Goal: Task Accomplishment & Management: Use online tool/utility

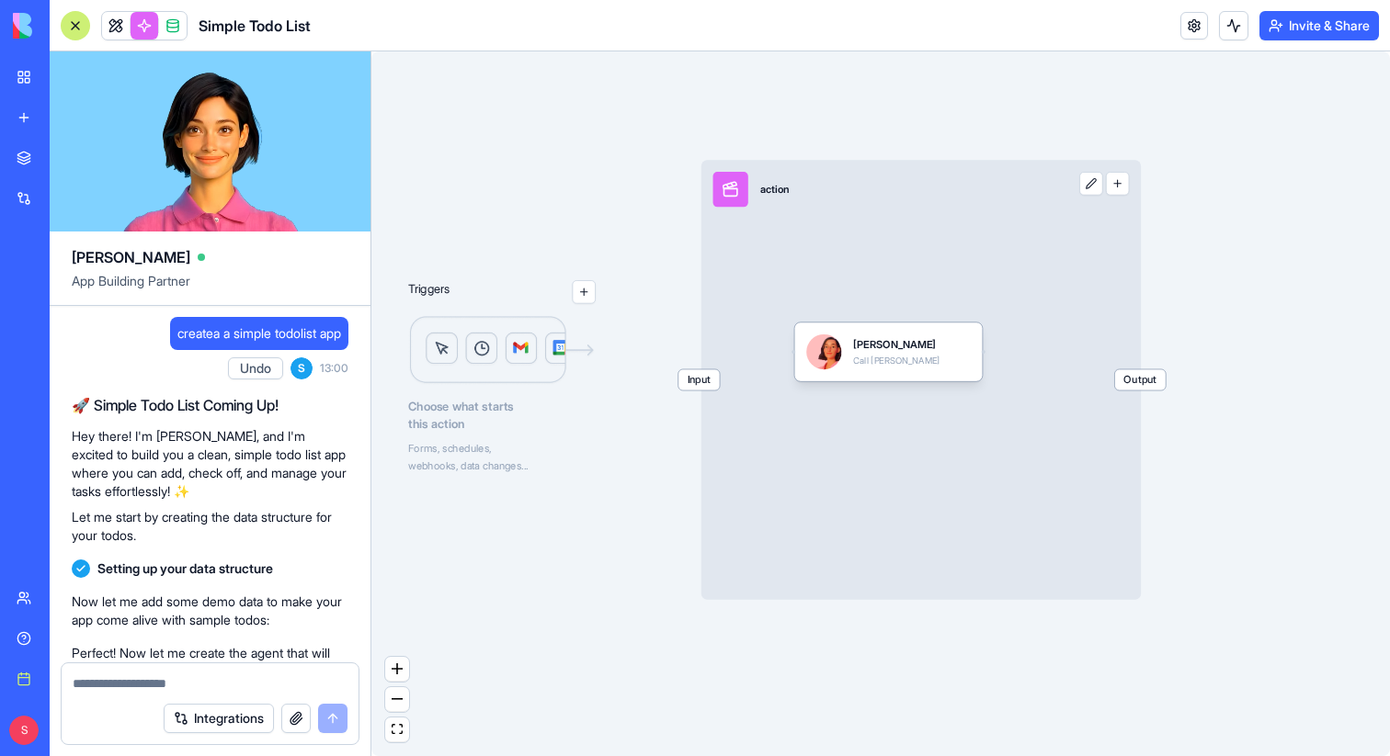
scroll to position [401, 0]
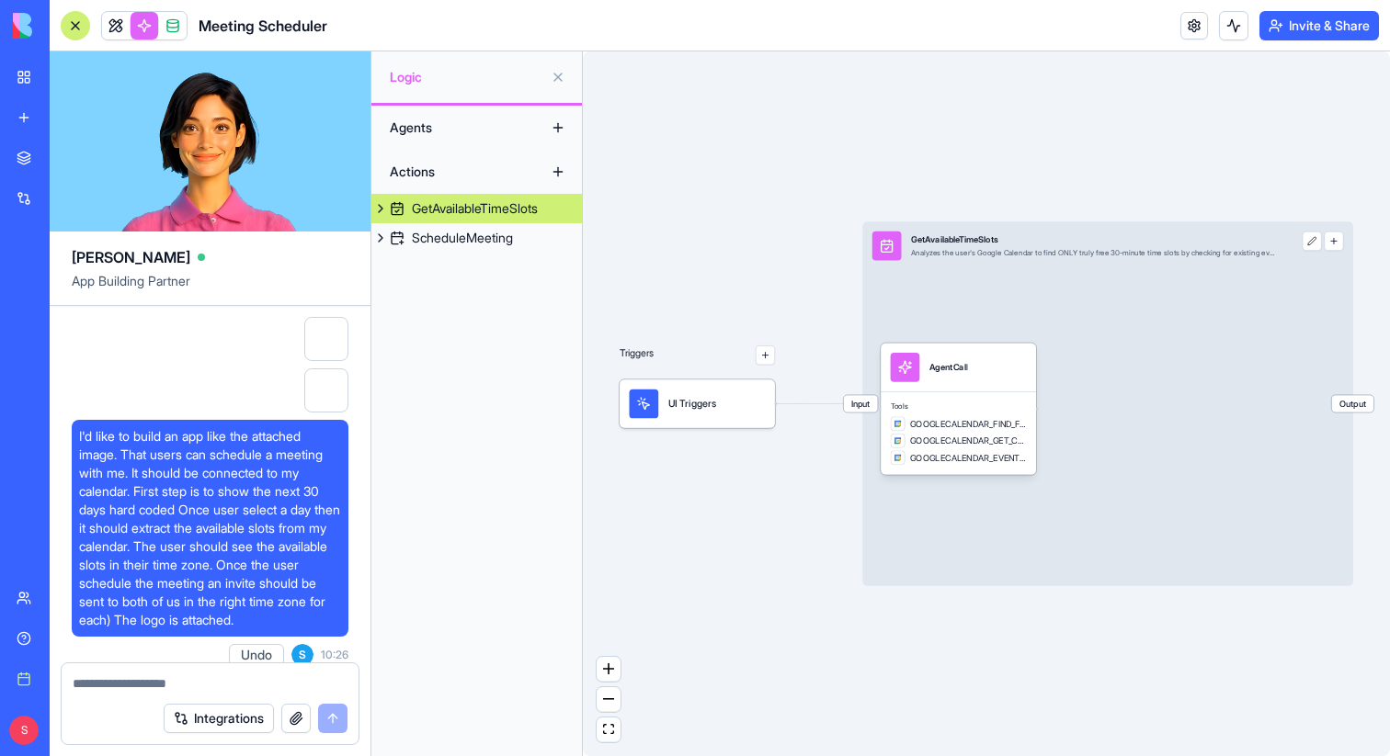
scroll to position [43000, 0]
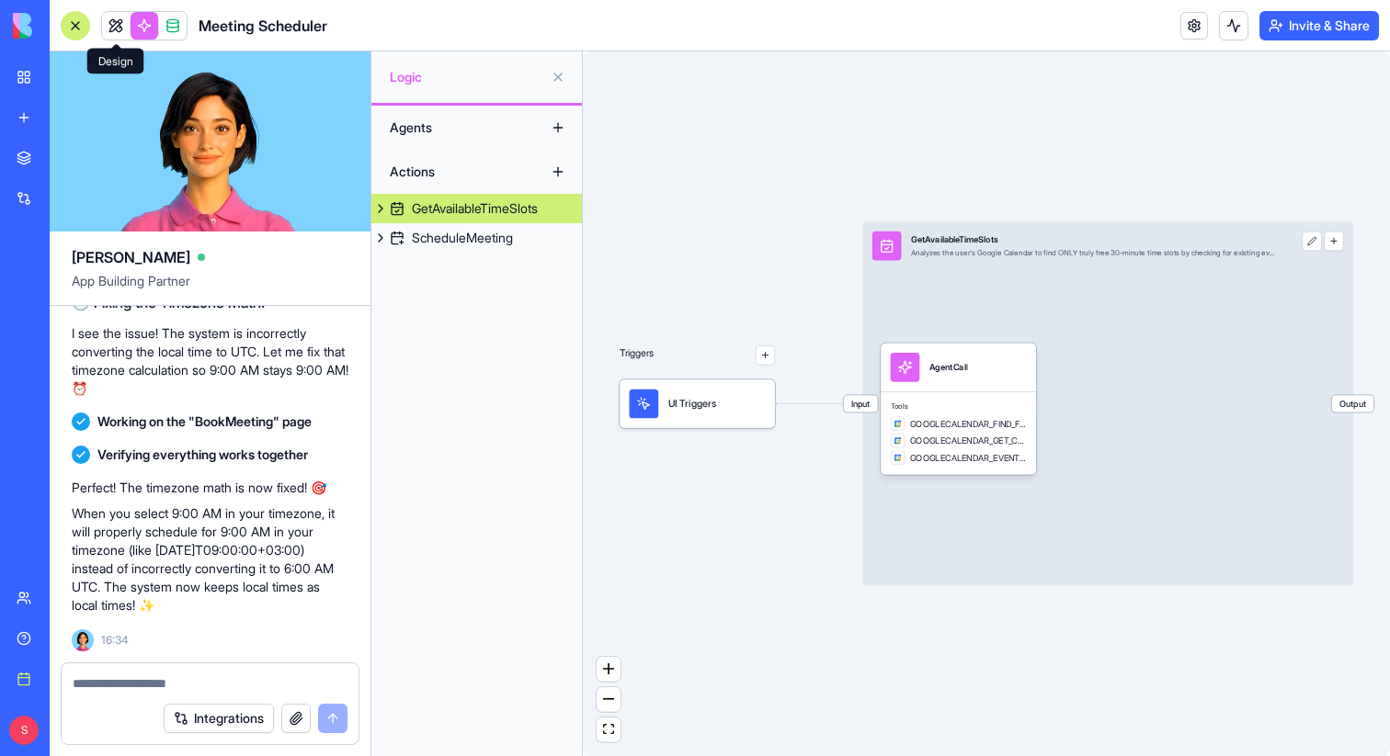
click at [118, 36] on link at bounding box center [116, 26] width 28 height 28
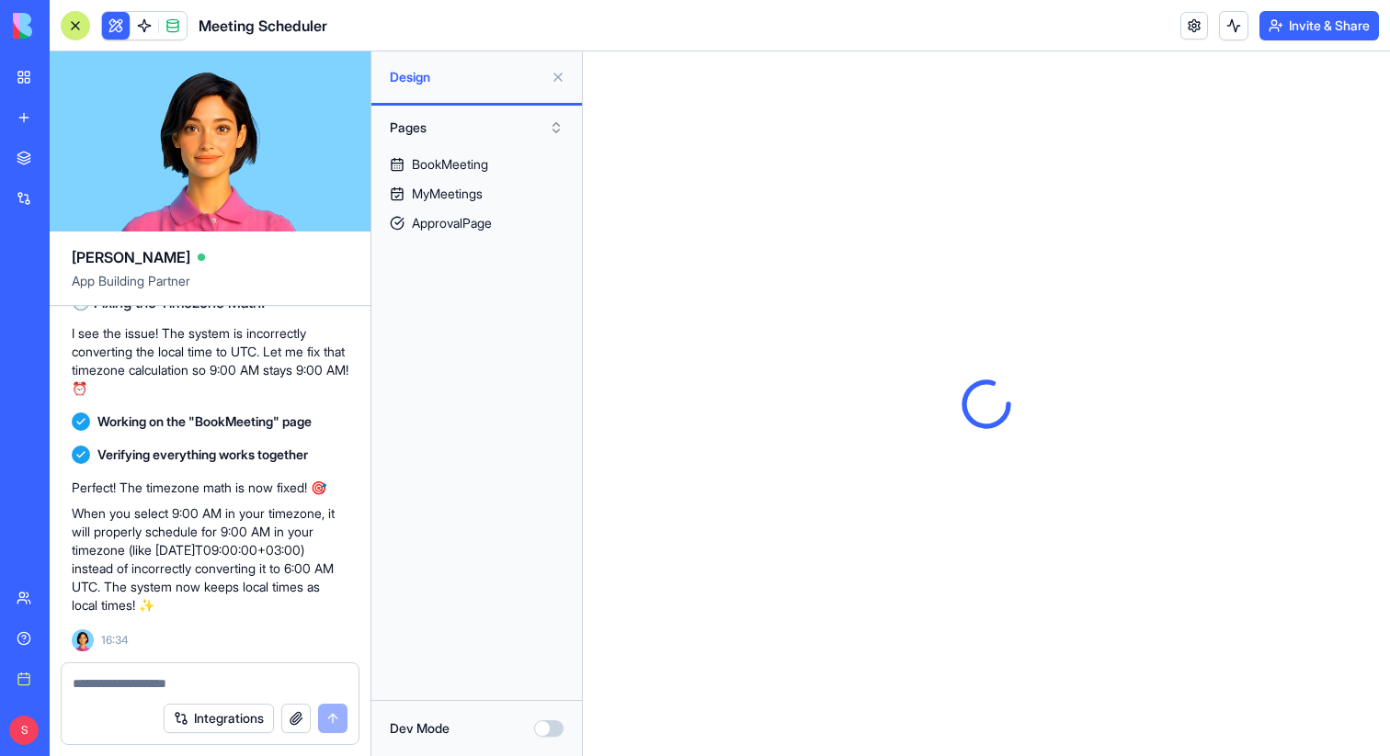
click at [556, 69] on button at bounding box center [557, 77] width 29 height 29
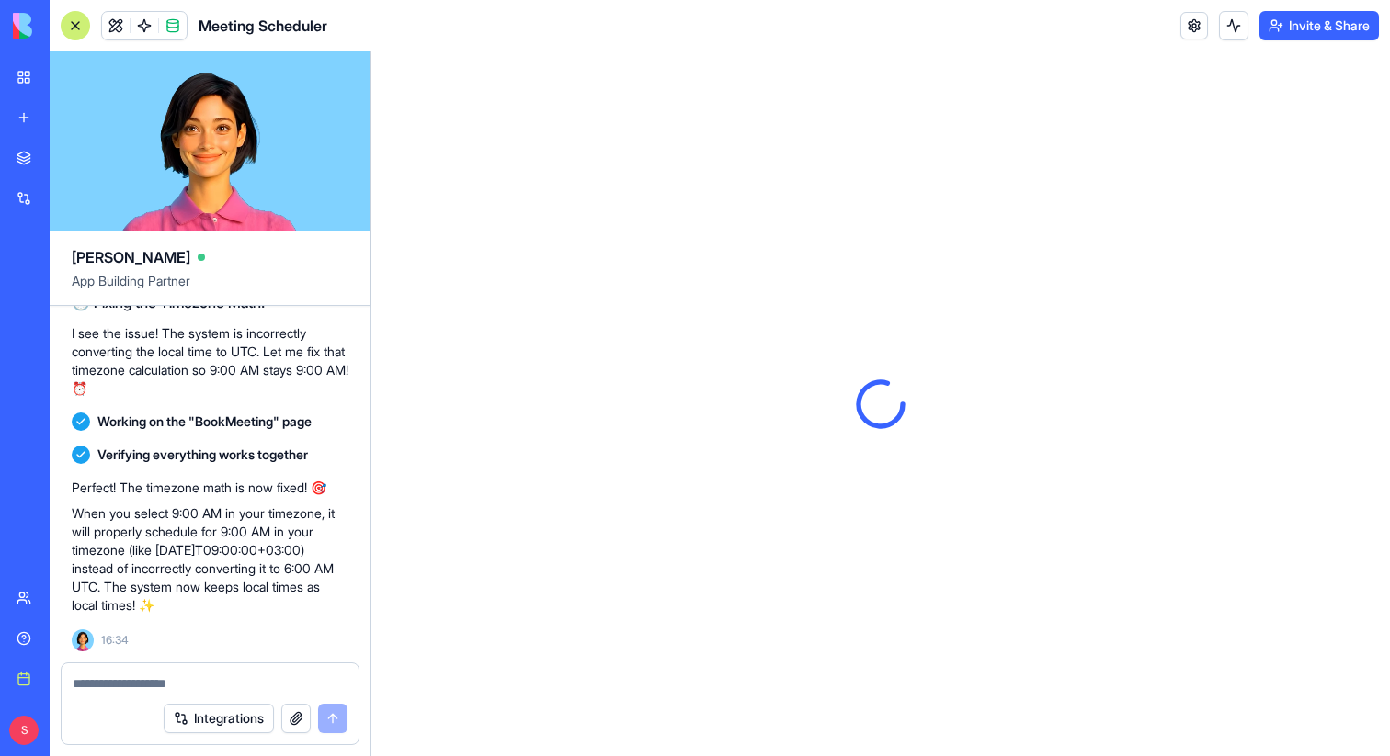
click at [74, 27] on div at bounding box center [75, 25] width 29 height 29
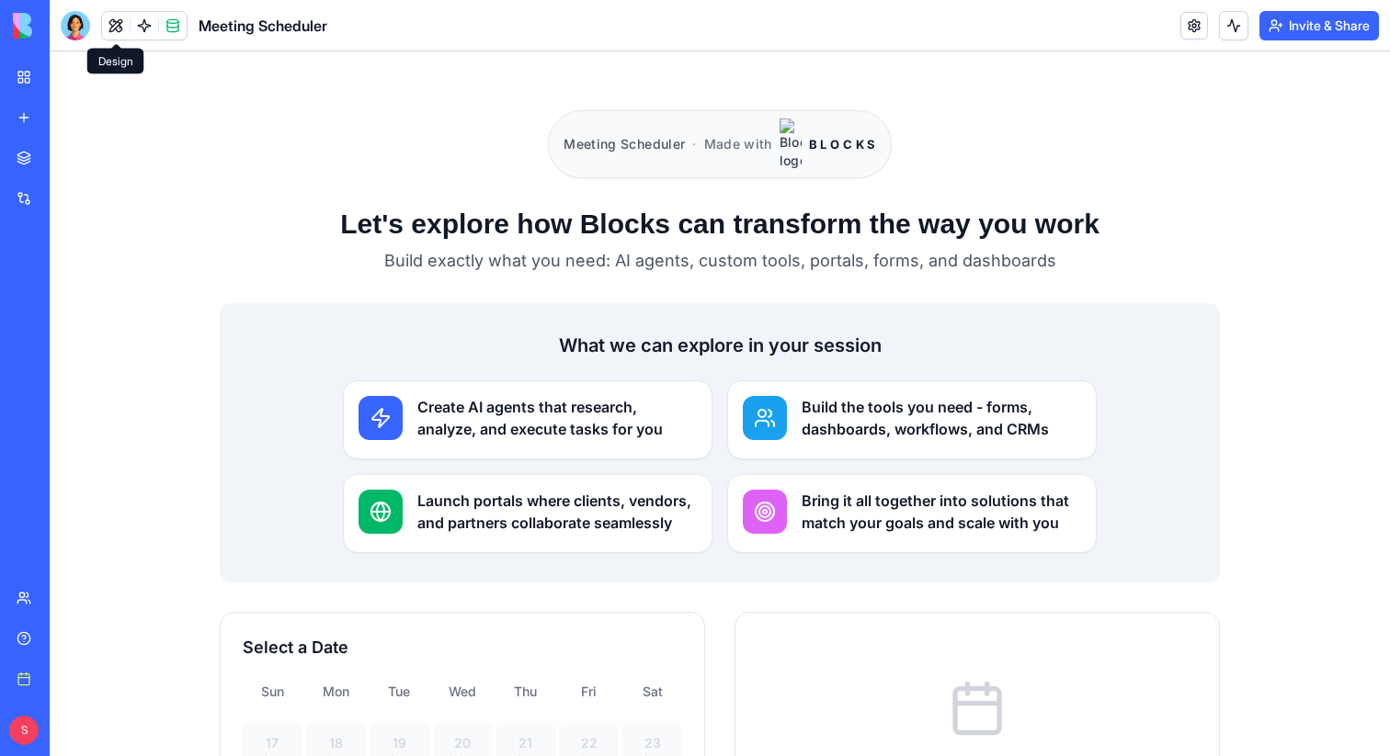
click at [120, 29] on button at bounding box center [116, 26] width 28 height 28
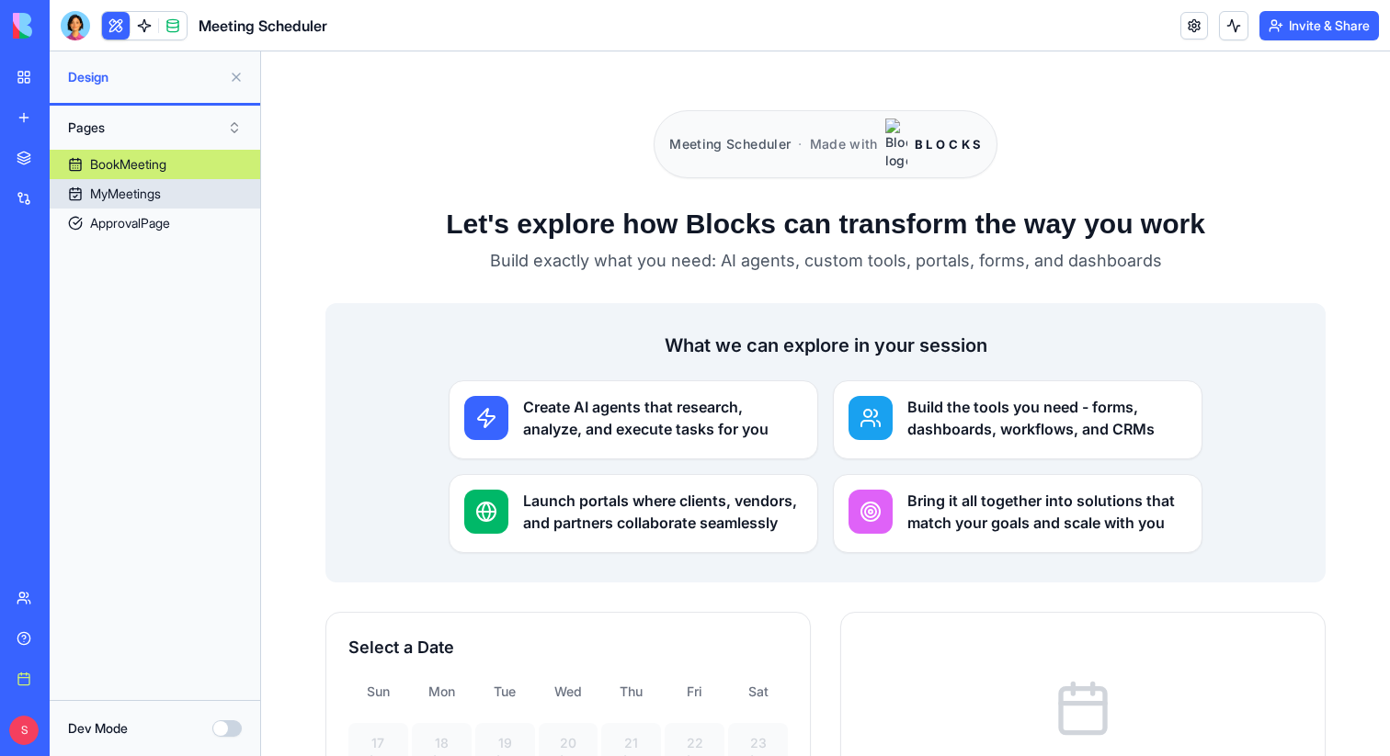
click at [81, 198] on link "MyMeetings" at bounding box center [155, 193] width 210 height 29
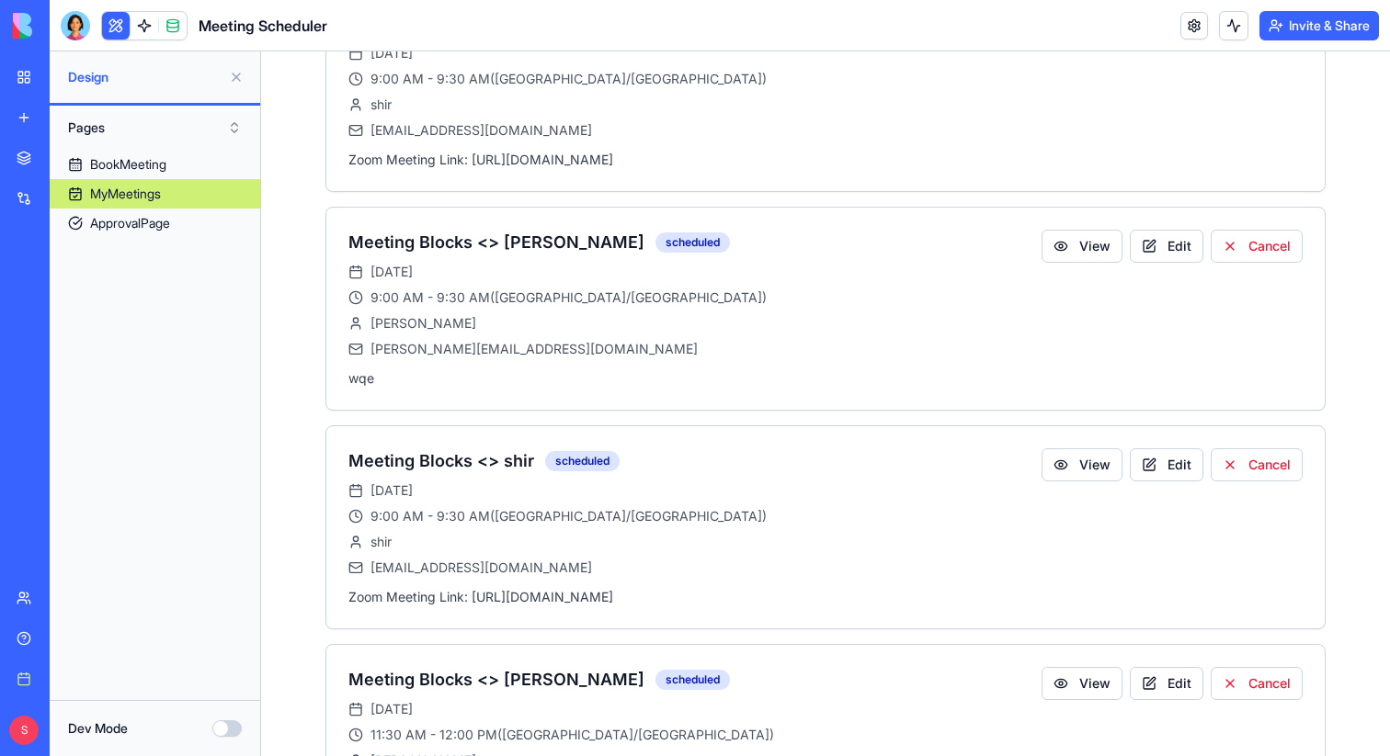
scroll to position [3457, 0]
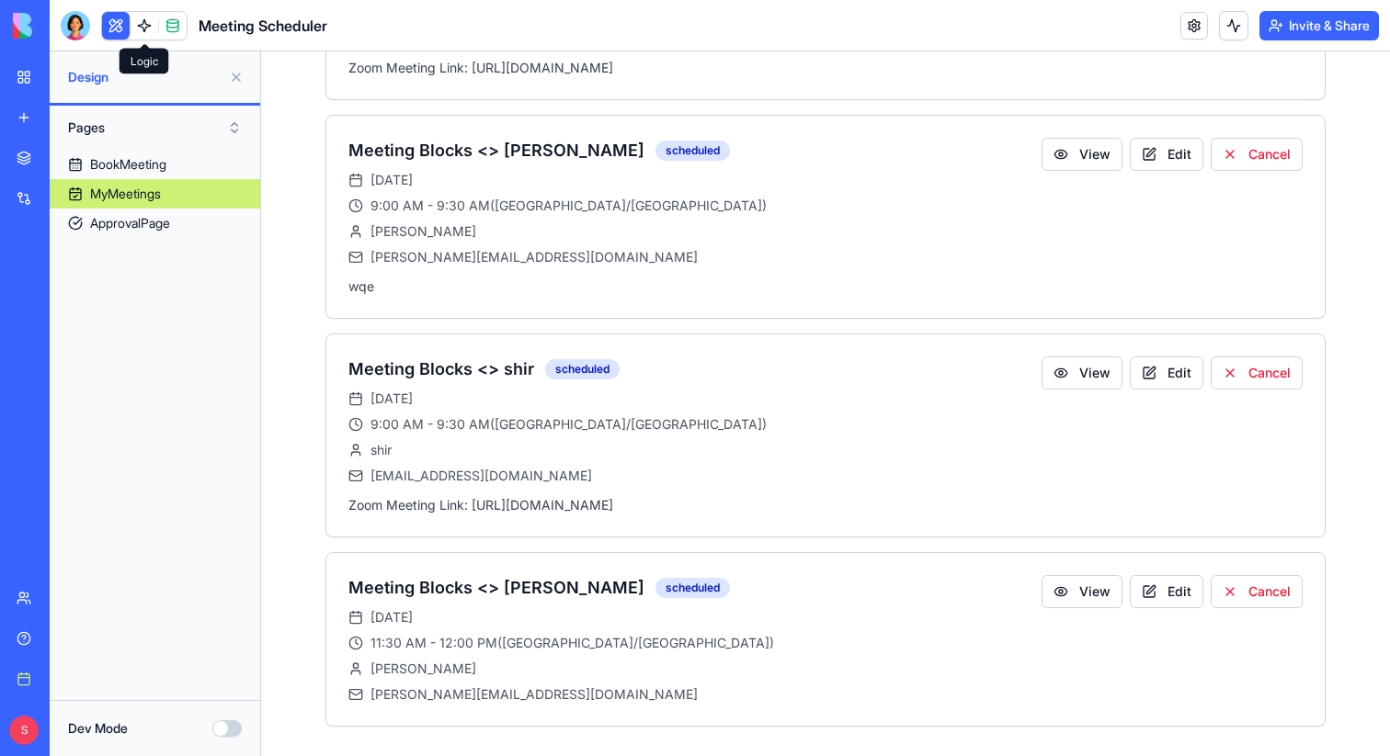
click at [140, 27] on link at bounding box center [145, 26] width 28 height 28
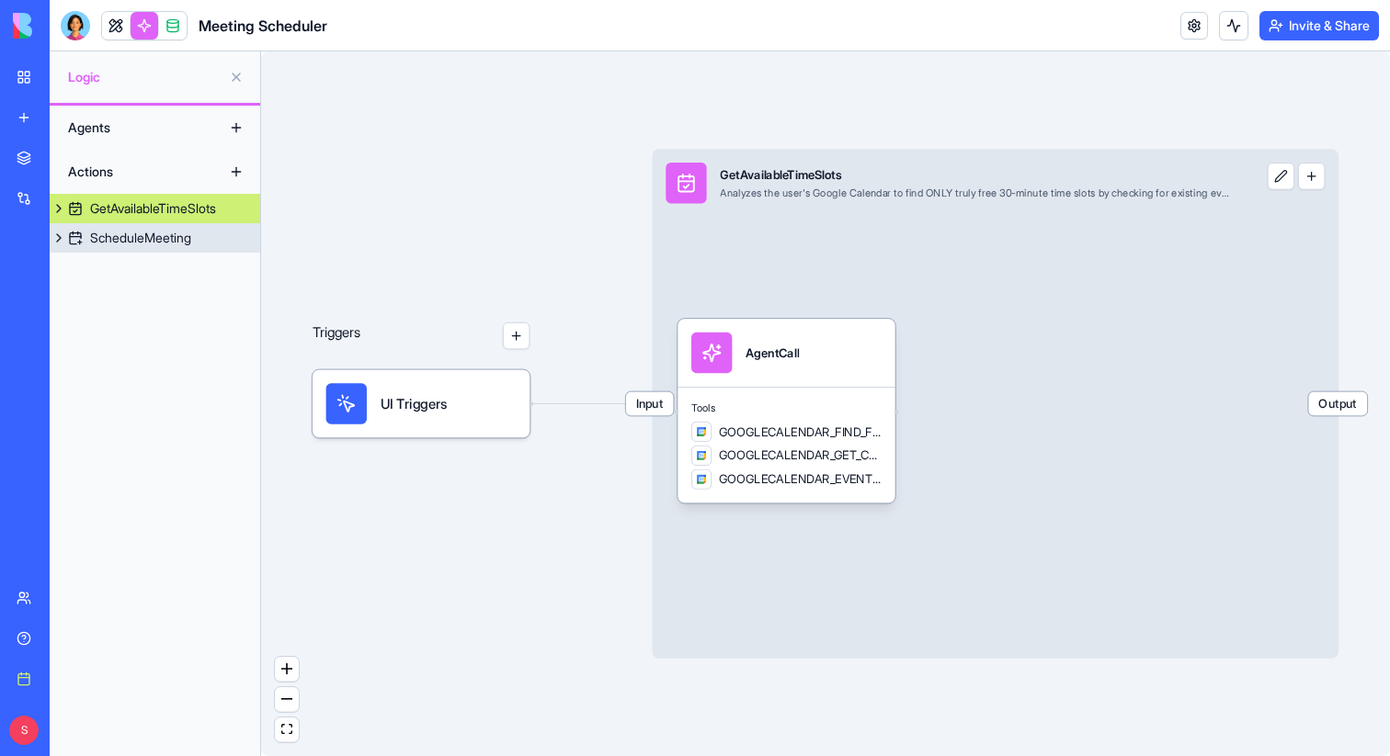
click at [176, 238] on div "ScheduleMeeting" at bounding box center [140, 238] width 101 height 18
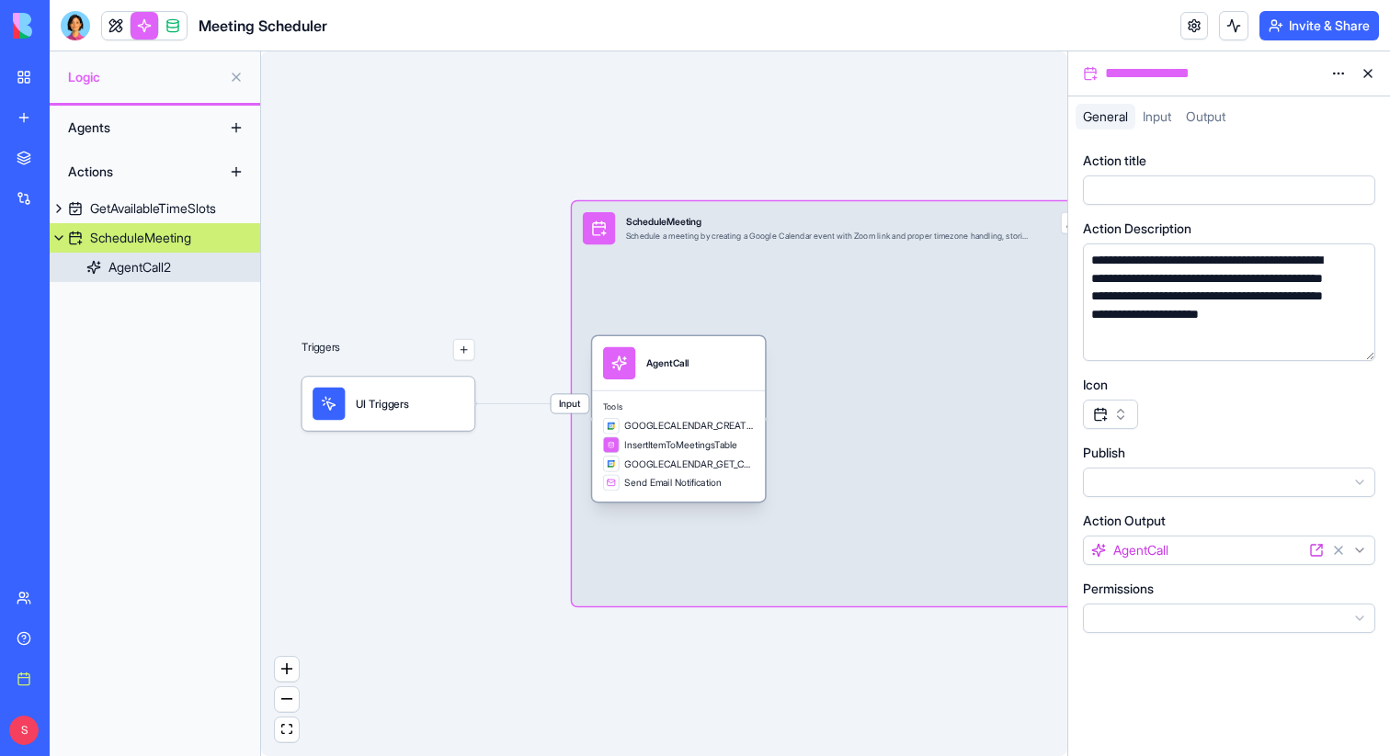
click at [718, 380] on div "AgentCall" at bounding box center [678, 363] width 173 height 54
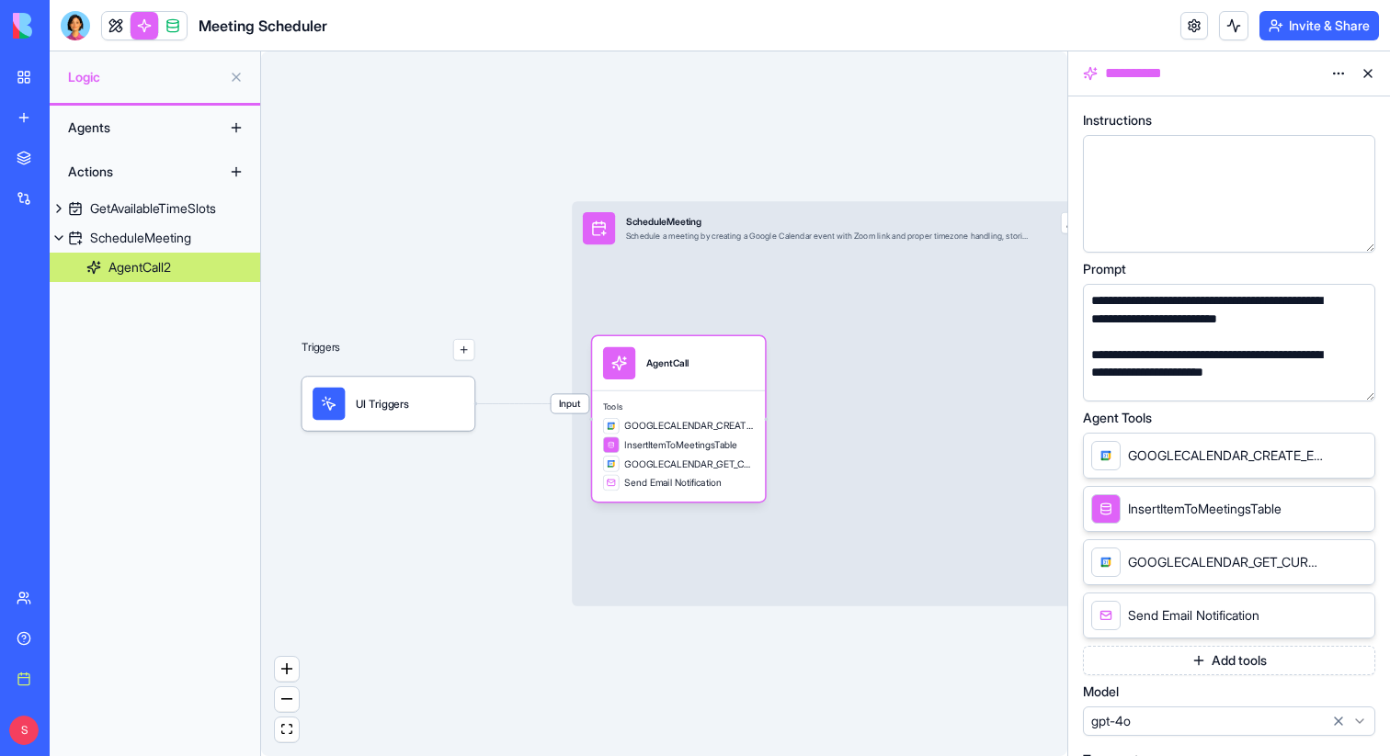
click at [1367, 73] on button at bounding box center [1367, 73] width 29 height 29
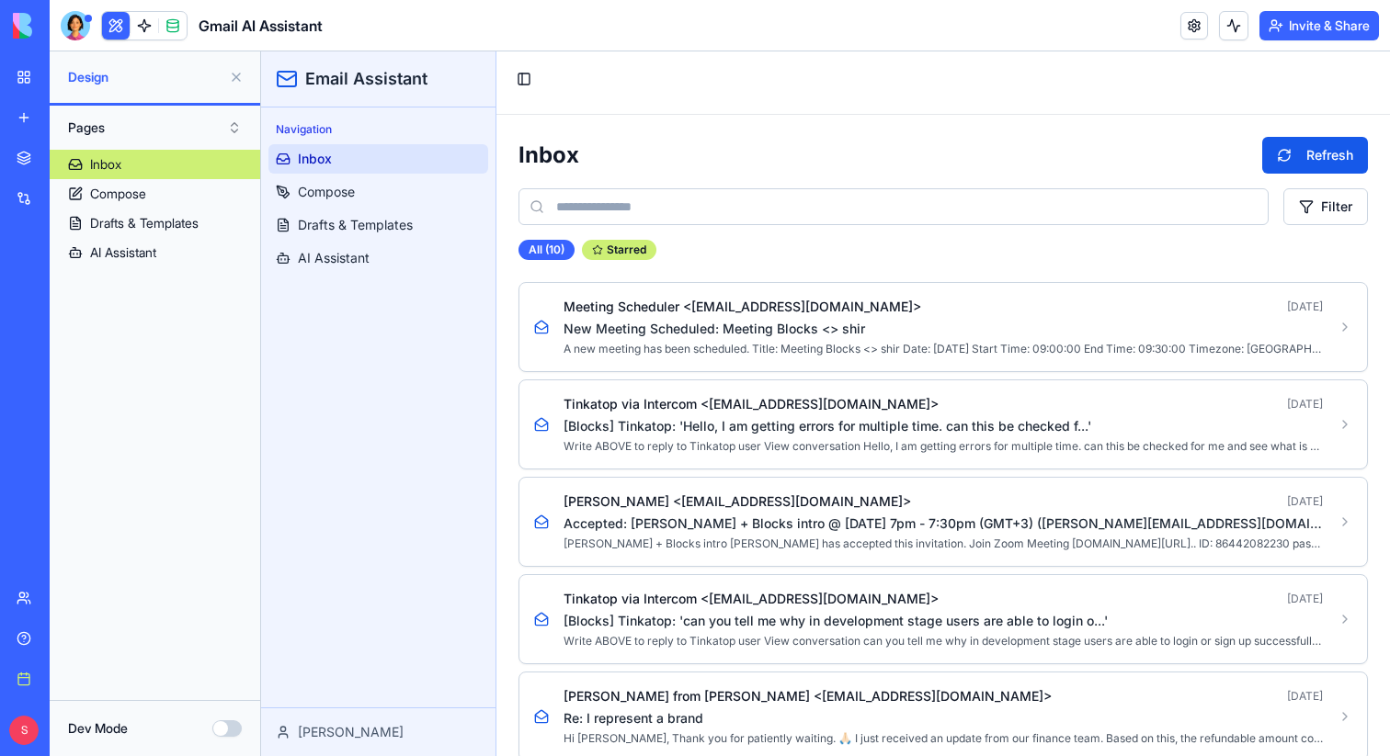
click at [31, 80] on link "My workspace" at bounding box center [43, 77] width 74 height 37
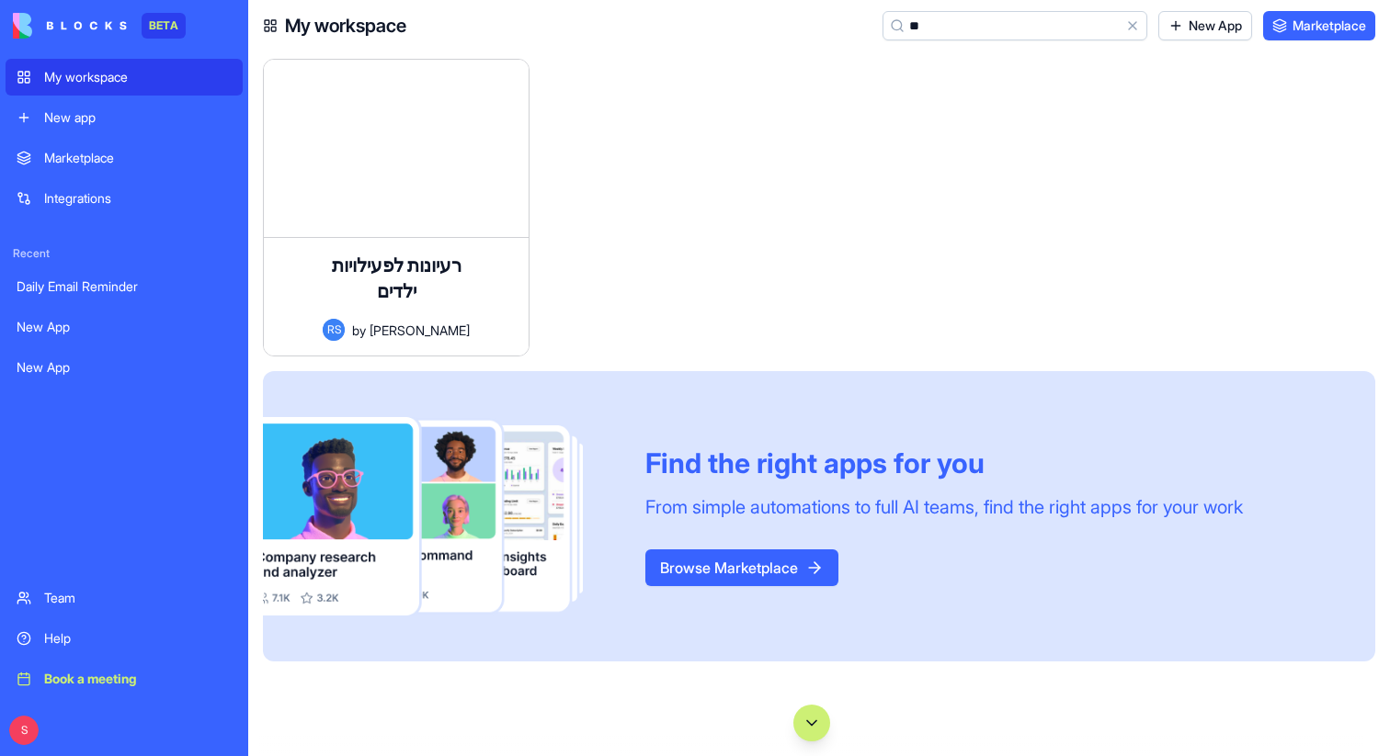
type input "*"
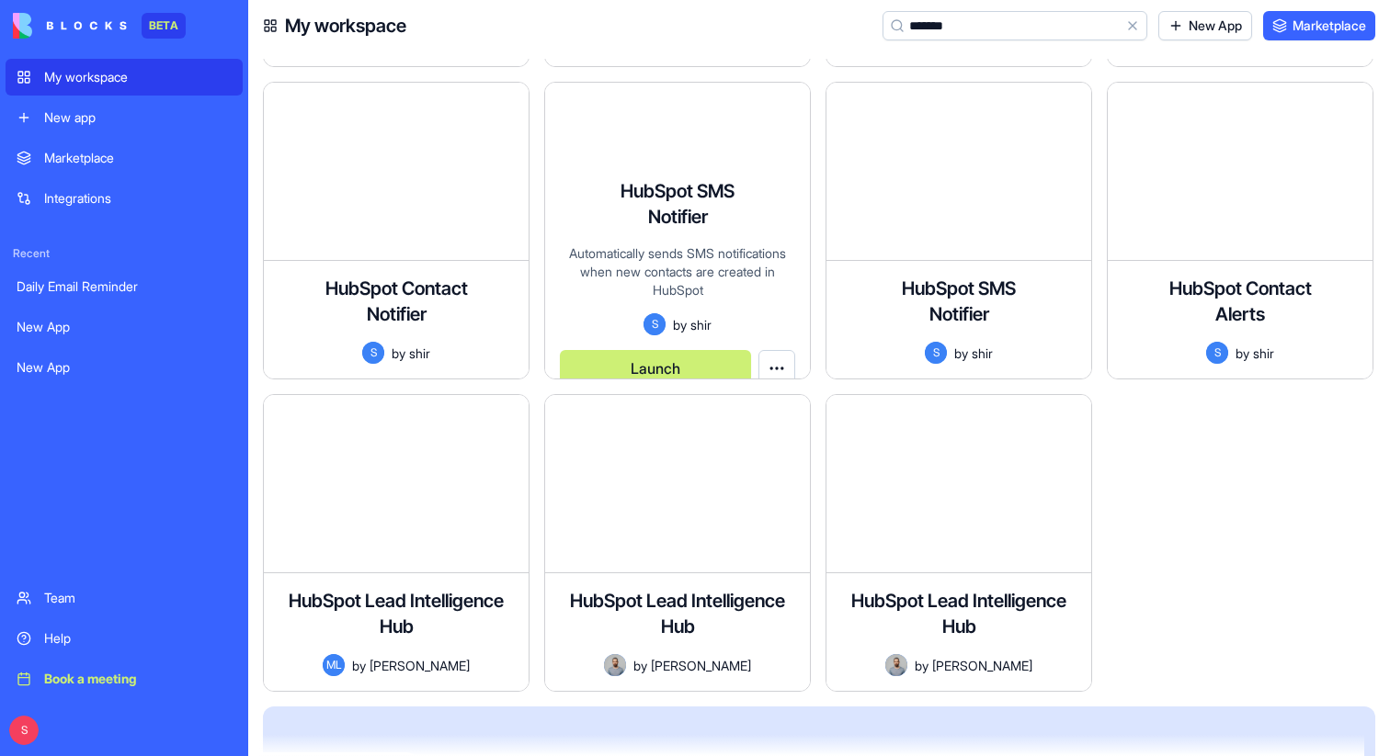
scroll to position [552, 0]
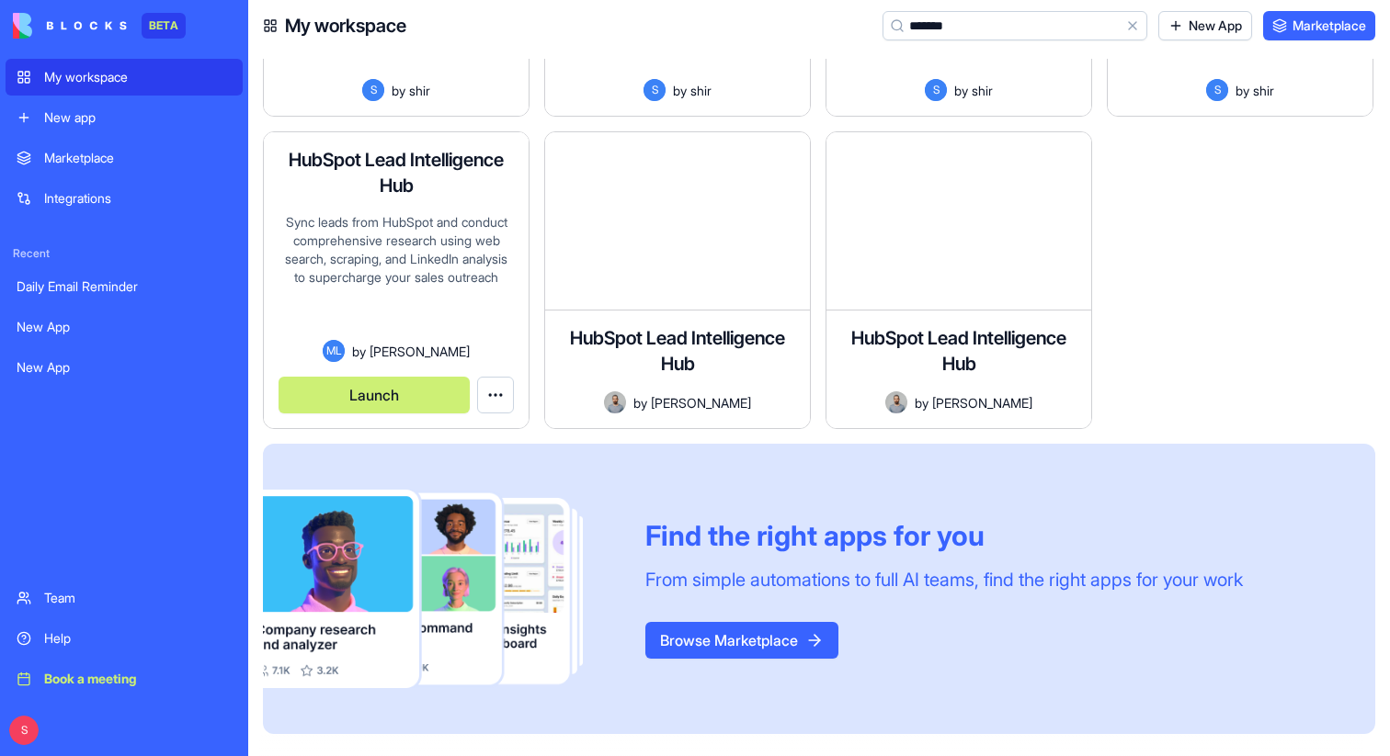
type input "*******"
click at [410, 388] on button "Launch" at bounding box center [374, 395] width 191 height 37
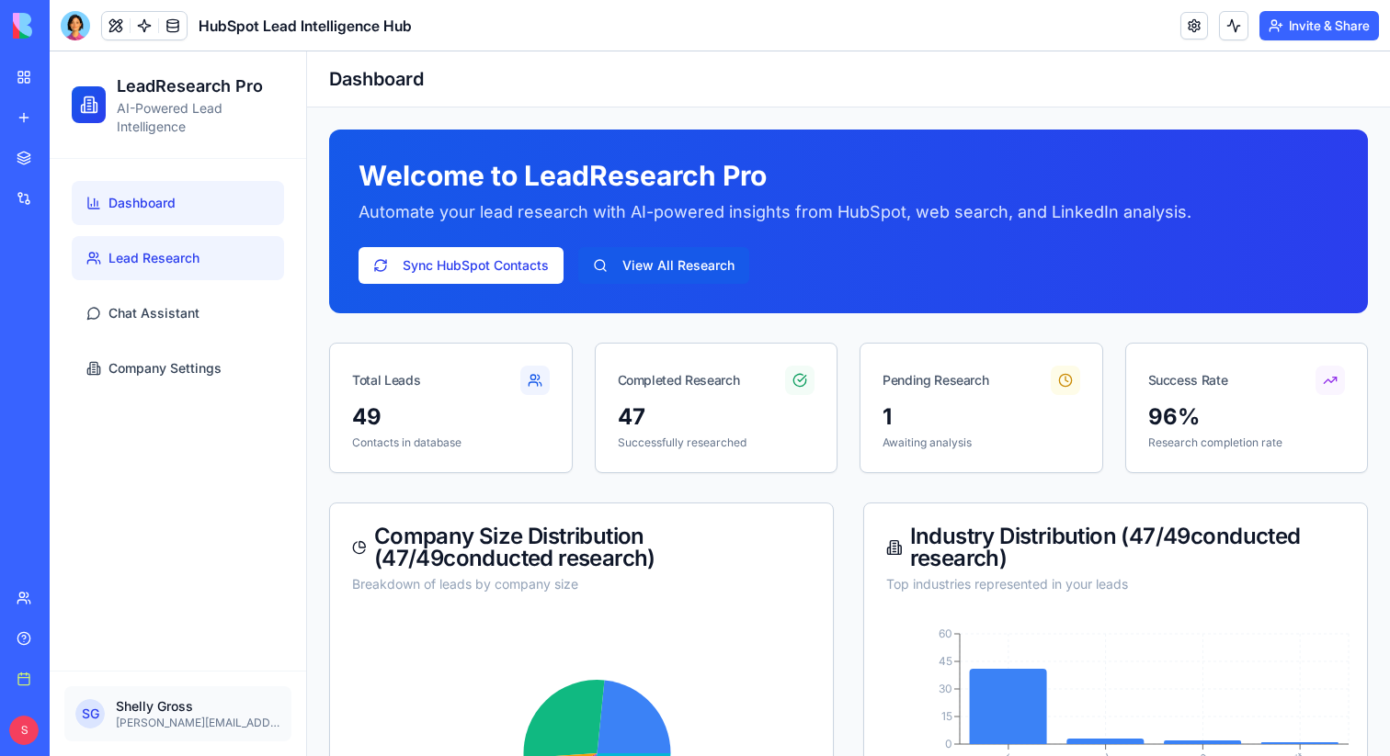
click at [176, 261] on span "Lead Research" at bounding box center [153, 258] width 91 height 18
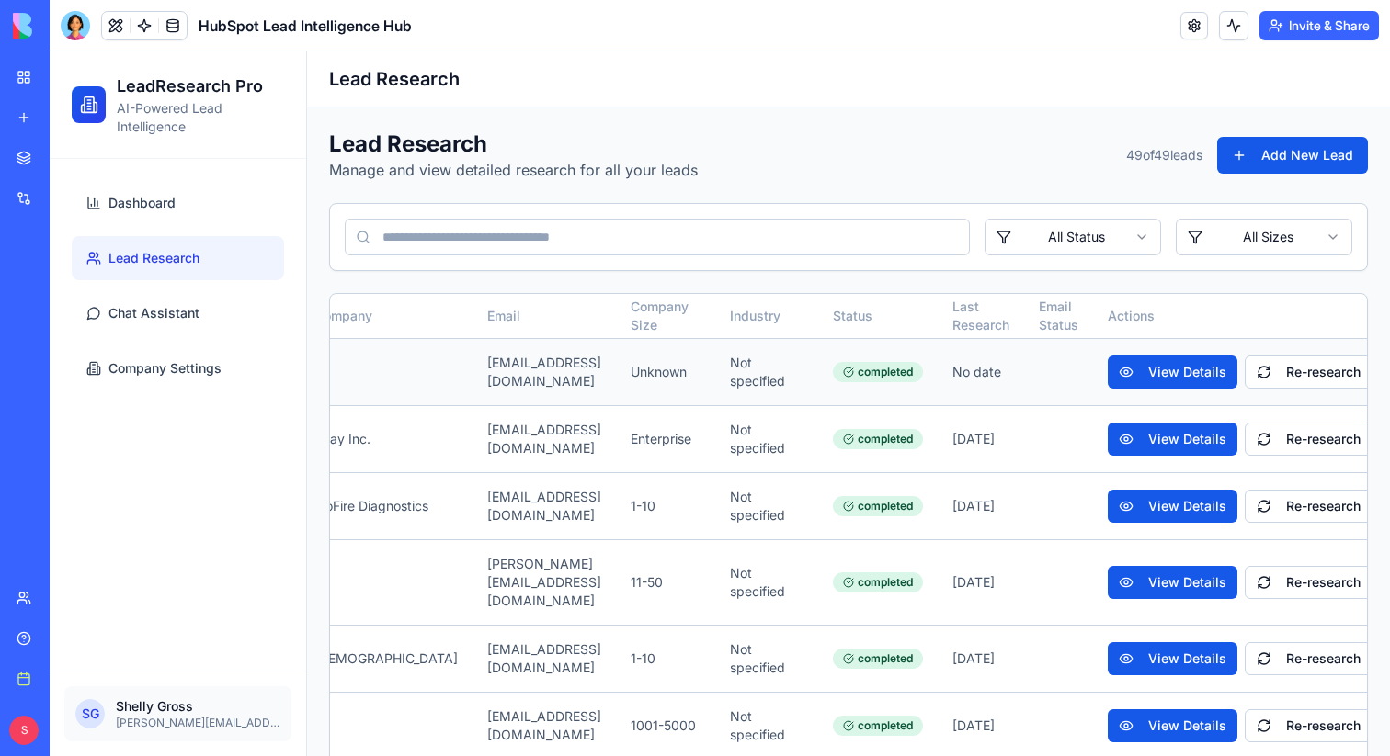
scroll to position [0, 332]
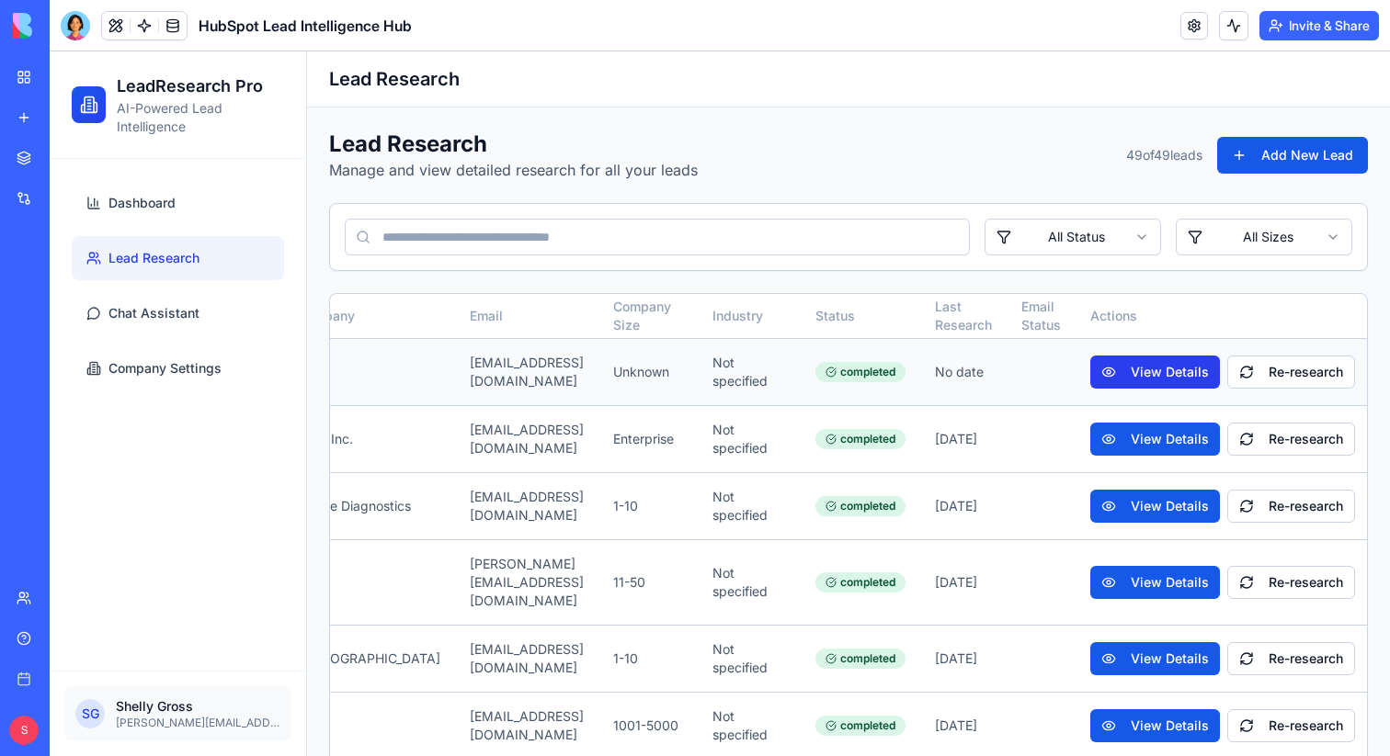
click at [1125, 371] on button "View Details" at bounding box center [1155, 372] width 130 height 33
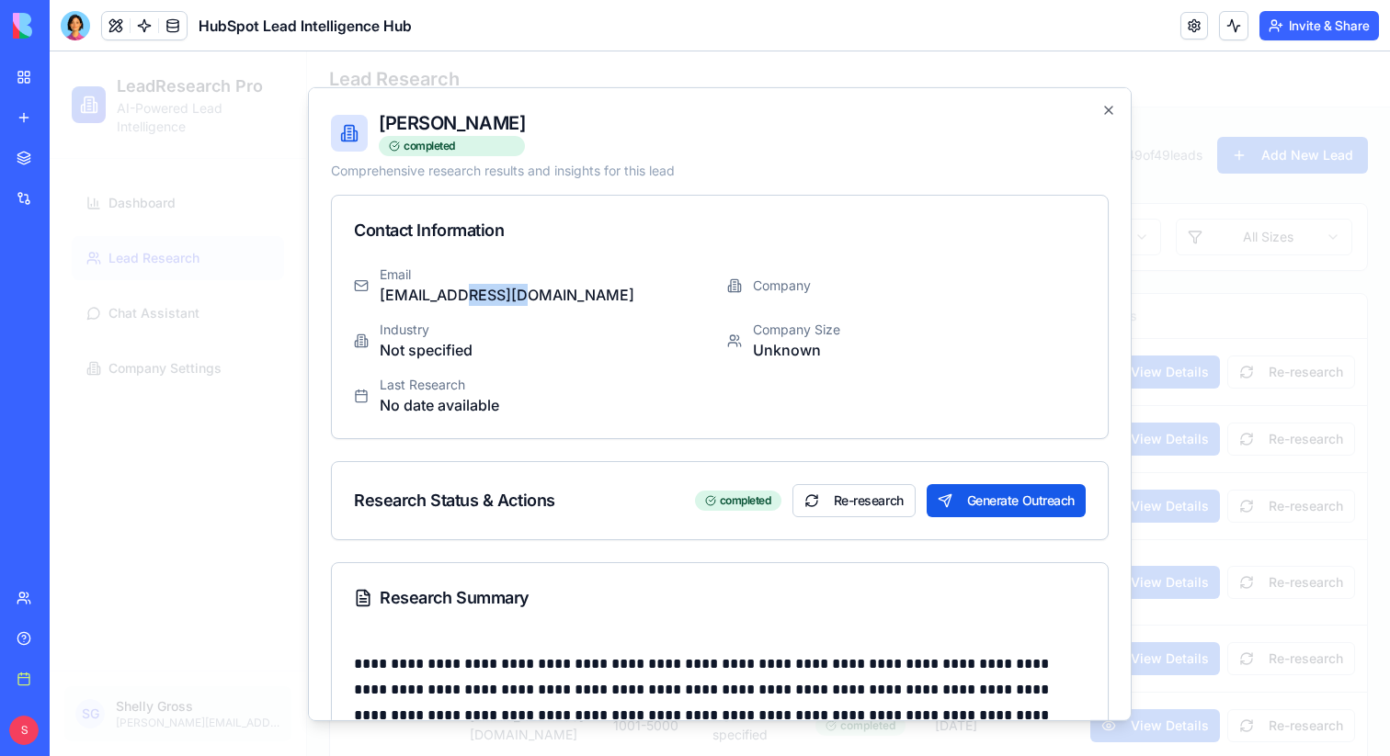
drag, startPoint x: 471, startPoint y: 295, endPoint x: 521, endPoint y: 295, distance: 50.6
click at [522, 295] on p "dbalsam88@gmail.com" at bounding box center [507, 294] width 255 height 22
click at [521, 295] on p "dbalsam88@gmail.com" at bounding box center [507, 294] width 255 height 22
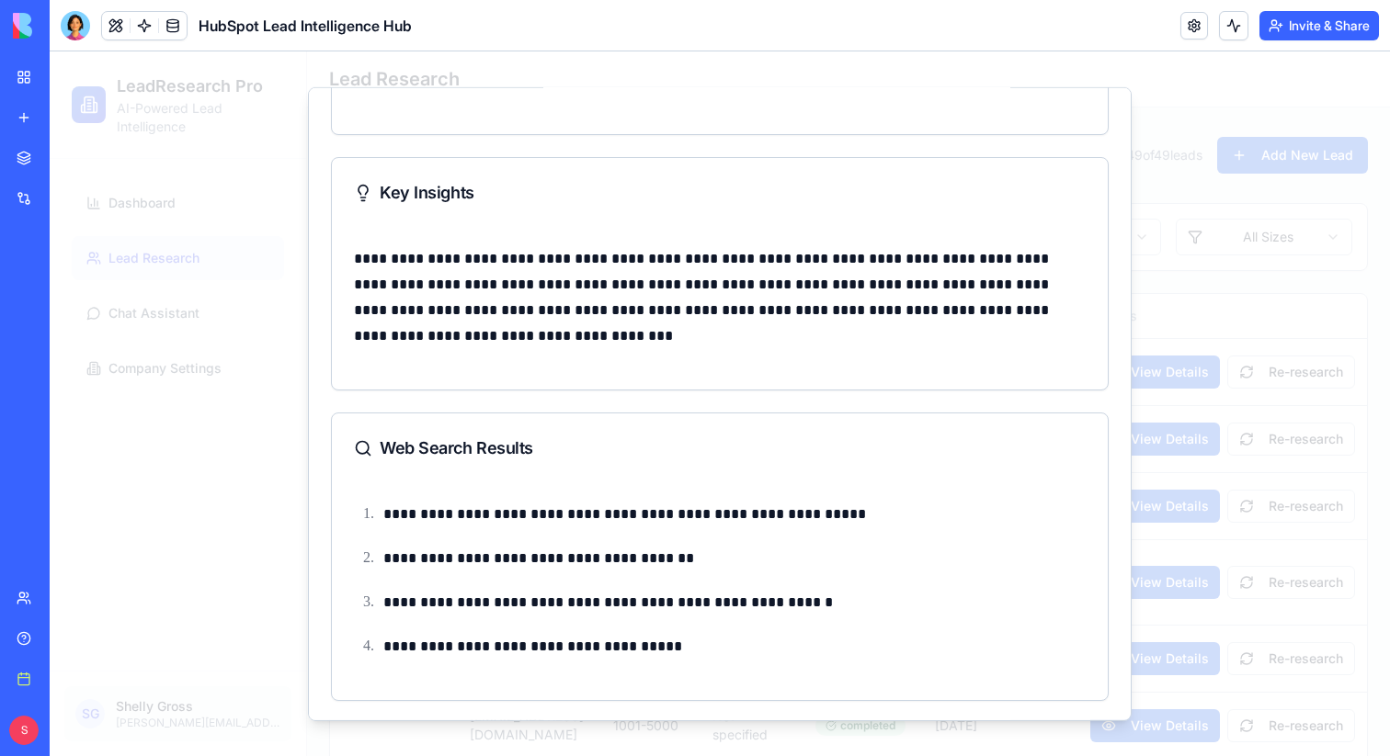
scroll to position [0, 0]
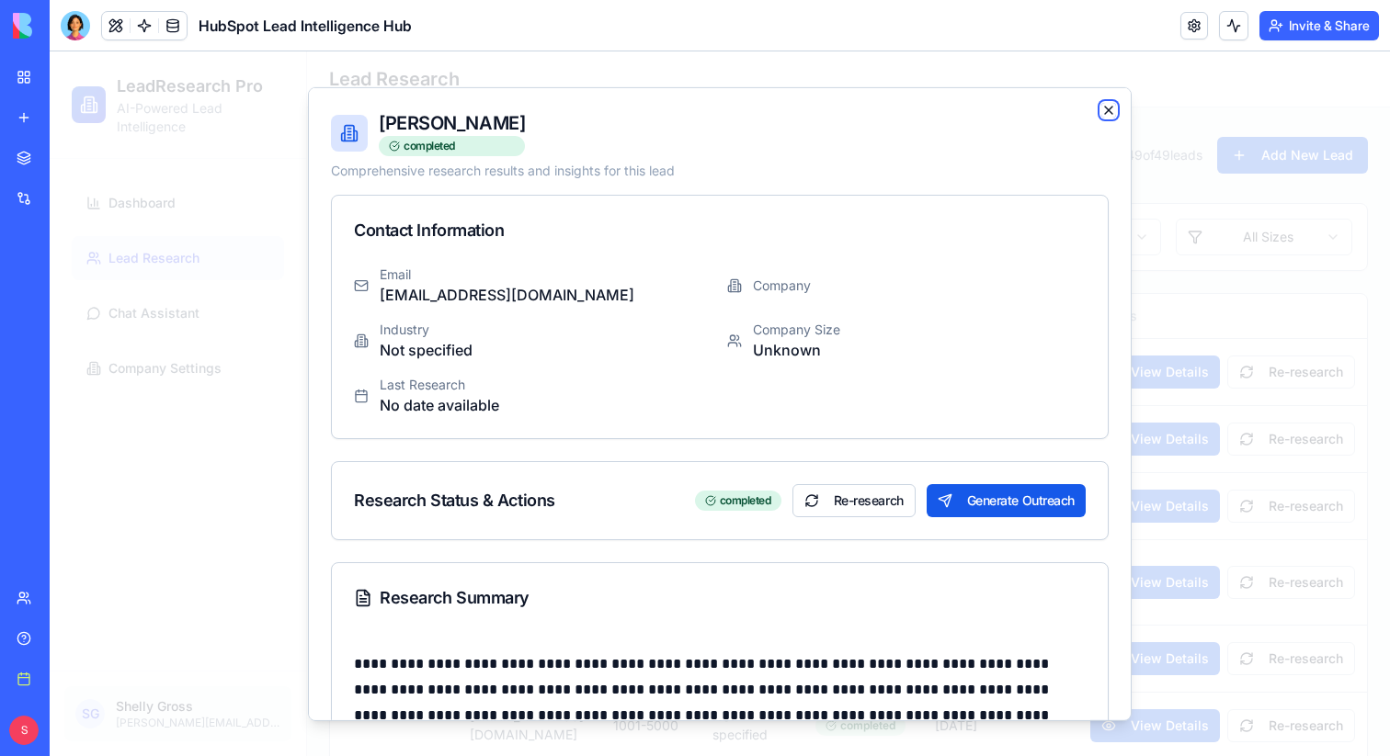
click at [1106, 105] on icon "button" at bounding box center [1108, 109] width 15 height 15
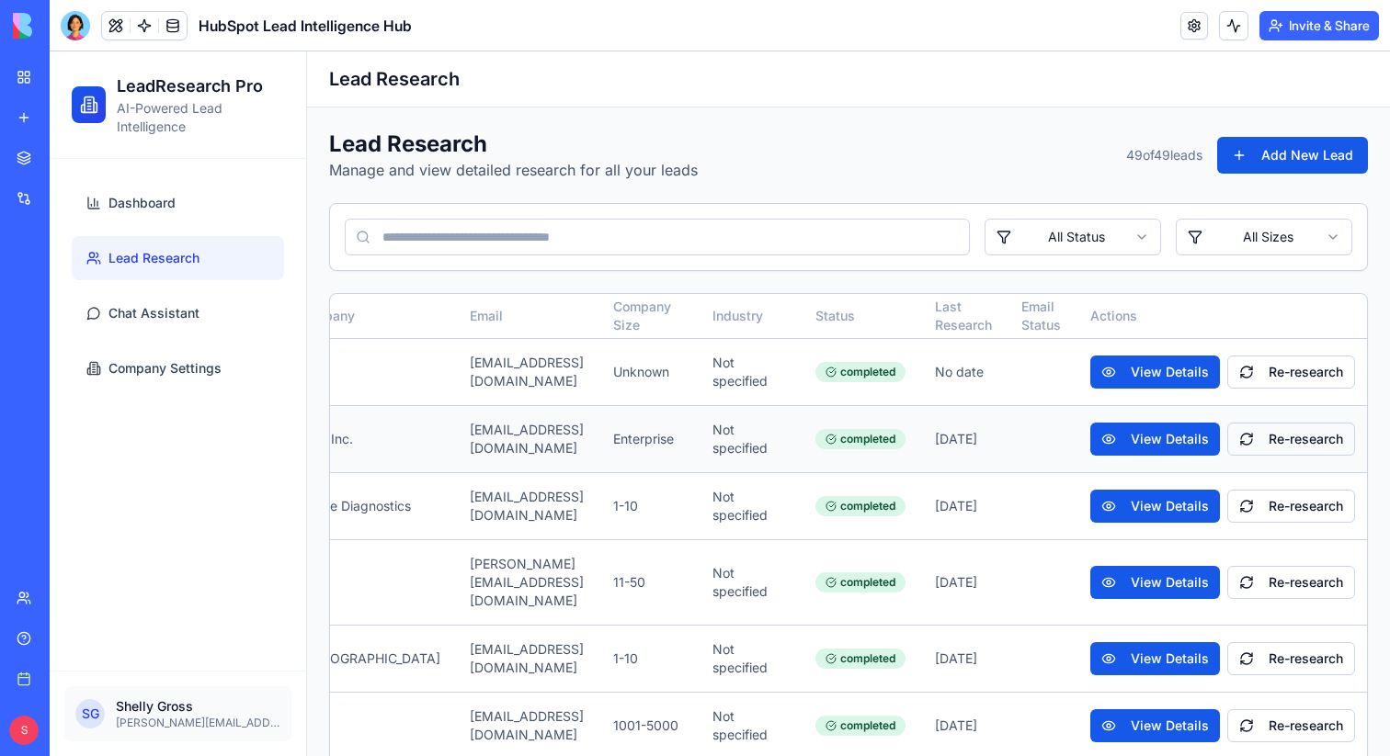
click at [1285, 445] on button "Re-research" at bounding box center [1291, 439] width 128 height 33
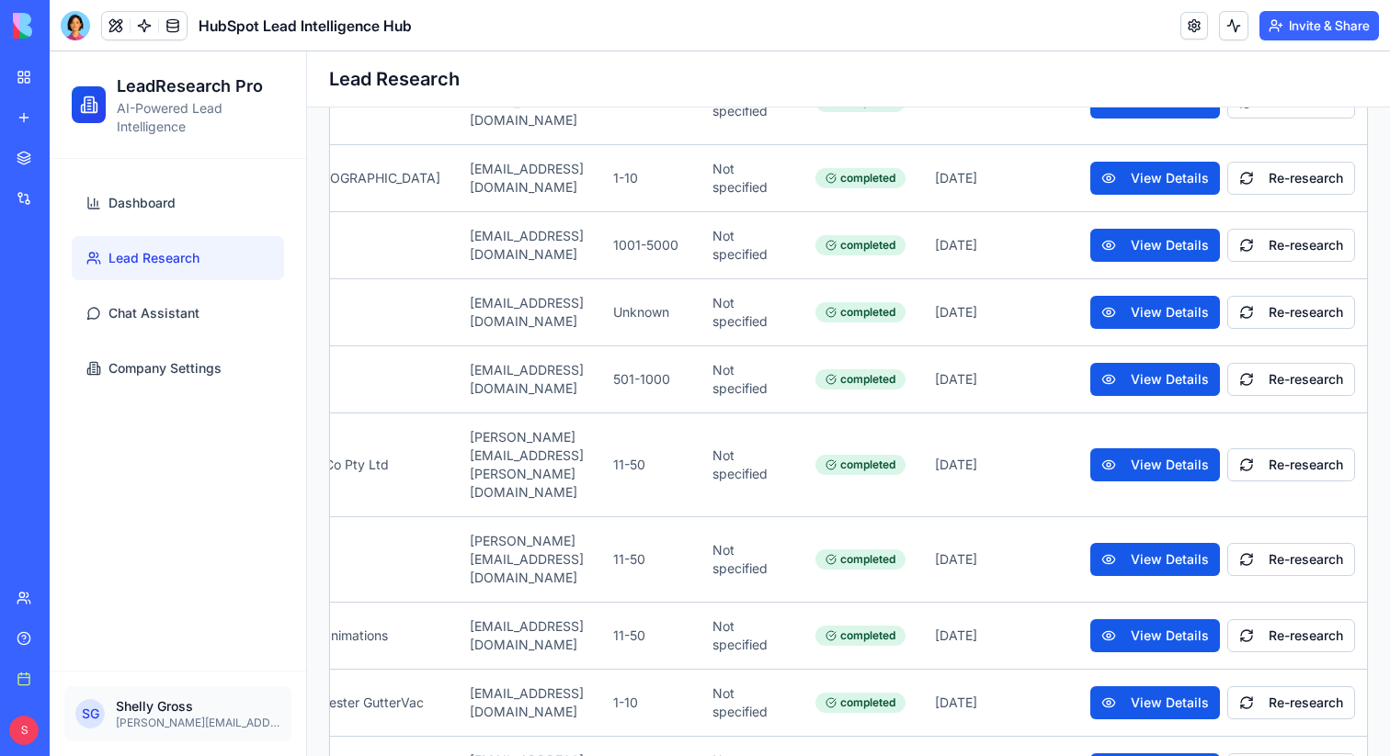
scroll to position [479, 0]
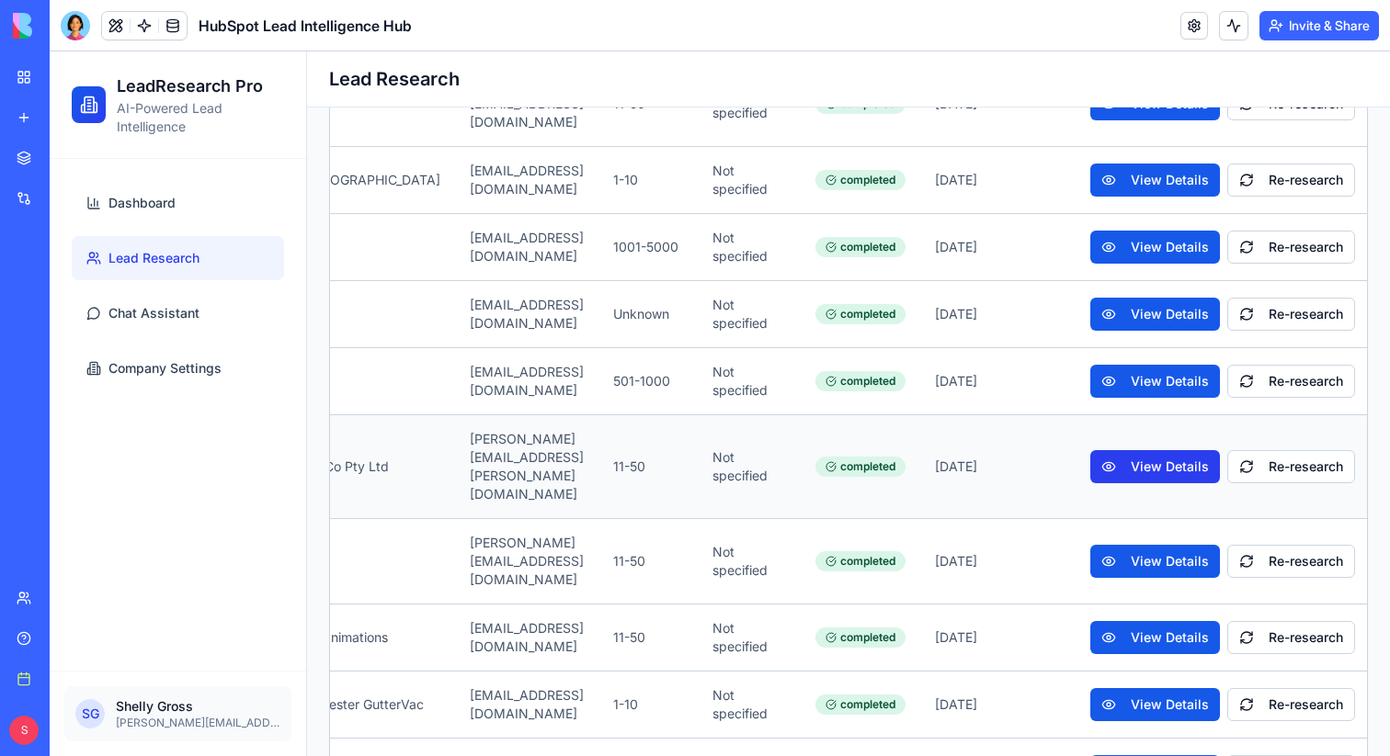
click at [1114, 450] on button "View Details" at bounding box center [1155, 466] width 130 height 33
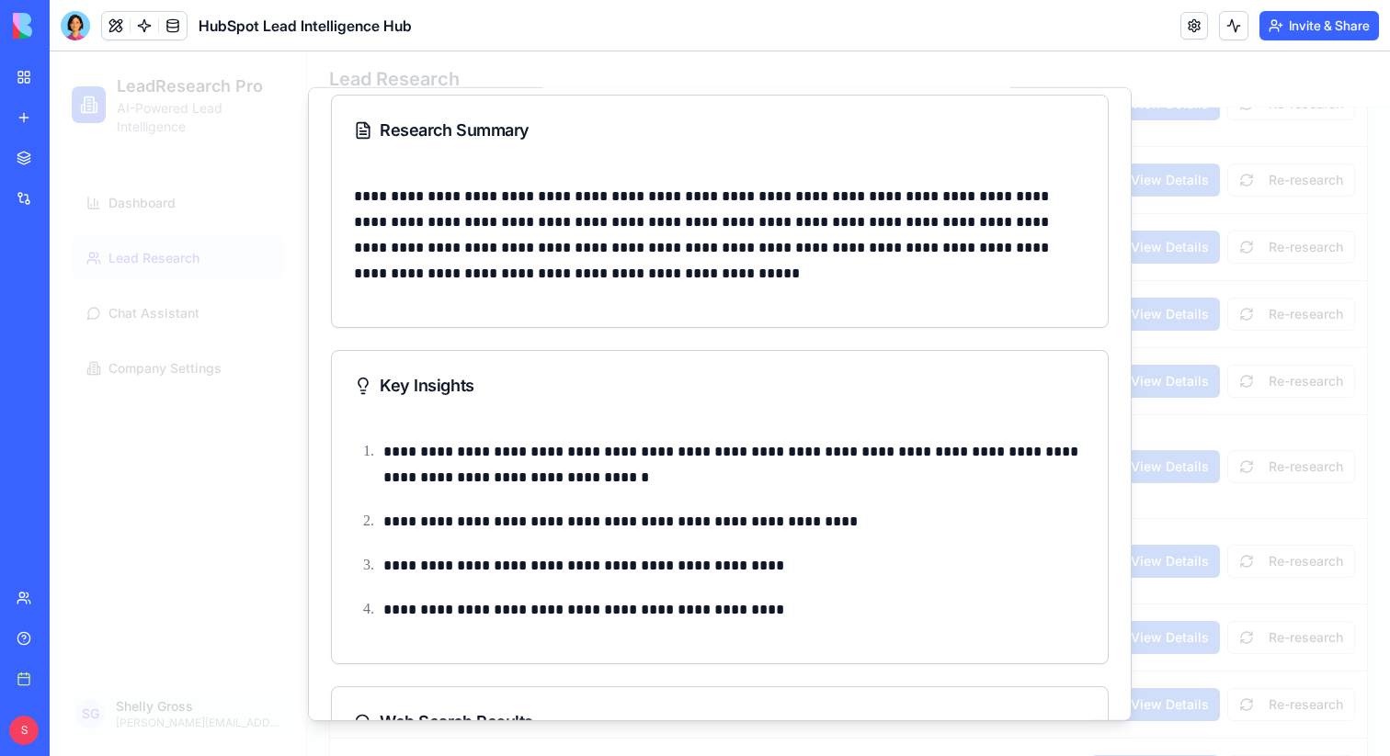
scroll to position [0, 0]
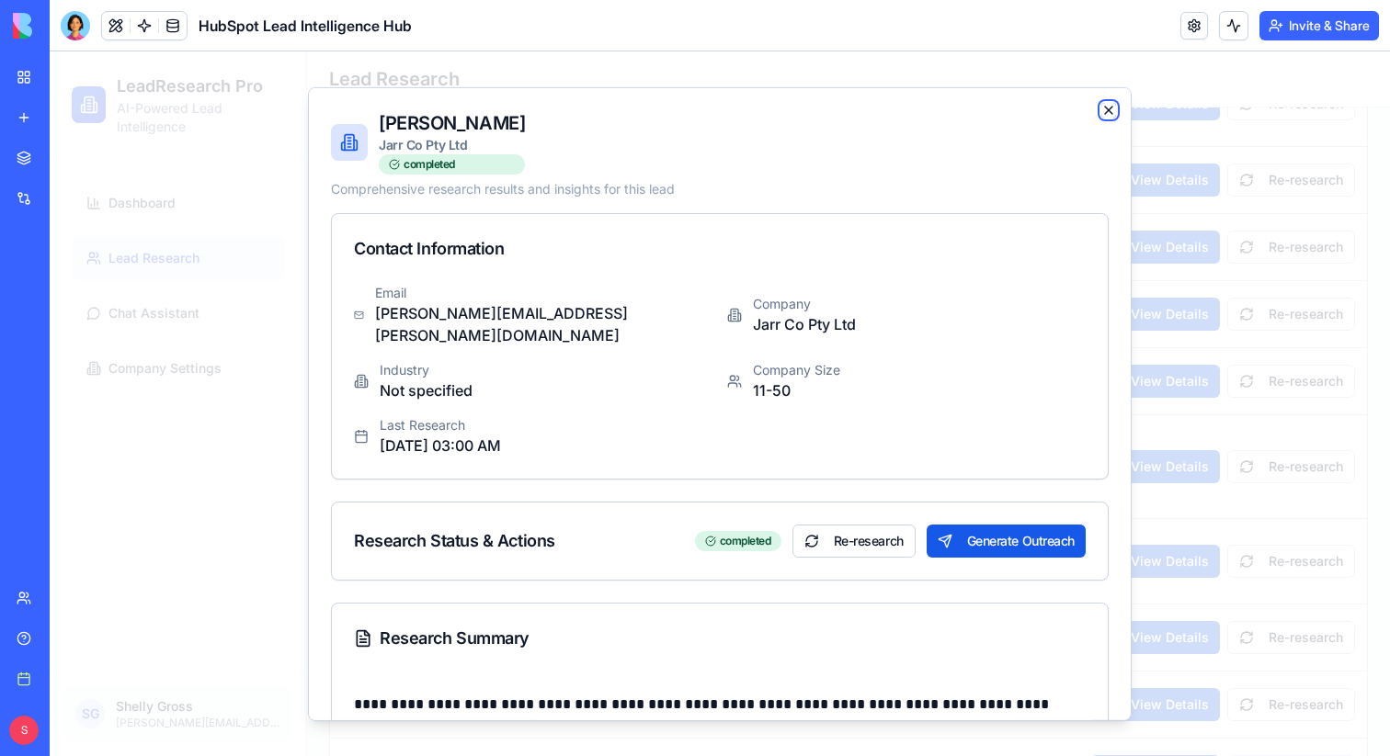
click at [1108, 108] on icon "button" at bounding box center [1108, 109] width 7 height 7
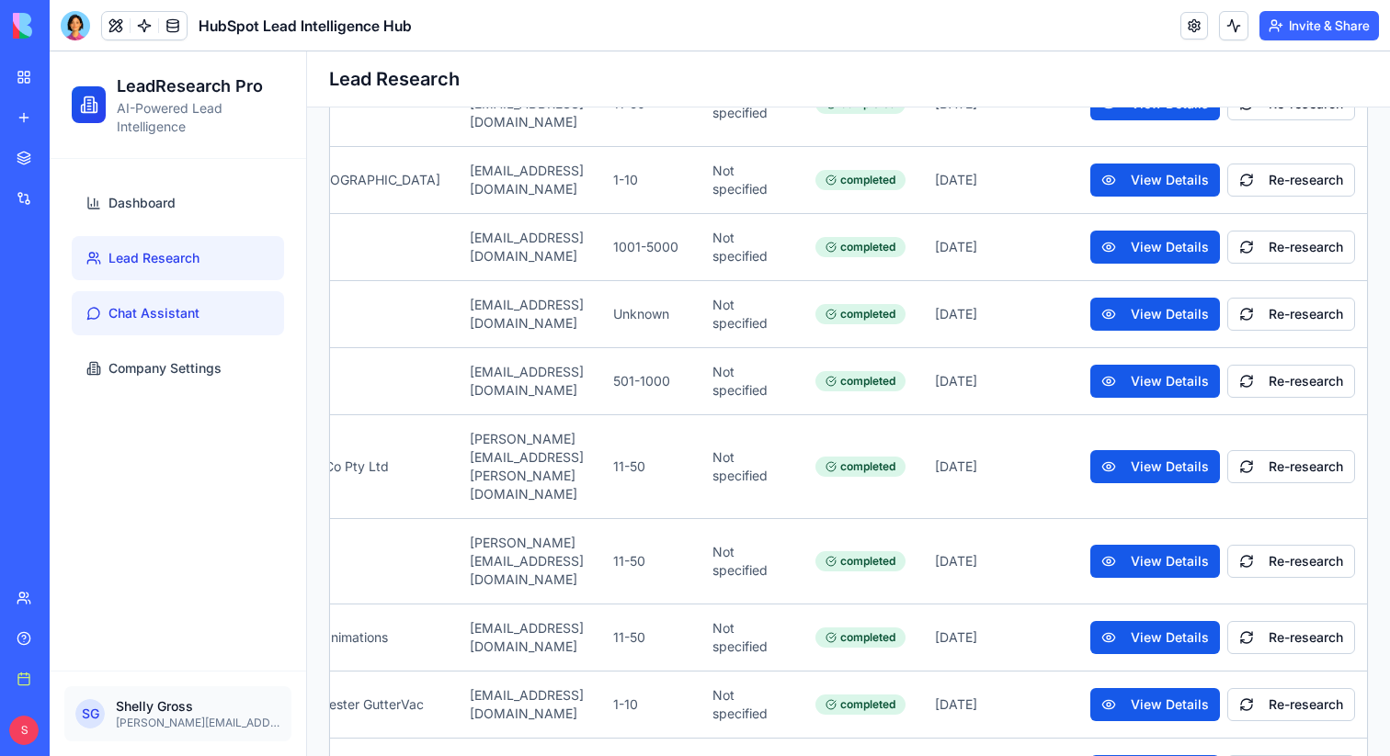
click at [163, 303] on link "Chat Assistant" at bounding box center [178, 313] width 212 height 44
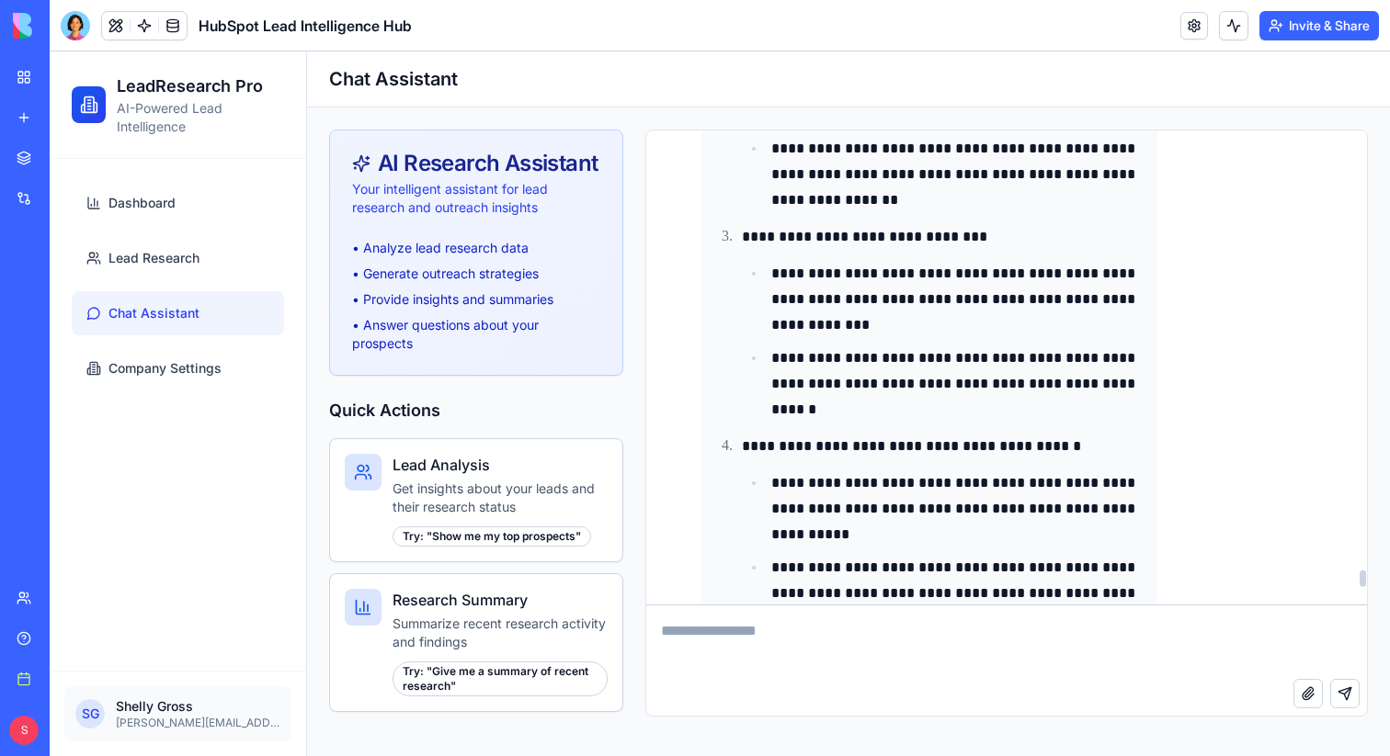
scroll to position [13243, 0]
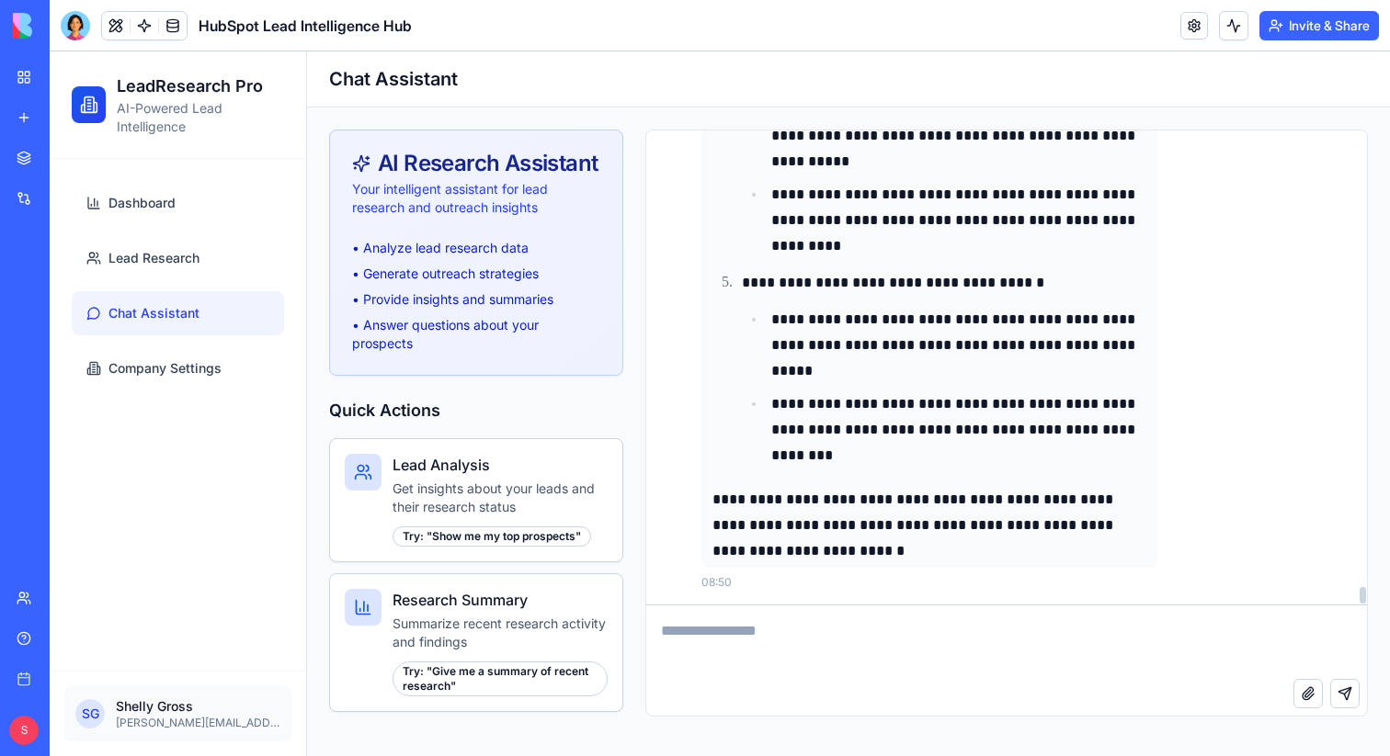
click at [765, 646] on textarea at bounding box center [1006, 643] width 721 height 74
type textarea "**********"
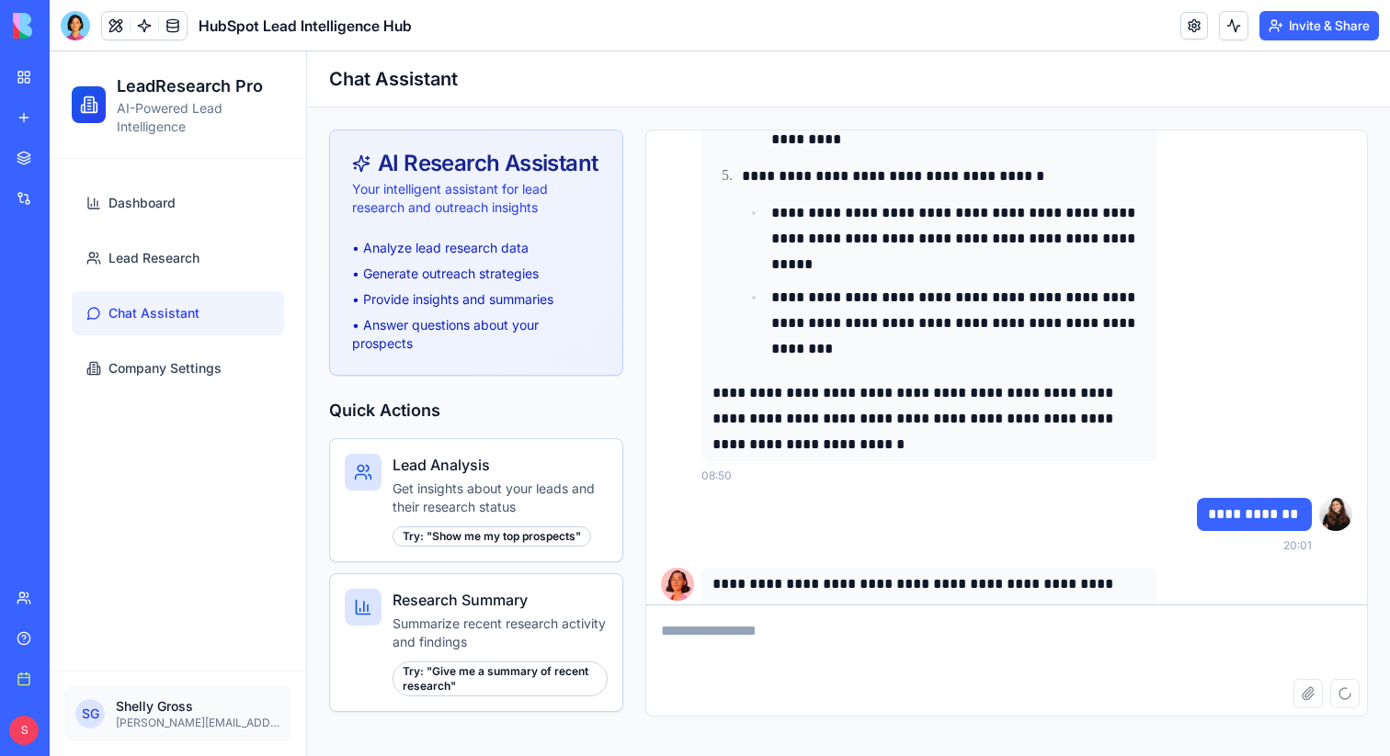
scroll to position [13435, 0]
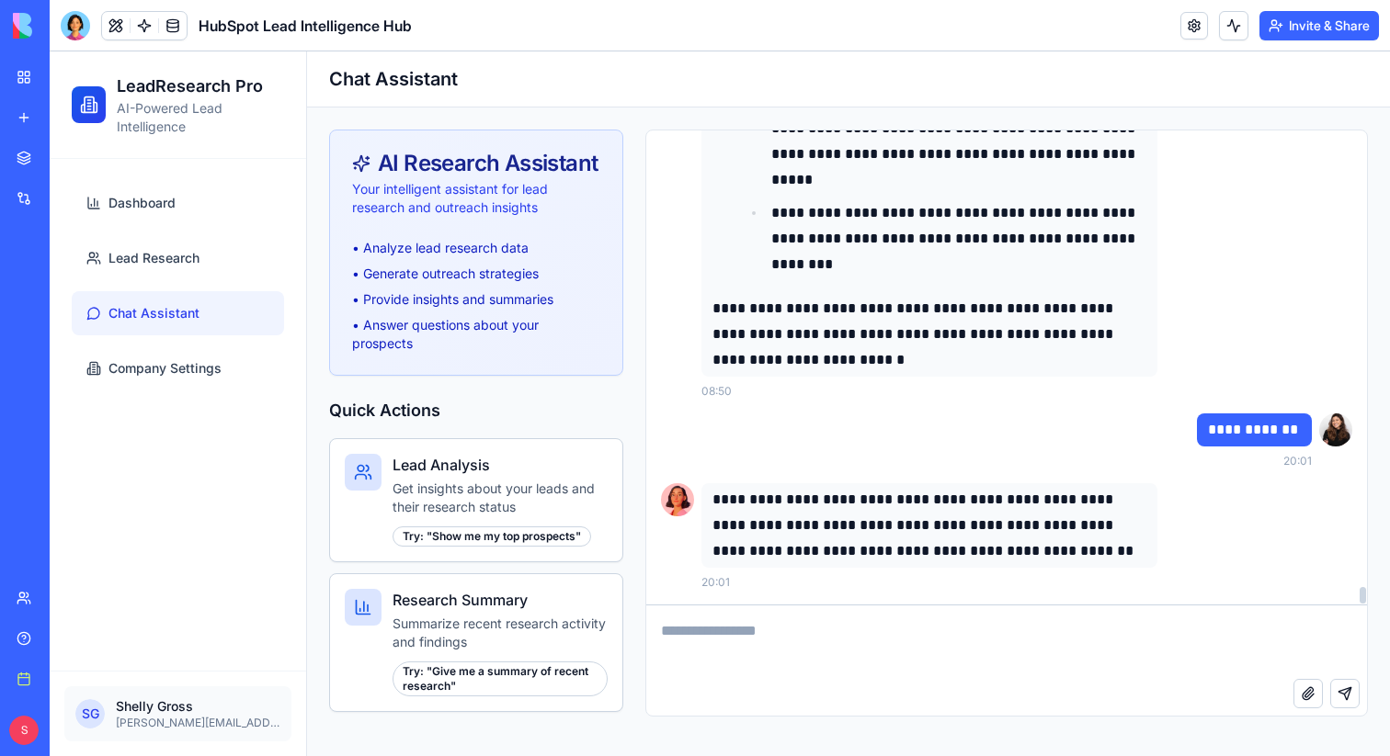
click at [978, 636] on textarea at bounding box center [1006, 643] width 721 height 74
click at [143, 28] on link at bounding box center [145, 26] width 28 height 28
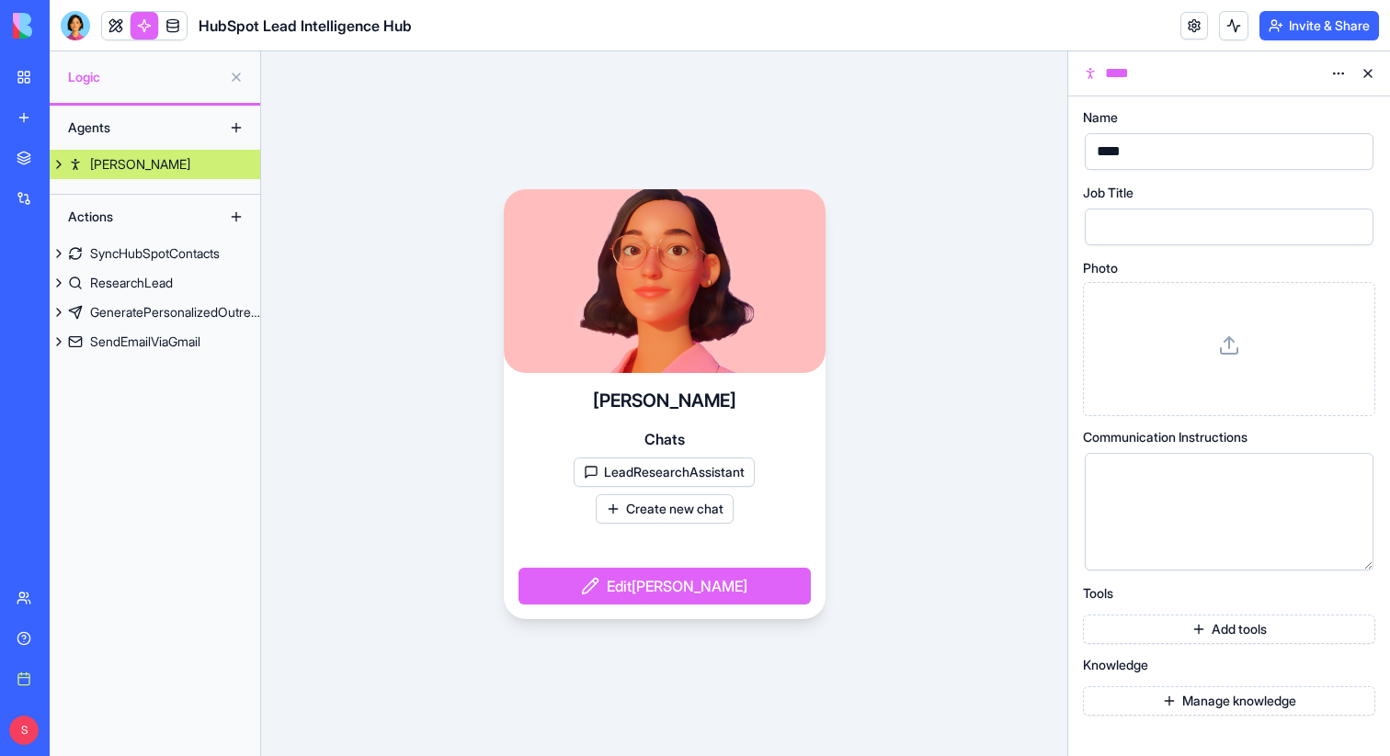
click at [719, 461] on button "LeadResearchAssistant" at bounding box center [664, 472] width 181 height 29
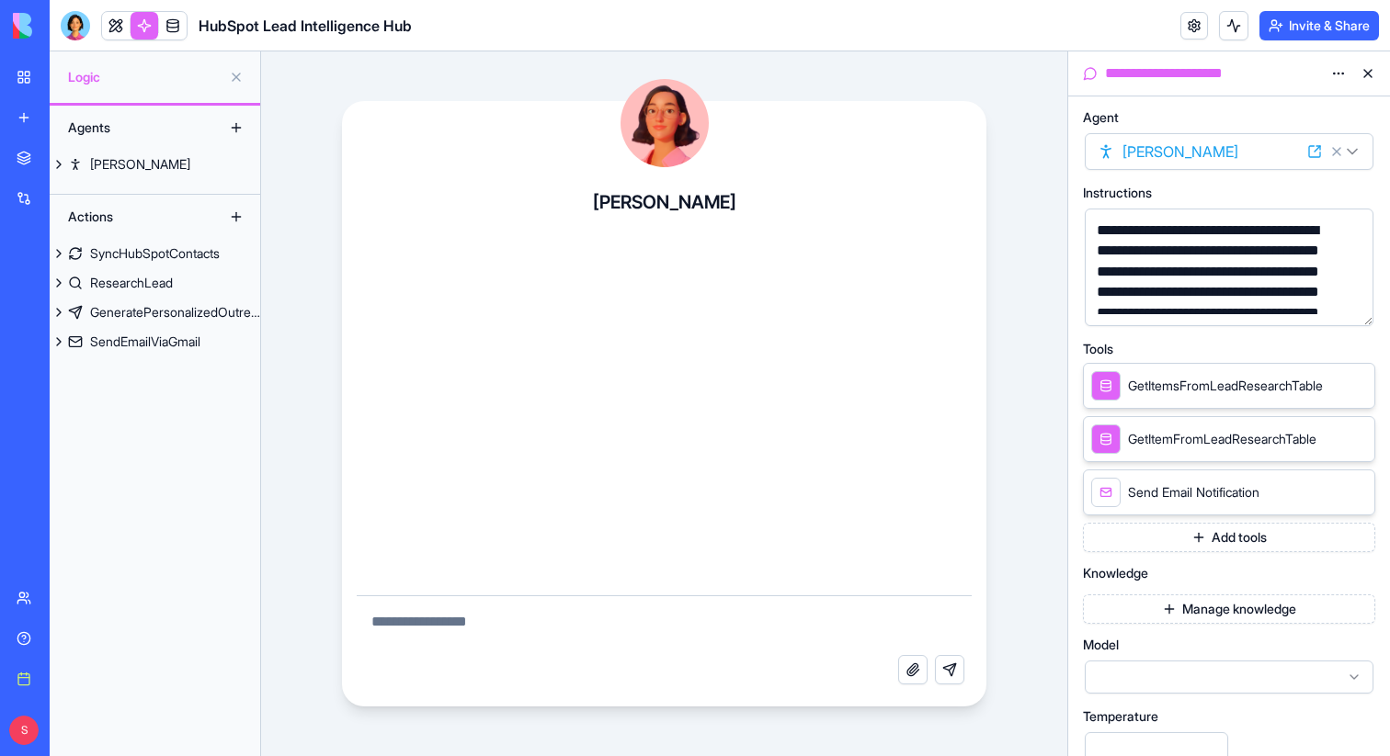
click at [1356, 306] on button "button" at bounding box center [1354, 307] width 29 height 29
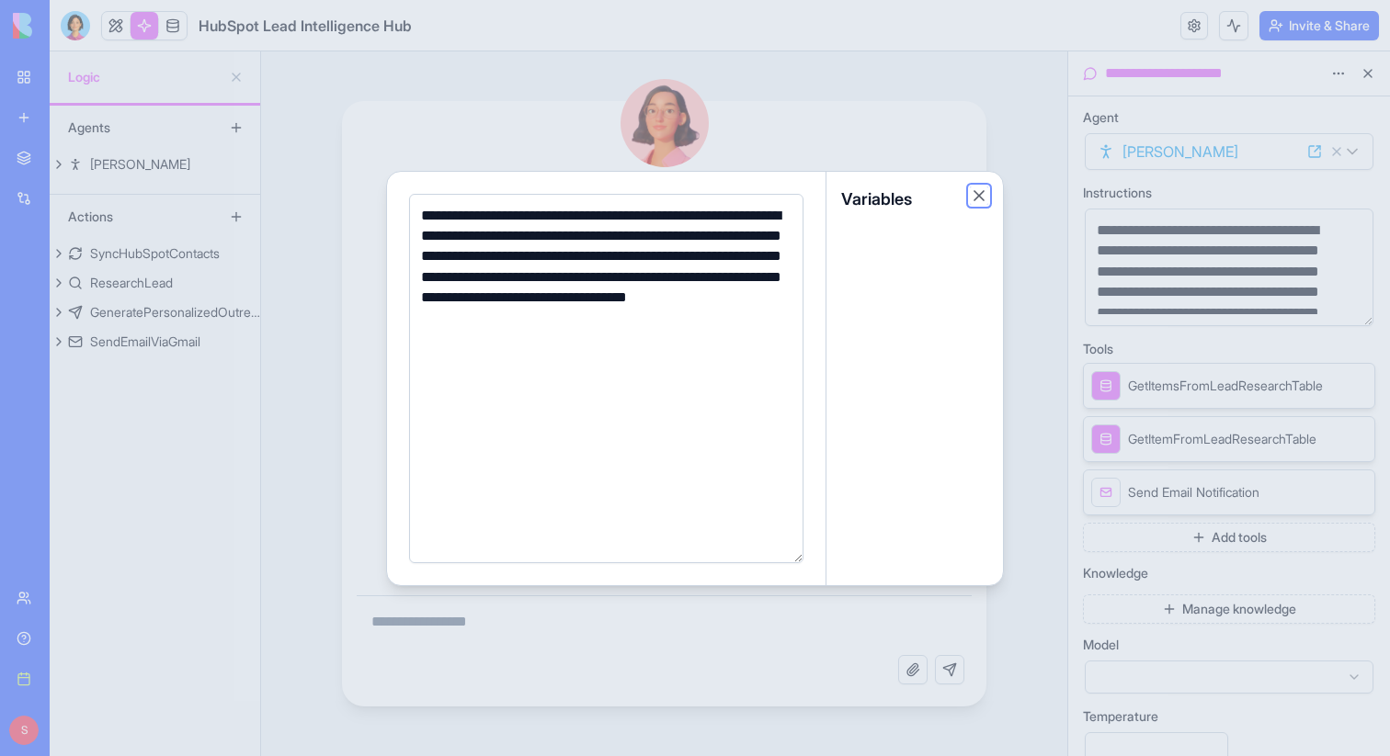
click at [976, 194] on button "Close" at bounding box center [979, 196] width 18 height 18
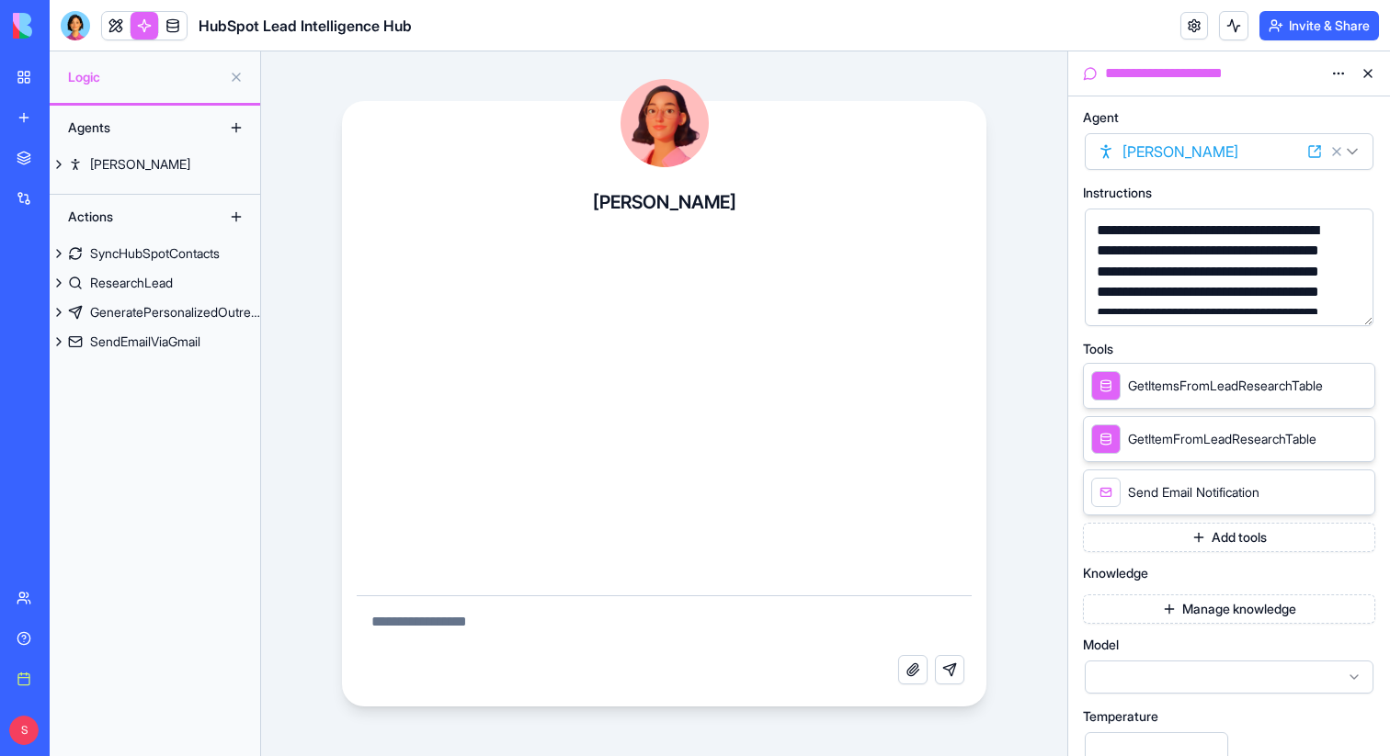
click at [1227, 542] on button "Add tools" at bounding box center [1229, 537] width 292 height 29
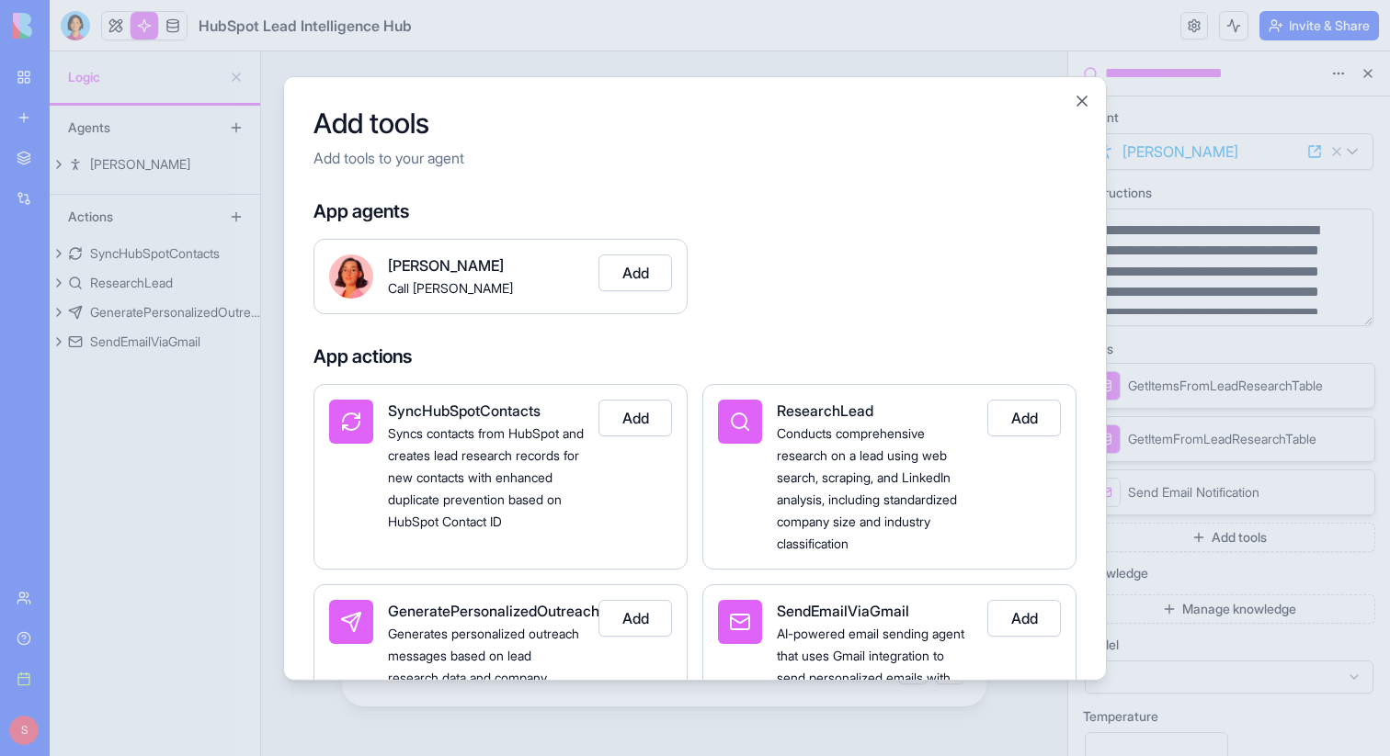
click at [1029, 415] on button "Add" at bounding box center [1024, 417] width 74 height 37
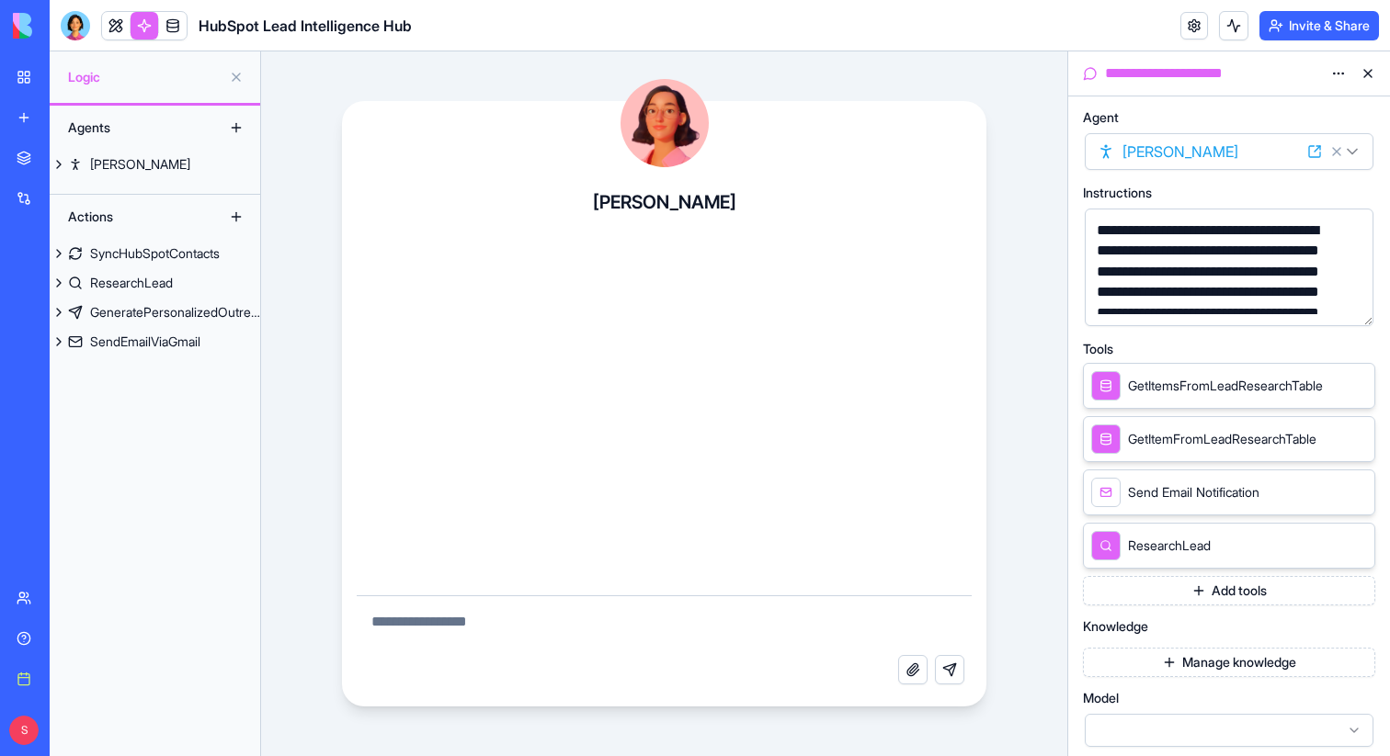
click at [1251, 590] on button "Add tools" at bounding box center [1229, 590] width 292 height 29
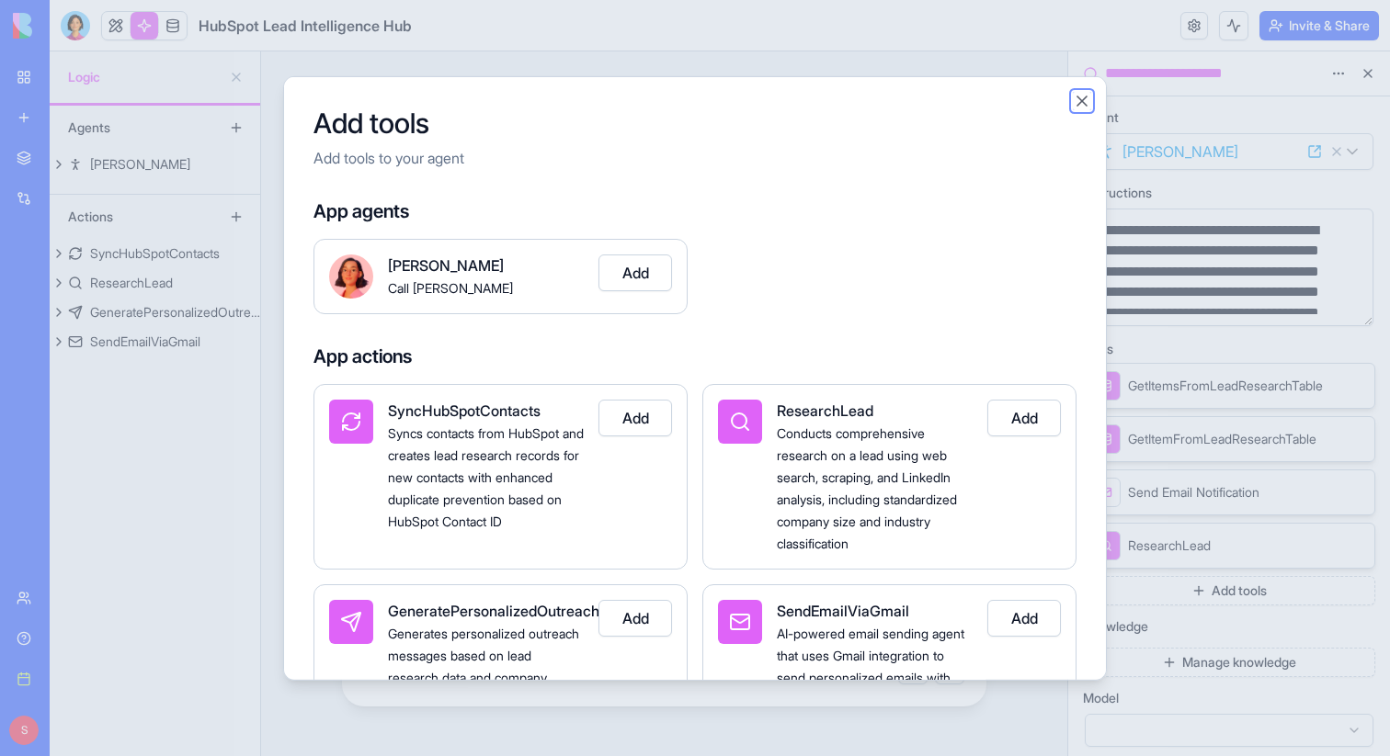
click at [1080, 101] on button "Close" at bounding box center [1082, 100] width 18 height 18
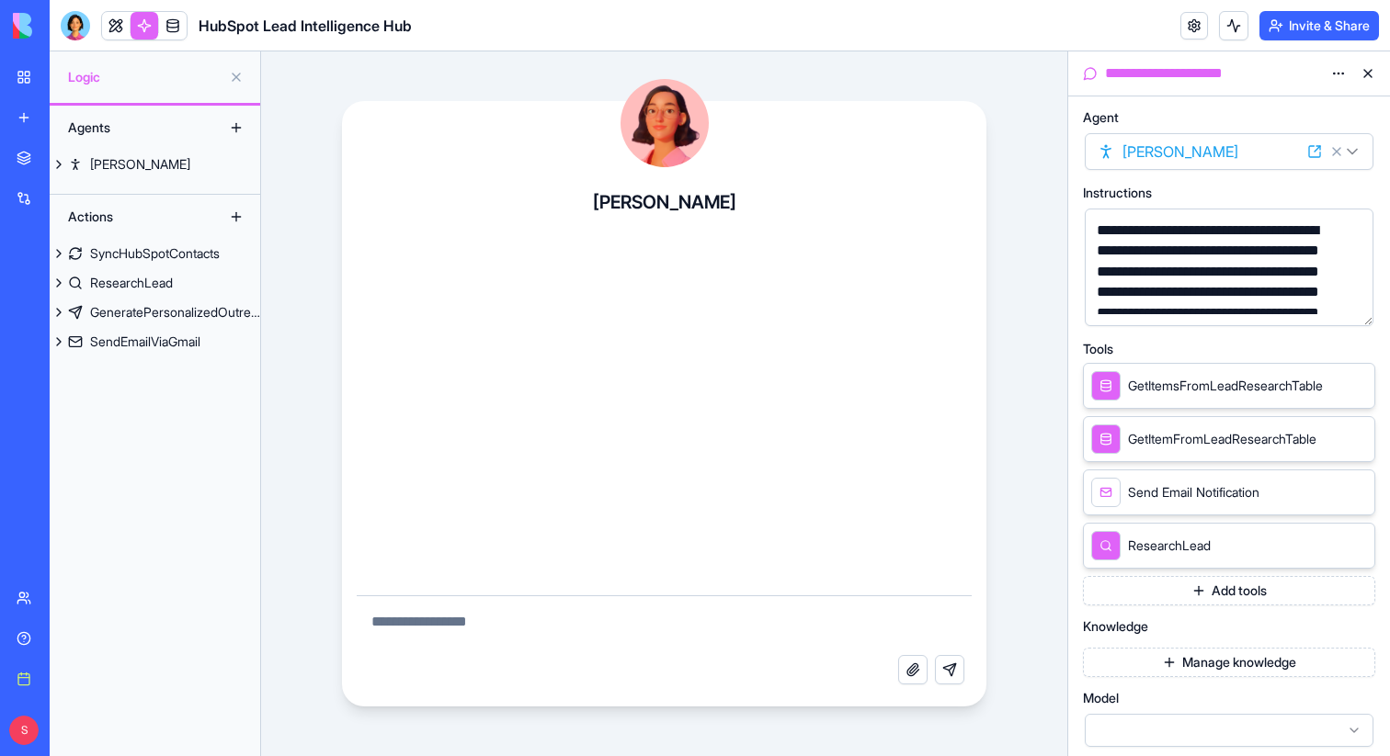
click at [1367, 74] on button at bounding box center [1367, 73] width 29 height 29
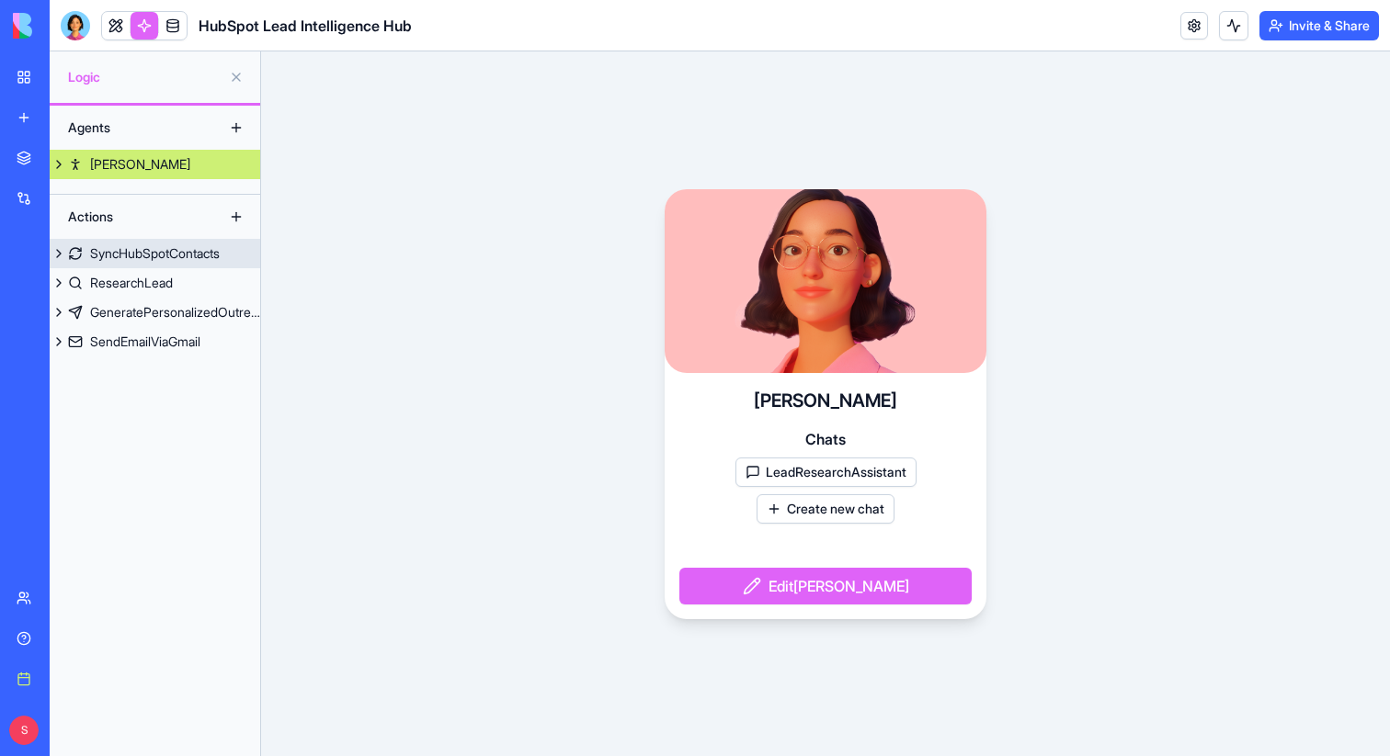
click at [140, 253] on div "SyncHubSpotContacts" at bounding box center [155, 253] width 130 height 18
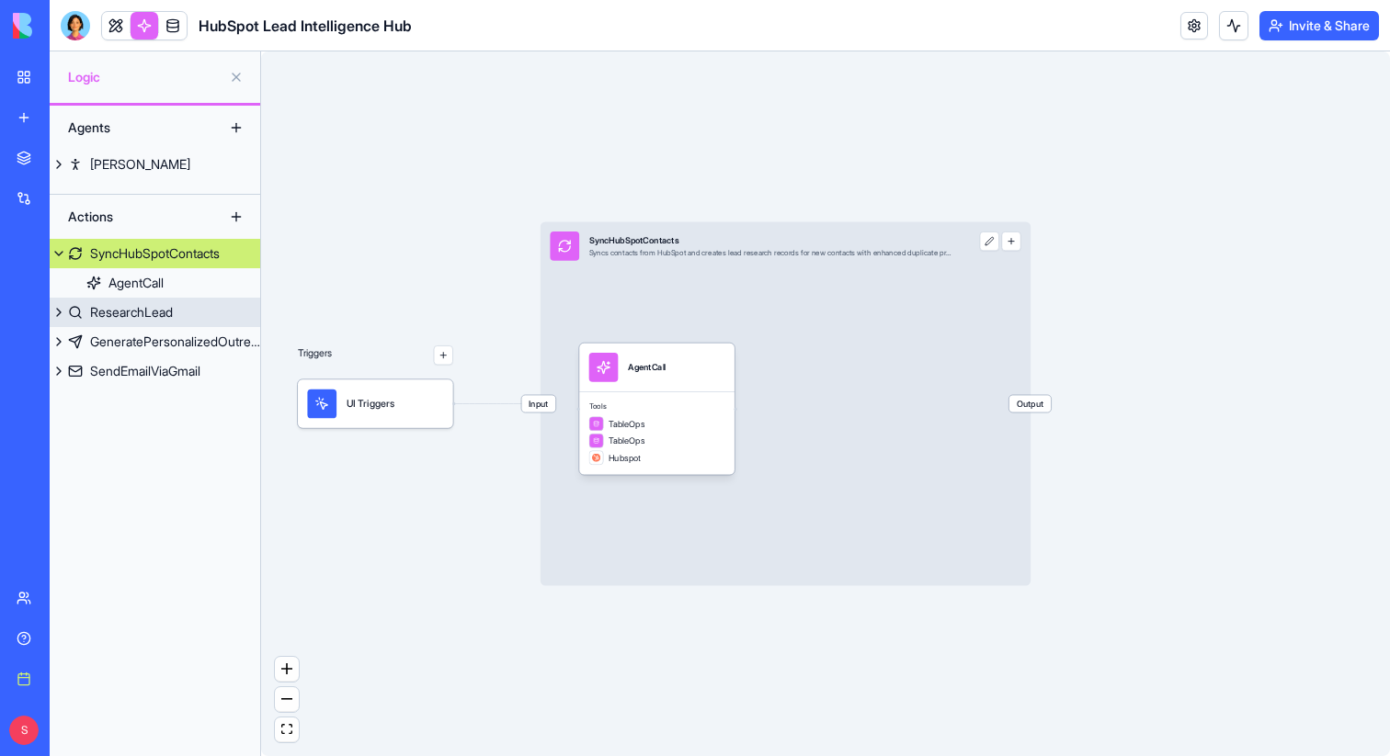
click at [131, 313] on div "ResearchLead" at bounding box center [131, 312] width 83 height 18
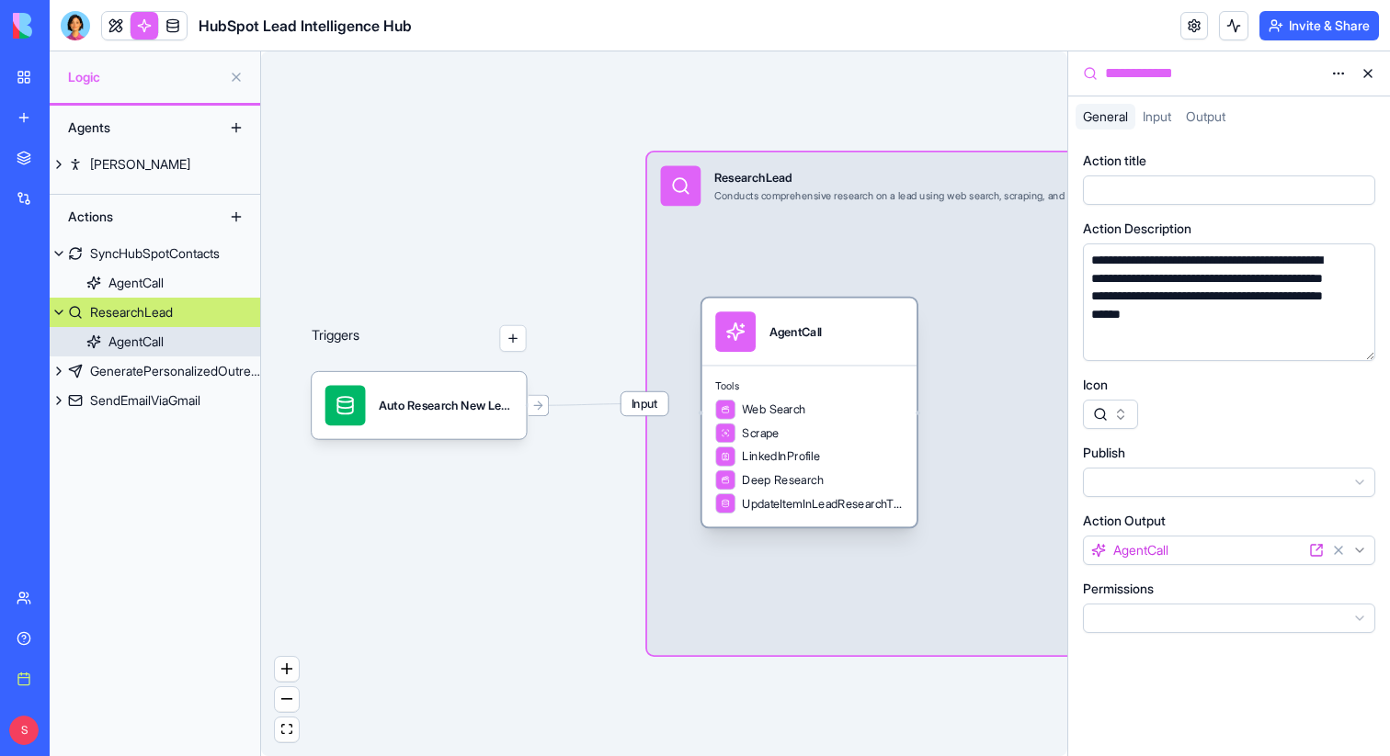
click at [847, 338] on div "AgentCall" at bounding box center [809, 332] width 188 height 40
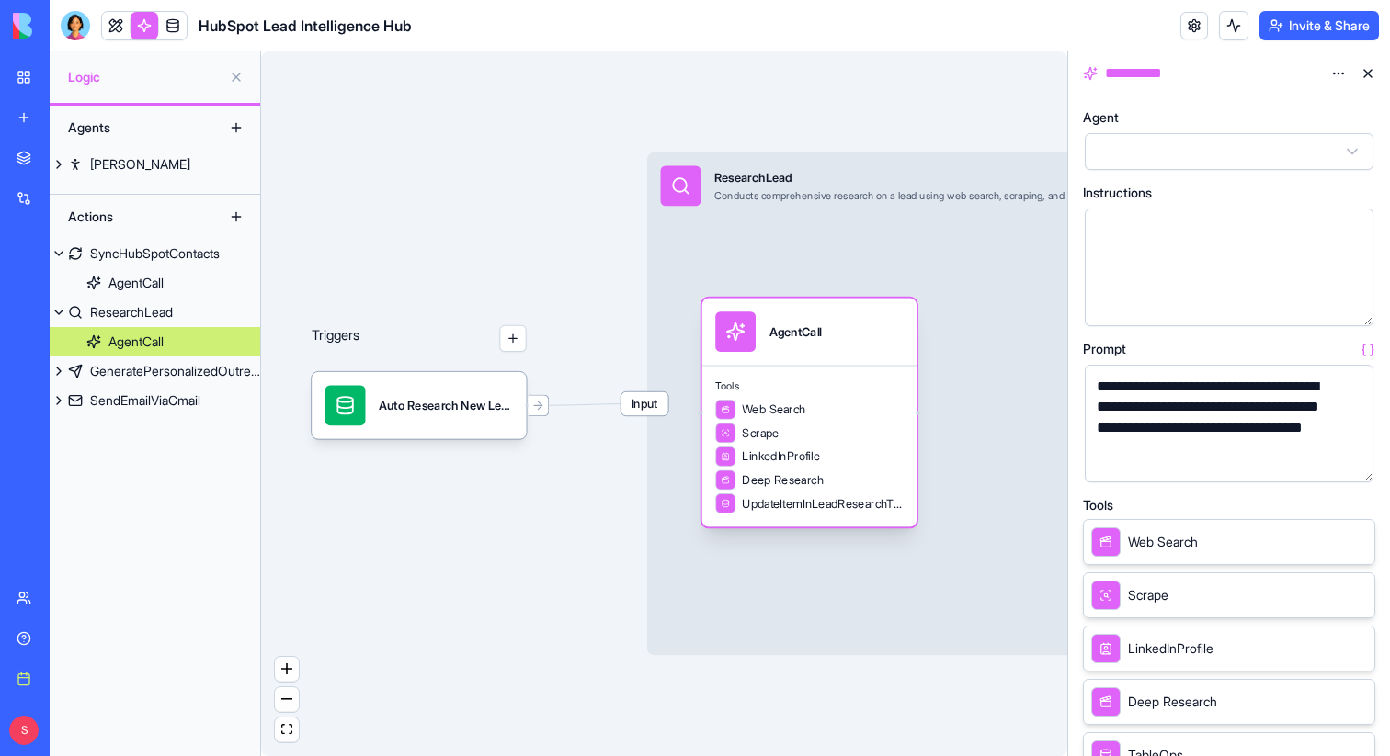
click at [847, 338] on div "AgentCall" at bounding box center [809, 332] width 188 height 40
click at [1355, 463] on button "button" at bounding box center [1354, 463] width 29 height 29
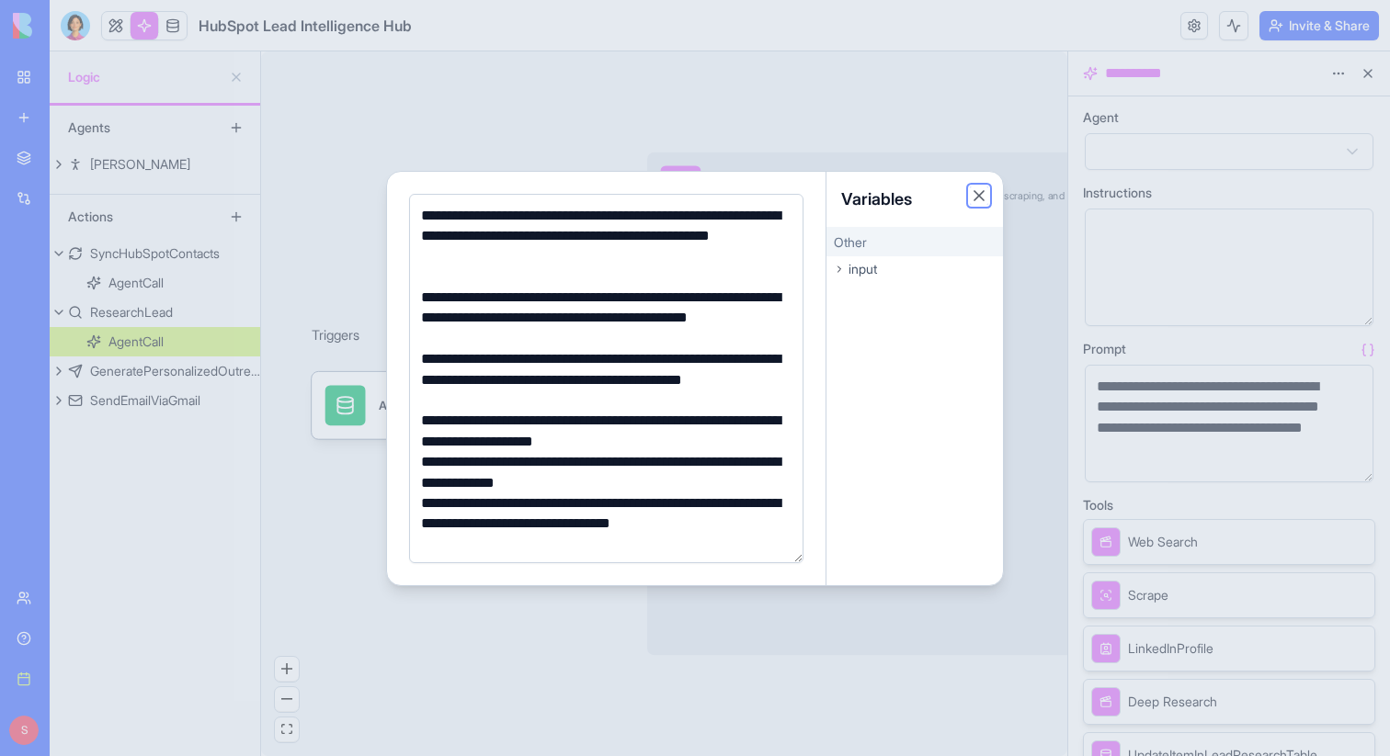
click at [977, 197] on button "Close" at bounding box center [979, 196] width 18 height 18
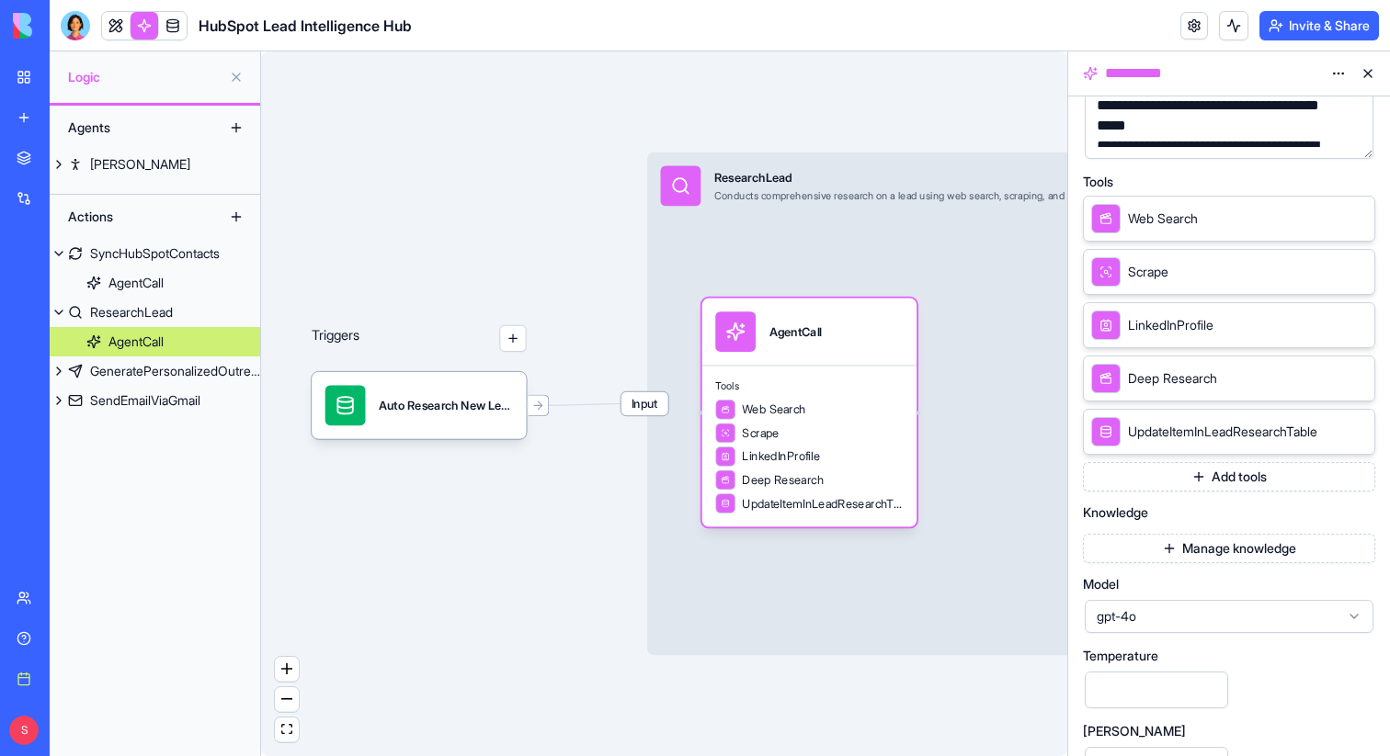
scroll to position [368, 0]
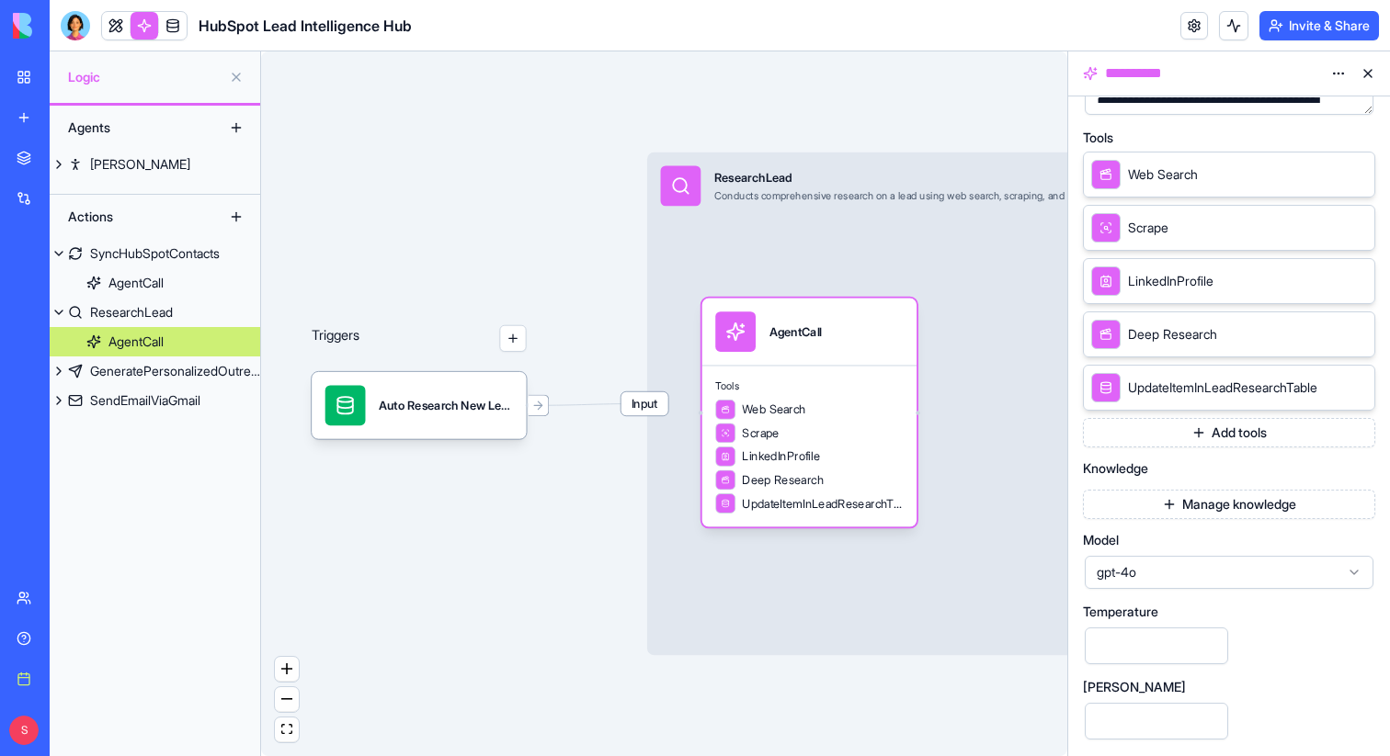
click at [1287, 568] on span "gpt-4o" at bounding box center [1218, 572] width 243 height 18
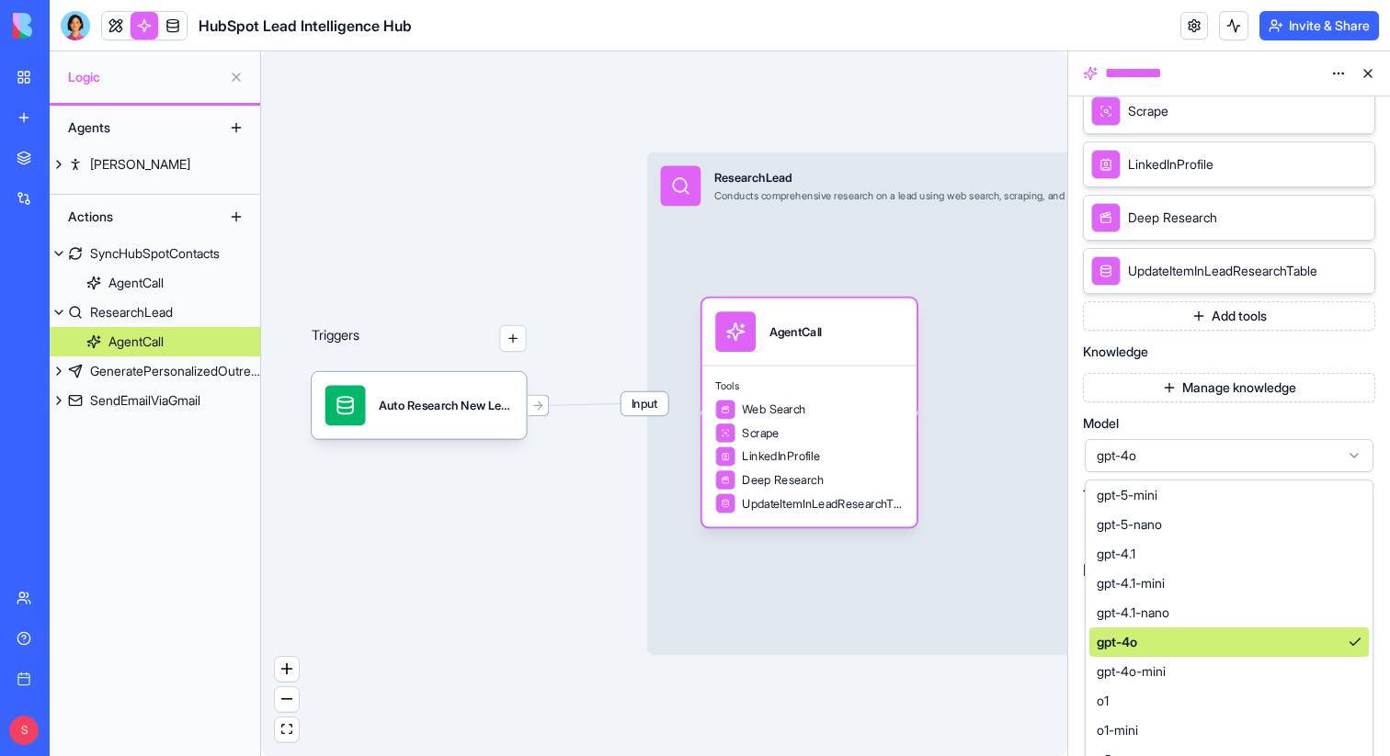
scroll to position [0, 0]
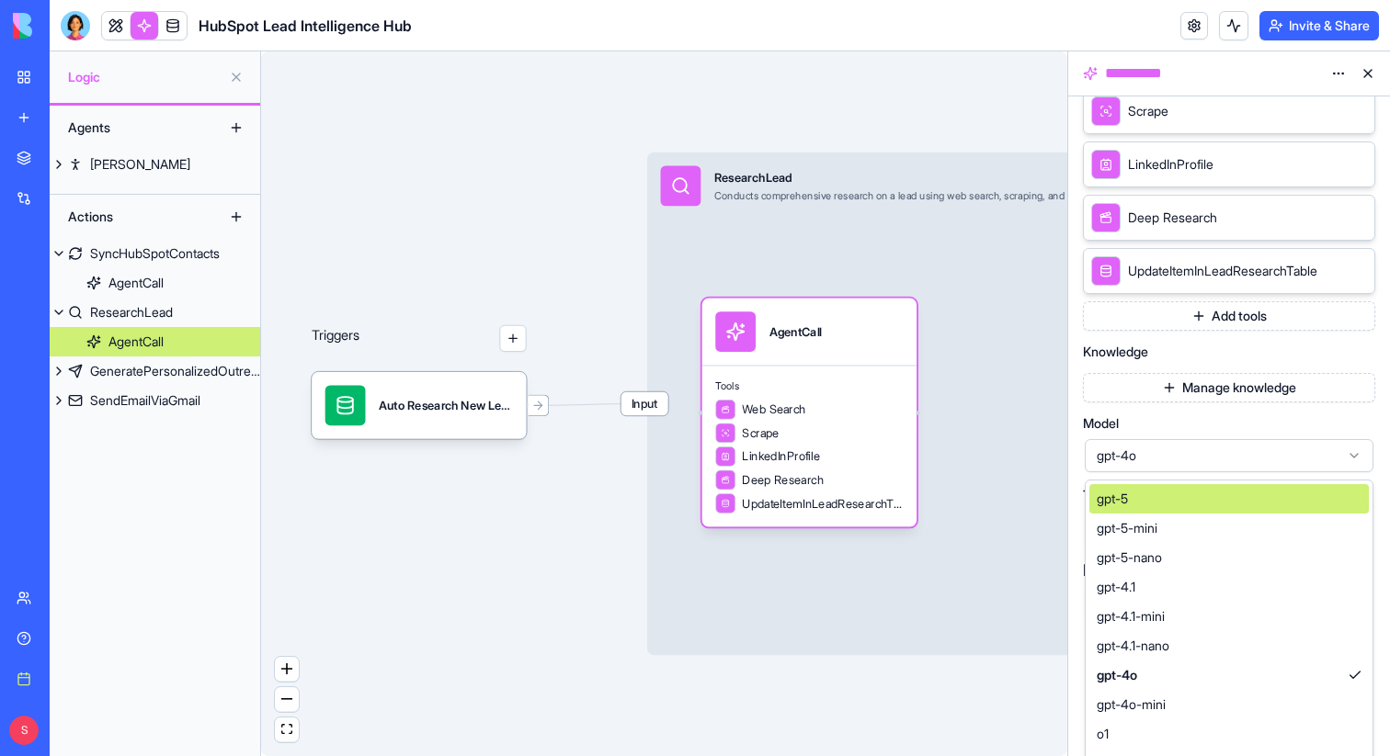
click at [1331, 450] on span "gpt-4o" at bounding box center [1218, 456] width 243 height 18
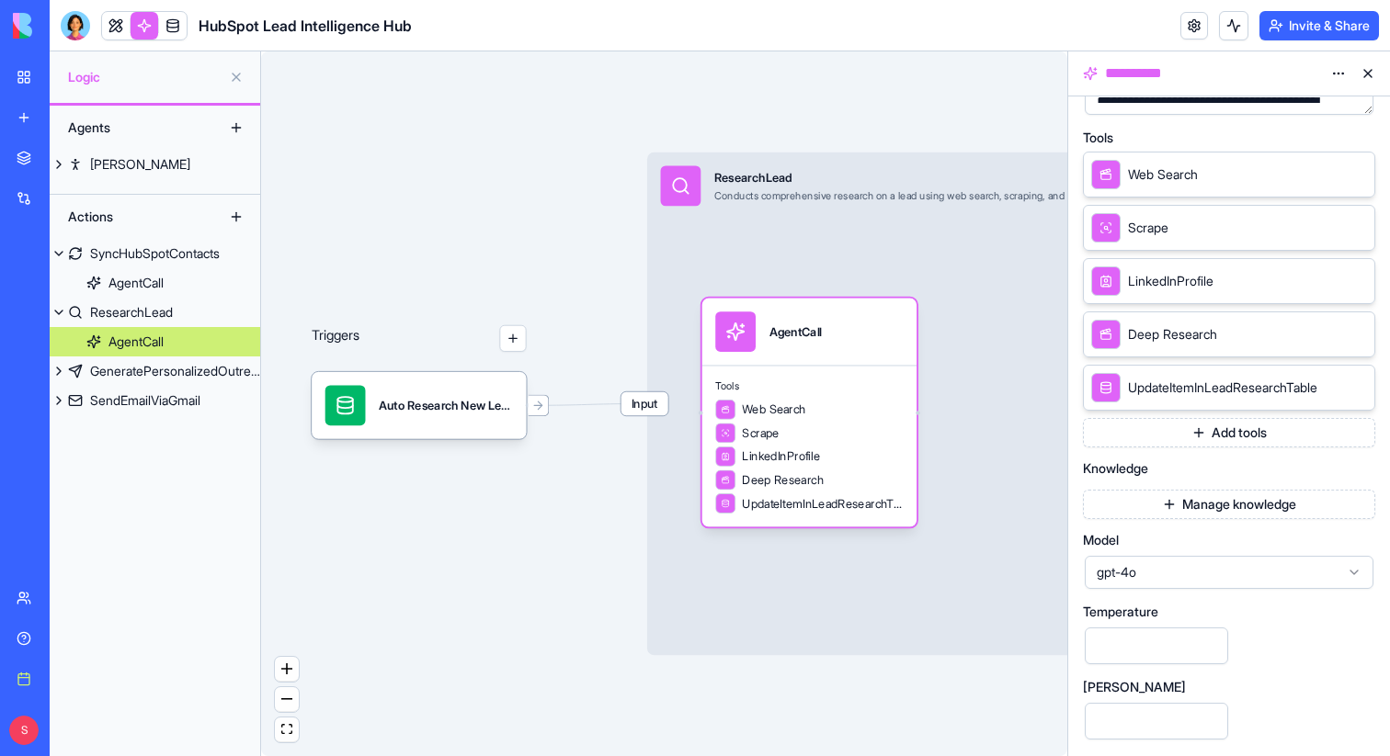
scroll to position [368, 0]
click at [135, 373] on div "GeneratePersonalizedOutreach" at bounding box center [175, 371] width 170 height 18
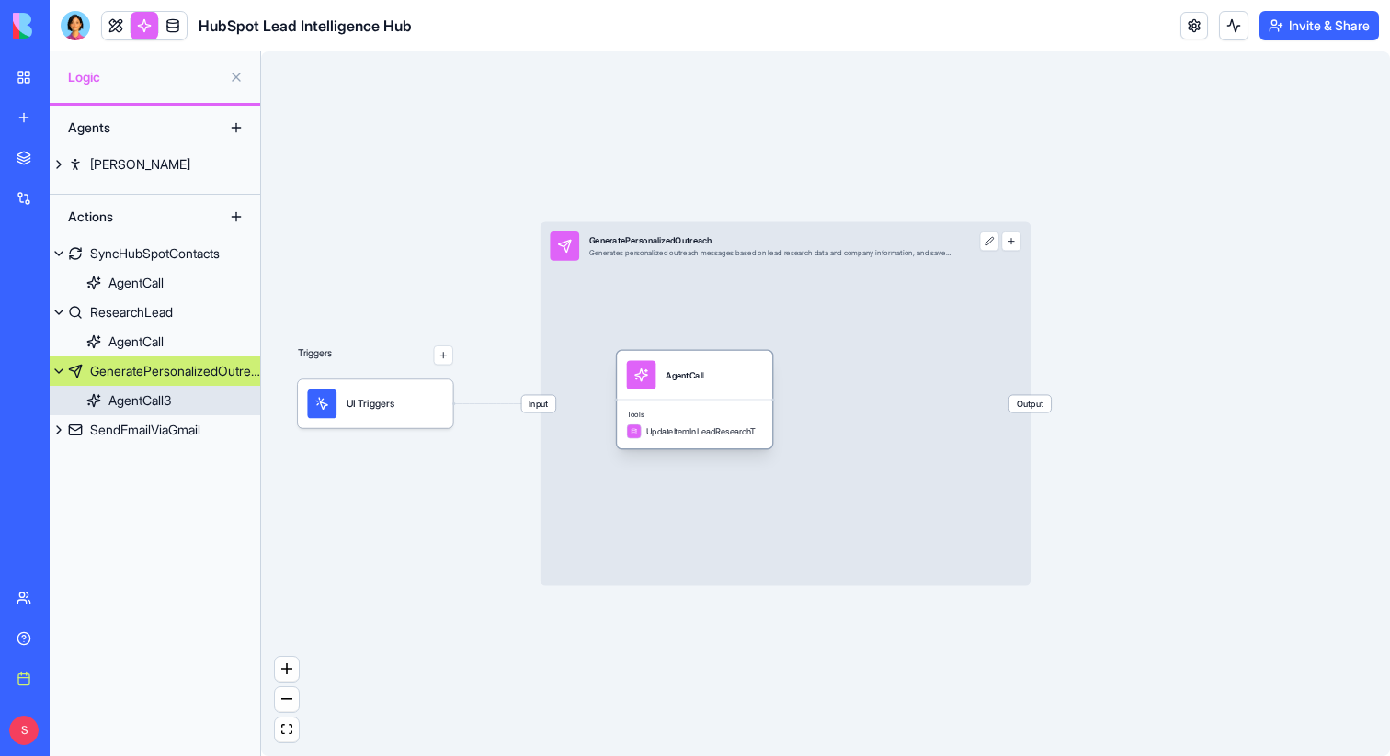
click at [681, 404] on div "Tools UpdateItemInLeadResearchTable" at bounding box center [694, 424] width 155 height 49
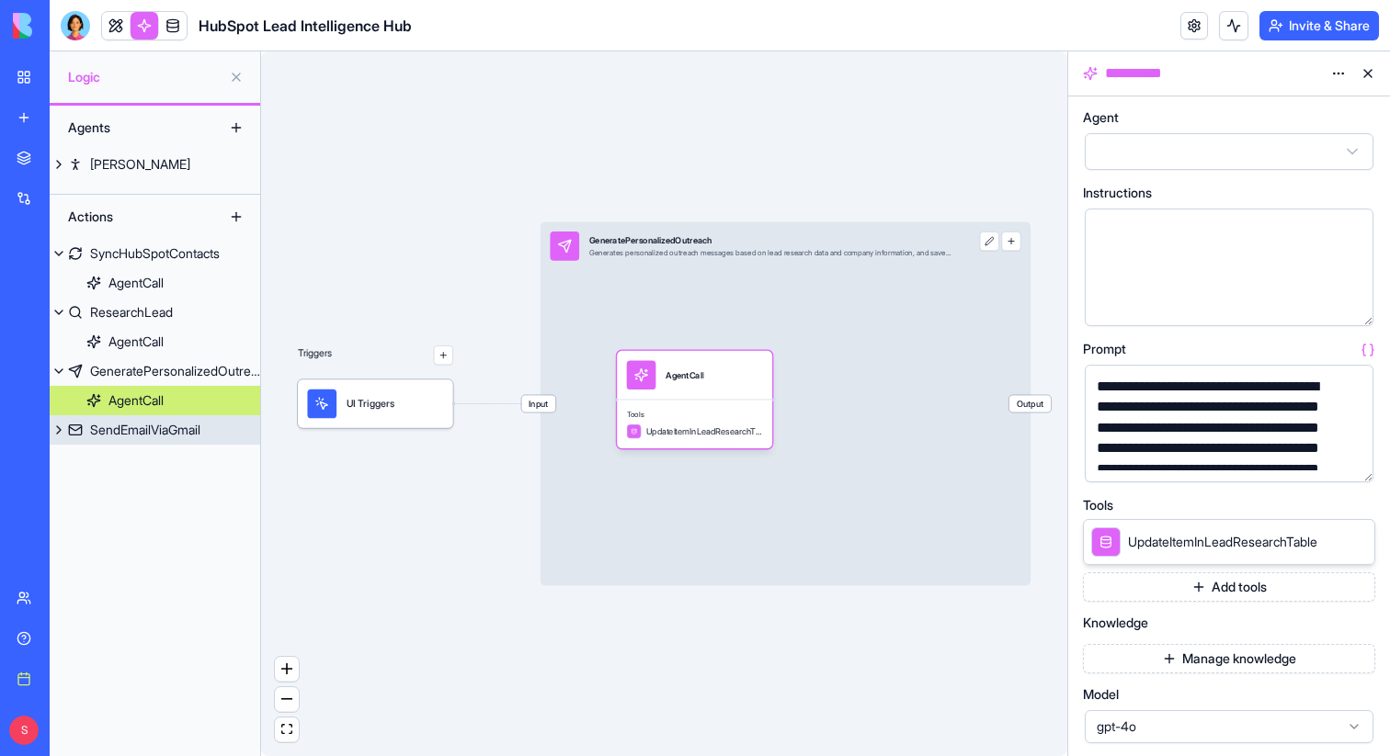
click at [142, 436] on div "SendEmailViaGmail" at bounding box center [145, 430] width 110 height 18
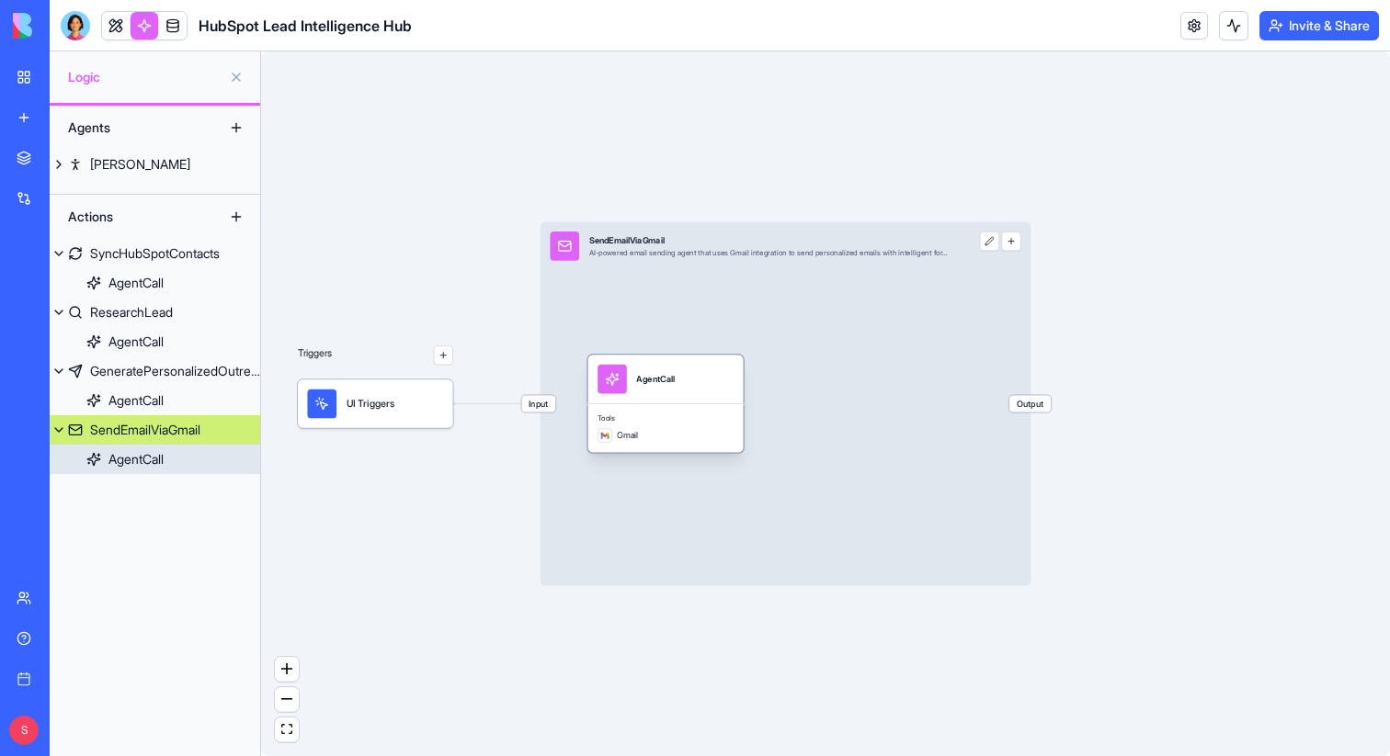
click at [645, 426] on div "Tools Gmail" at bounding box center [665, 428] width 155 height 49
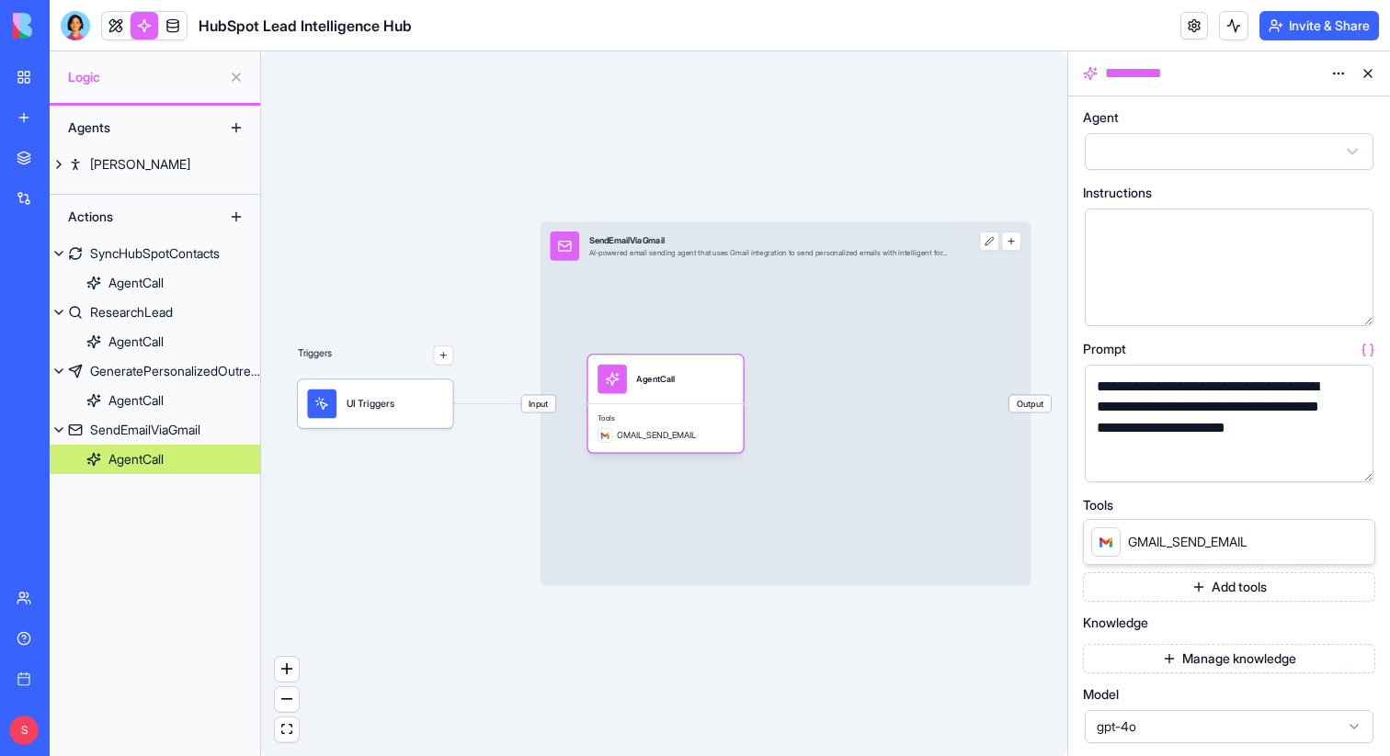
click at [1248, 585] on button "Add tools" at bounding box center [1229, 587] width 292 height 29
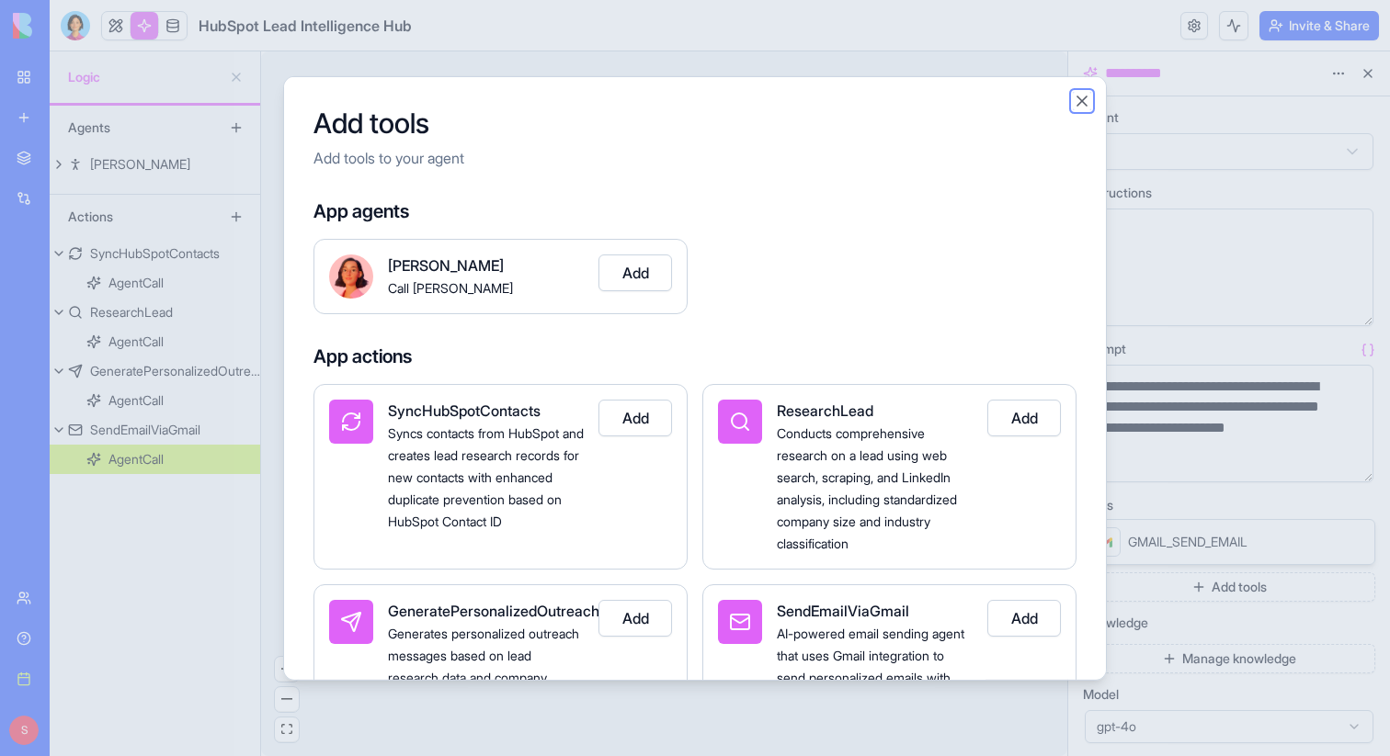
click at [1078, 100] on button "Close" at bounding box center [1082, 100] width 18 height 18
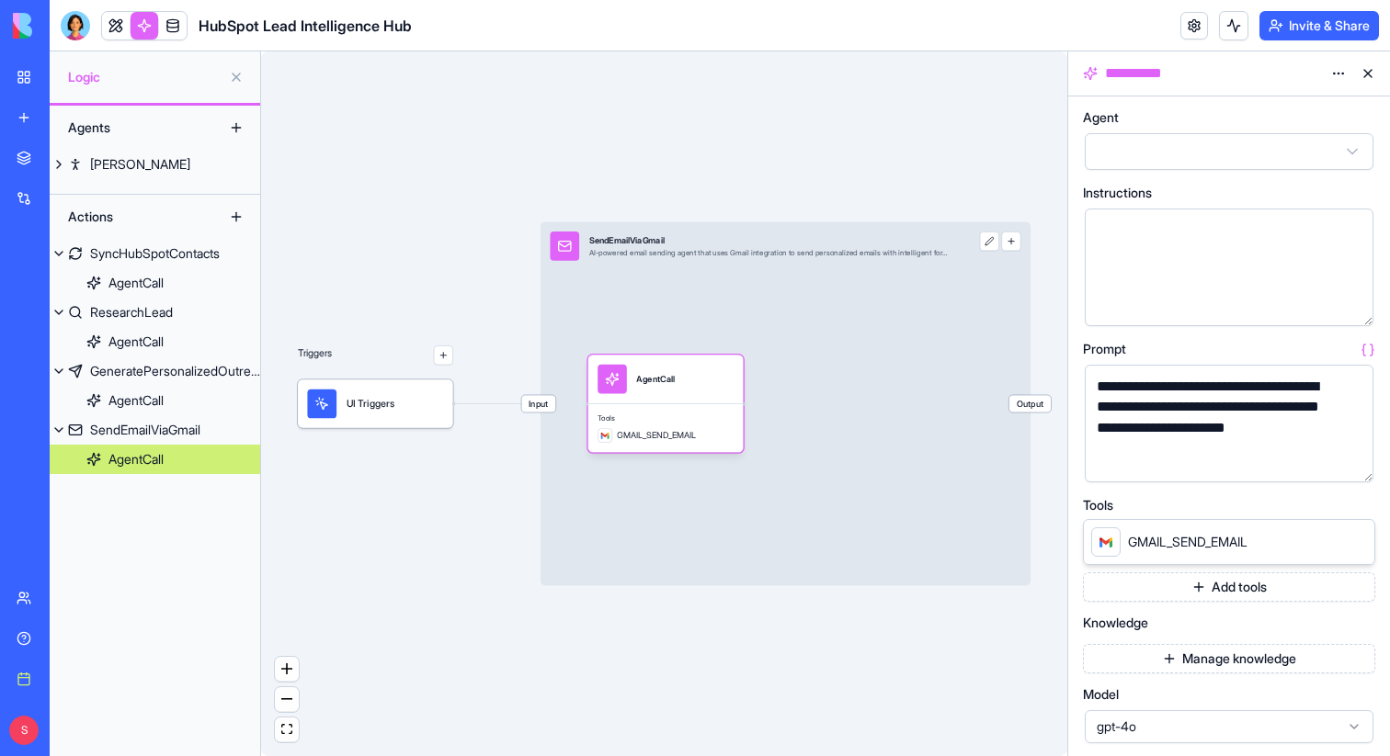
click at [1369, 74] on button at bounding box center [1367, 73] width 29 height 29
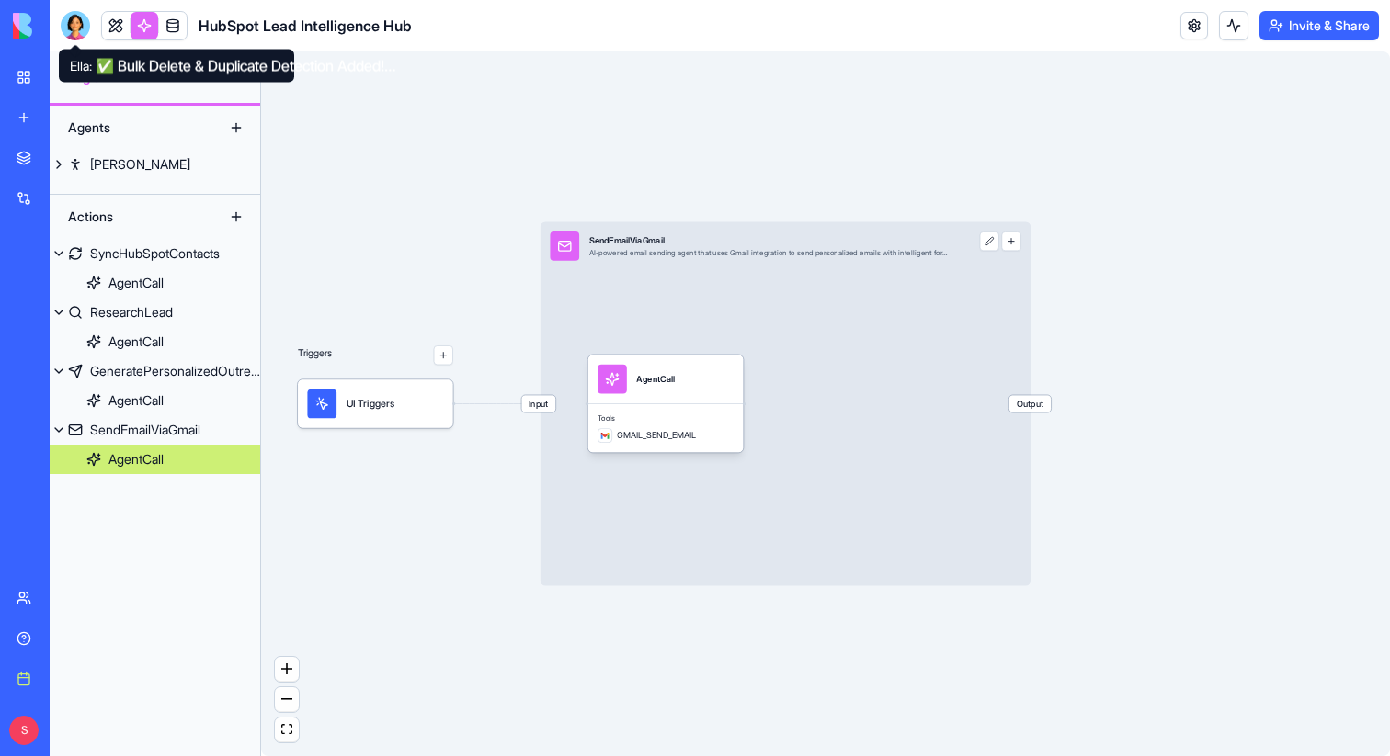
click at [76, 18] on div at bounding box center [75, 25] width 29 height 29
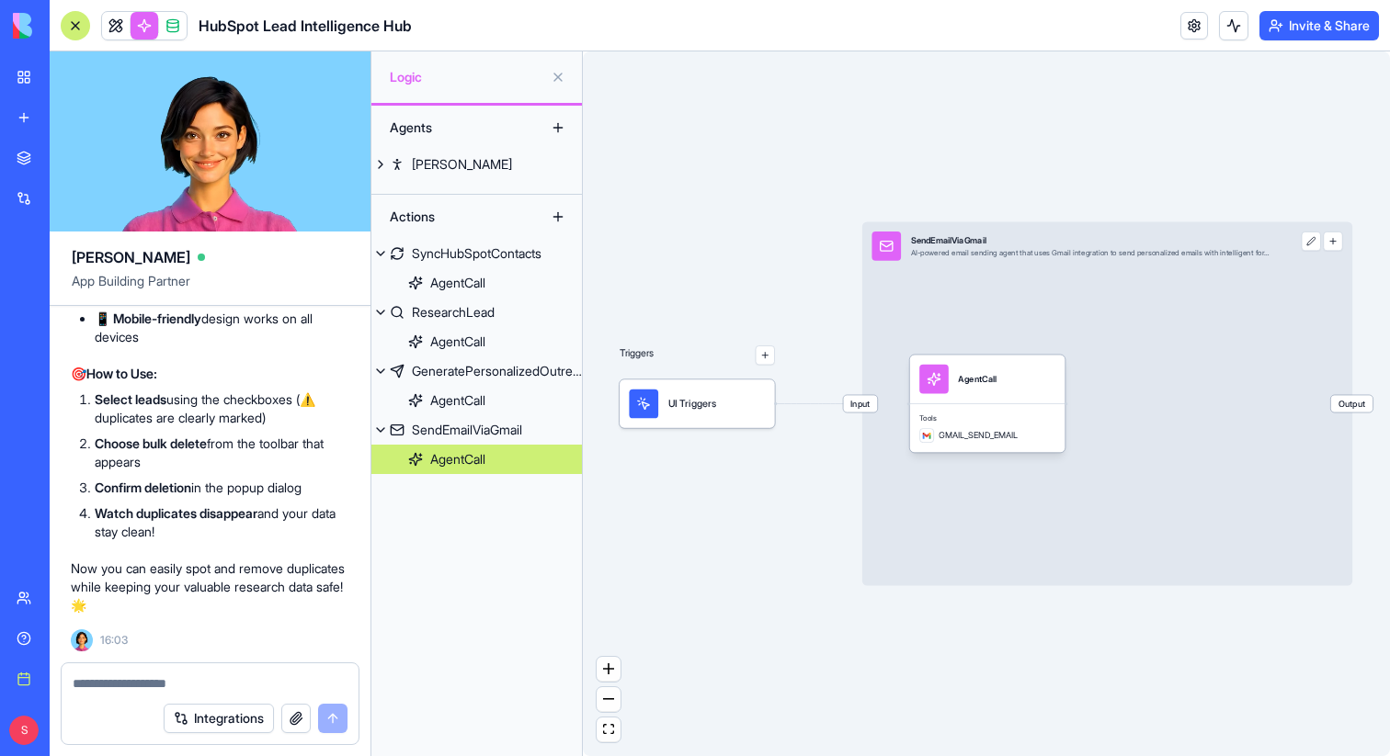
scroll to position [60430, 1]
click at [74, 28] on div at bounding box center [75, 25] width 29 height 29
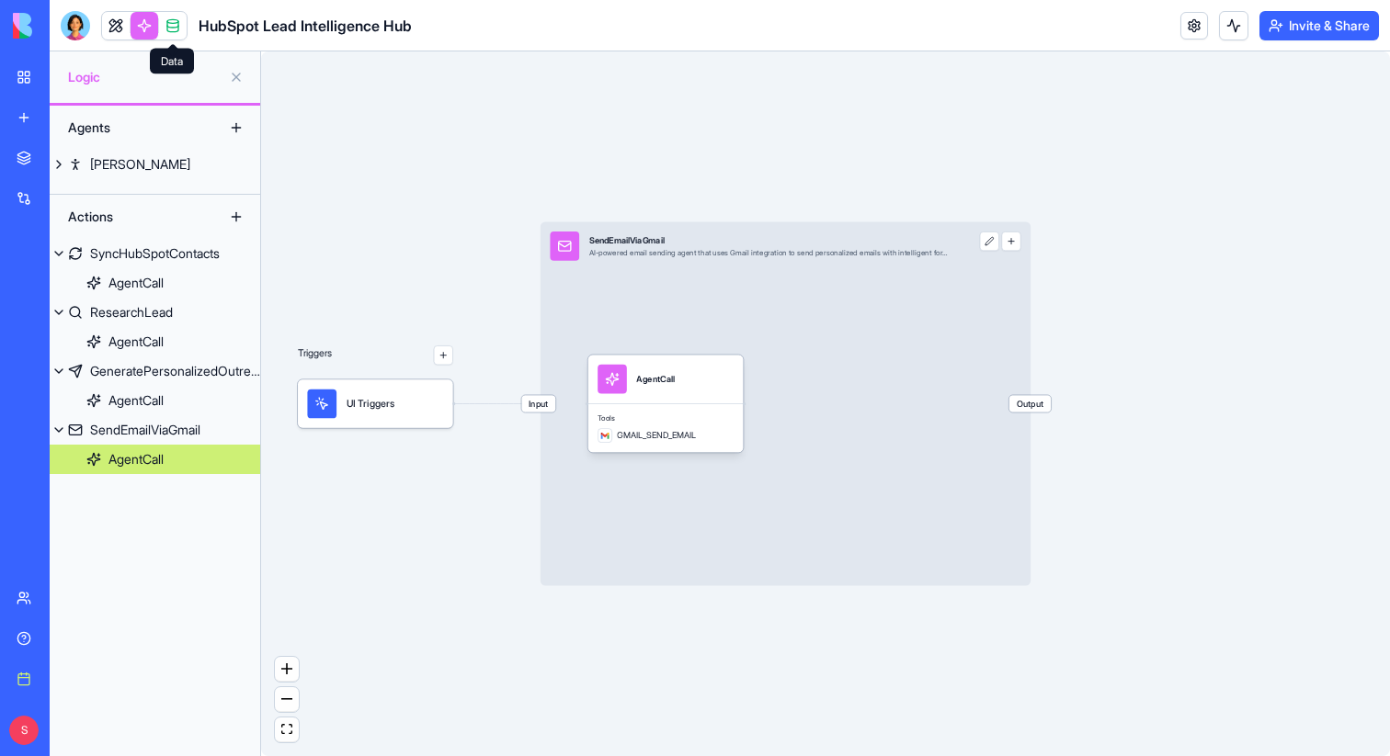
click at [173, 30] on span at bounding box center [172, 25] width 51 height 51
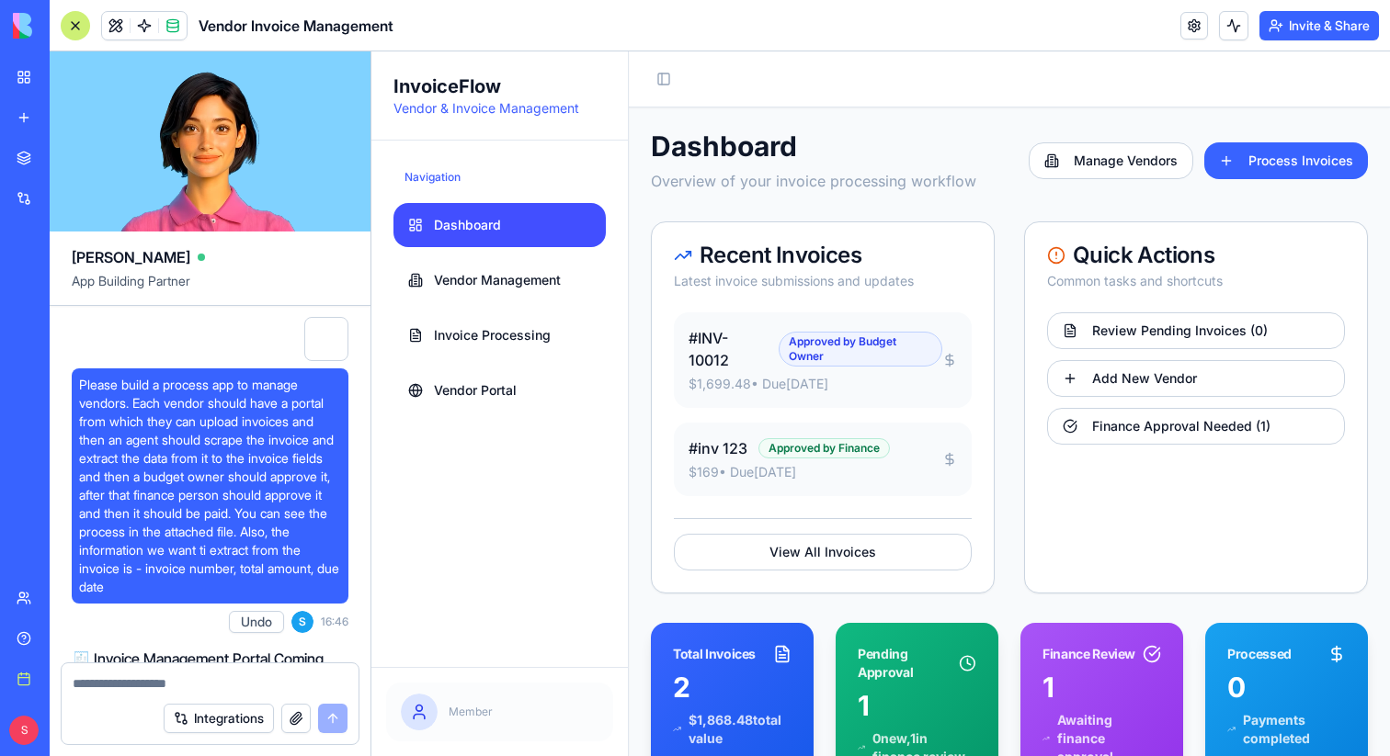
scroll to position [16788, 0]
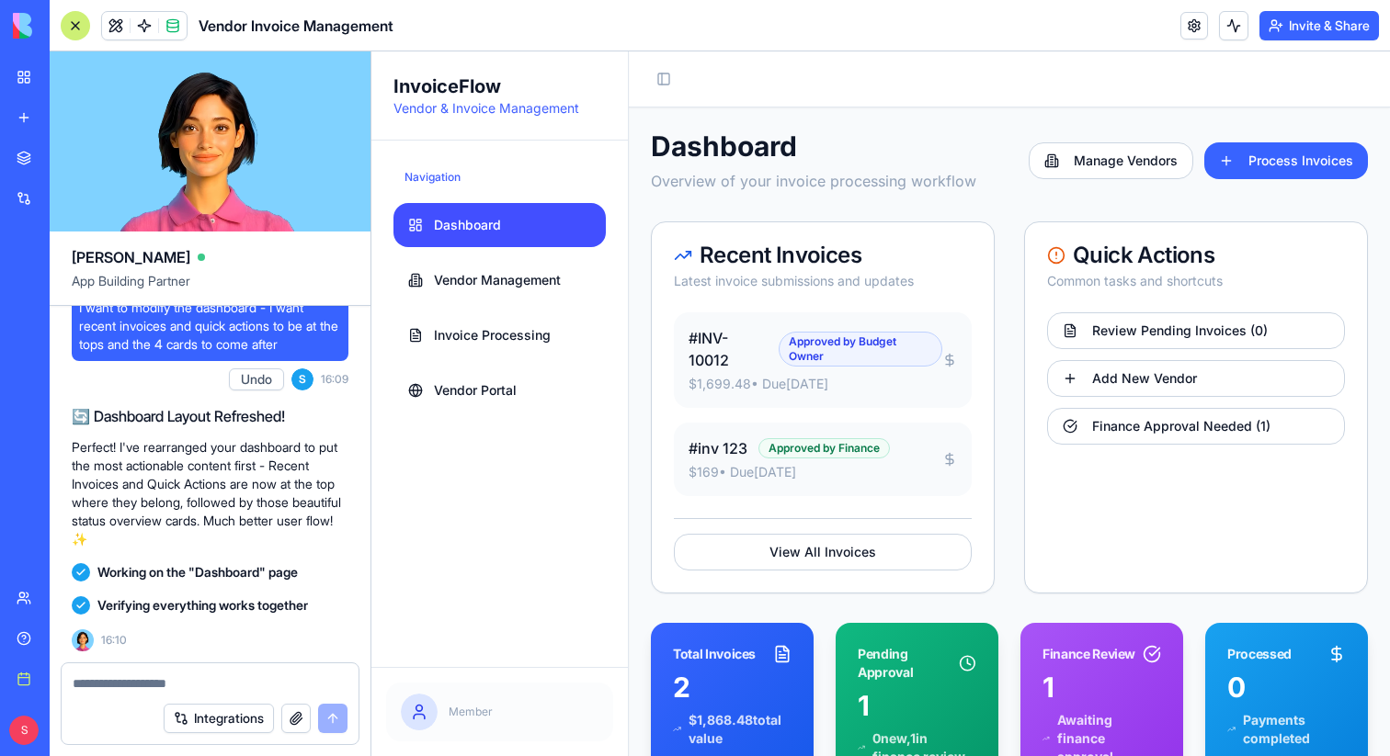
click at [68, 157] on div "Marketplace" at bounding box center [56, 158] width 24 height 18
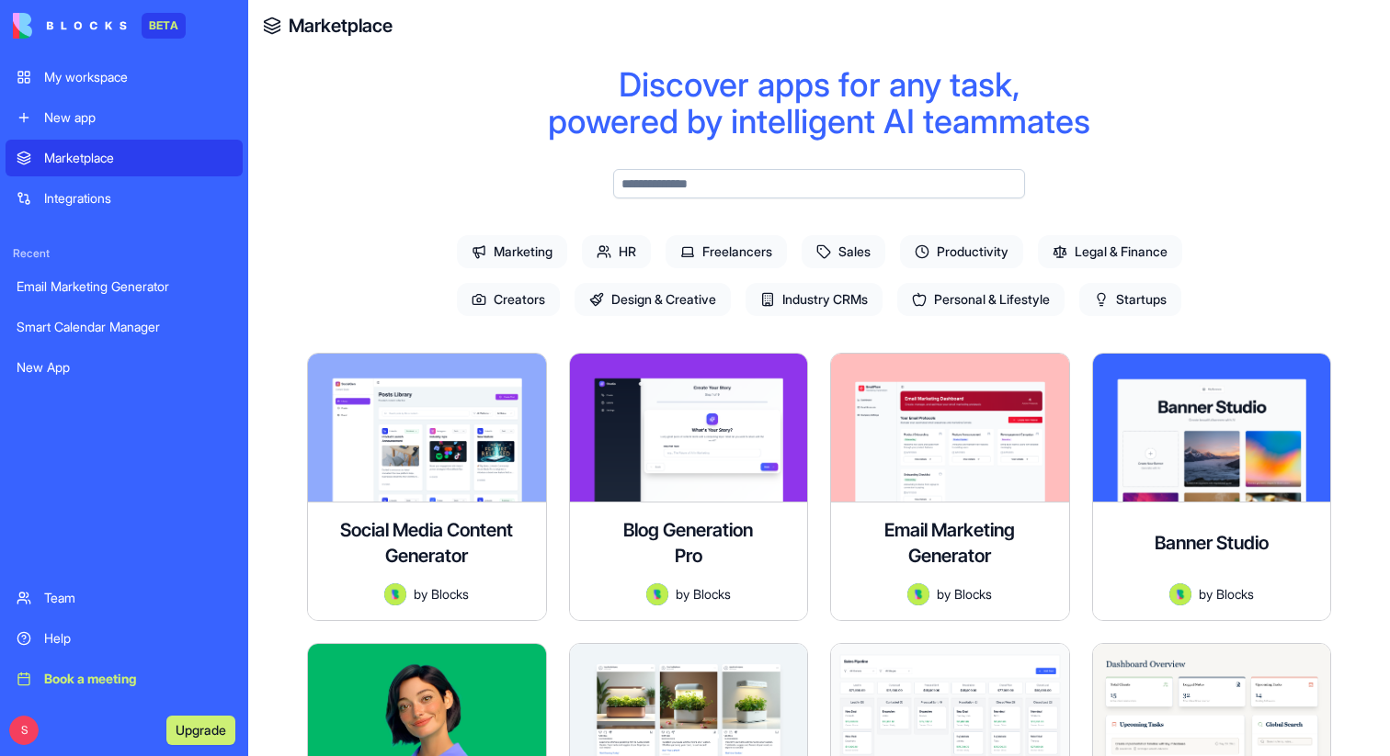
click at [1130, 252] on span "Legal & Finance" at bounding box center [1110, 251] width 144 height 33
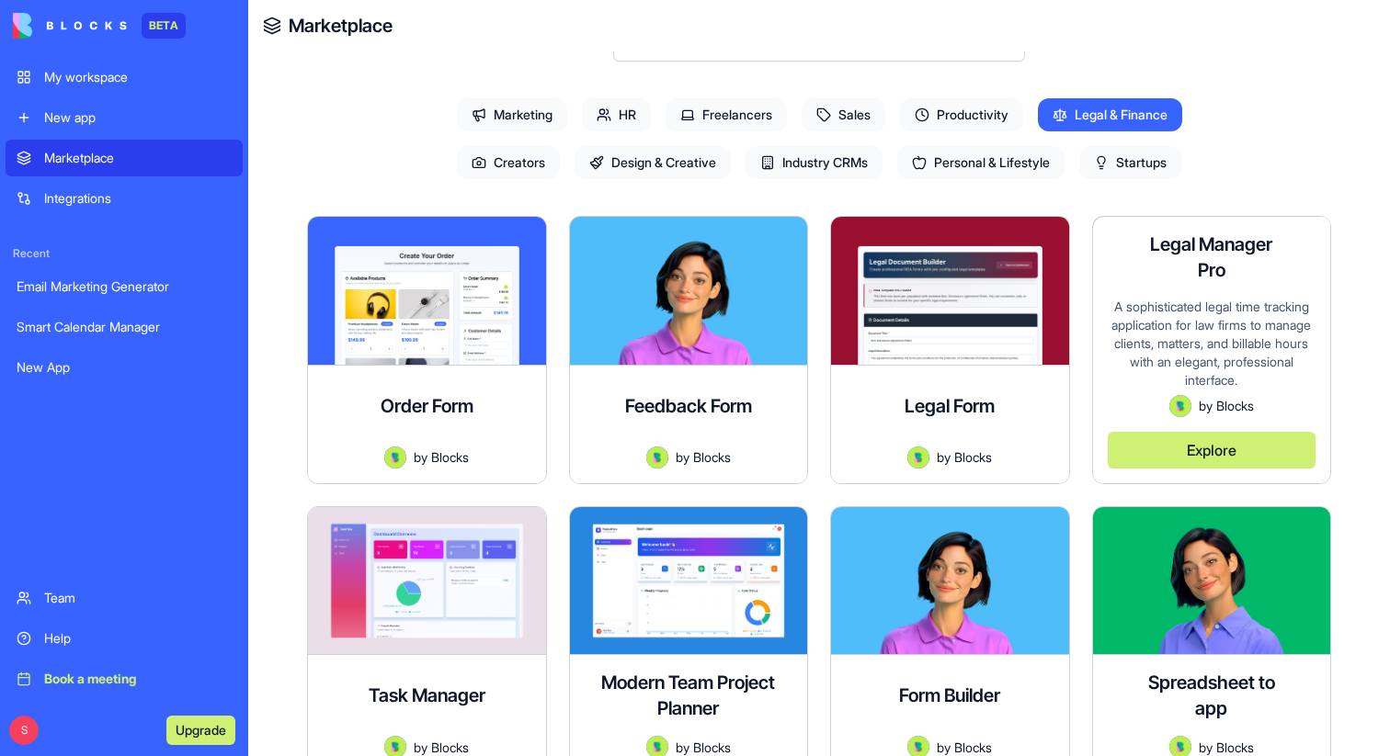
scroll to position [156, 0]
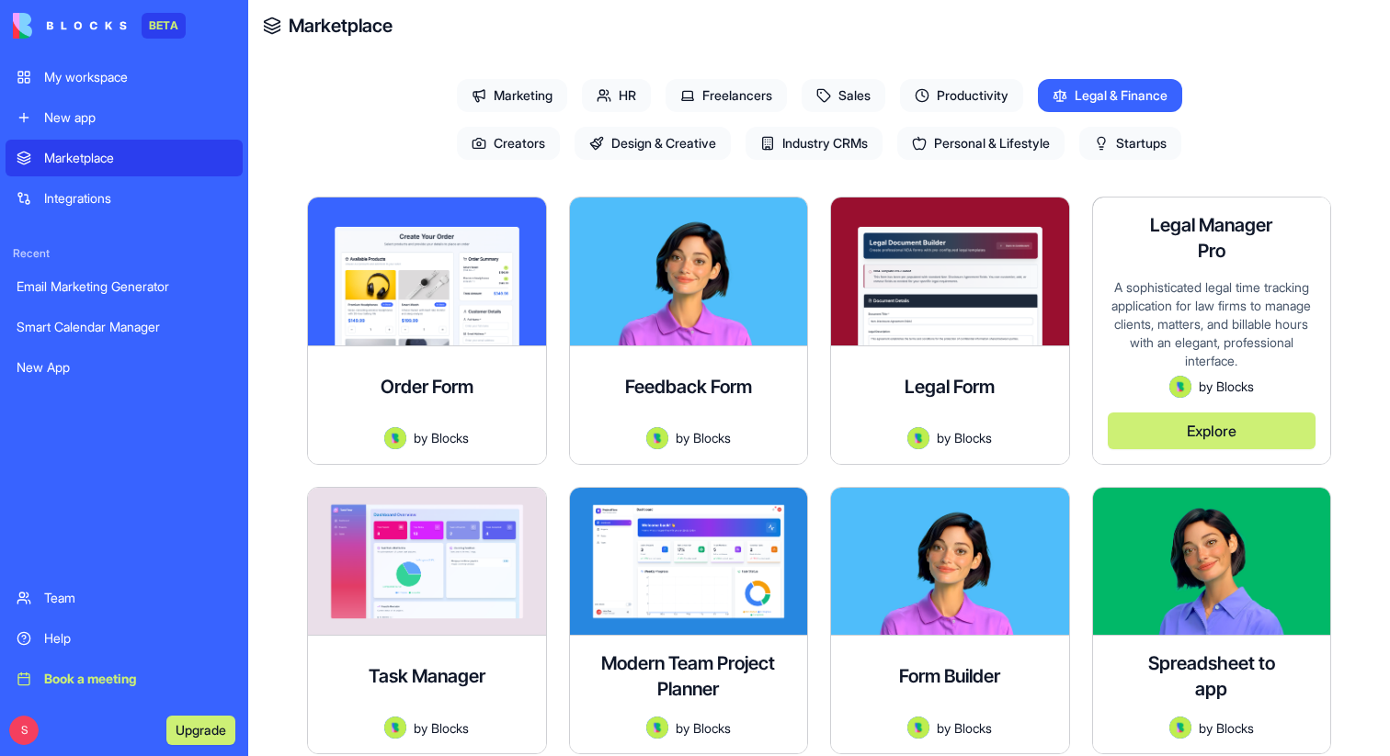
click at [1224, 436] on button "Explore" at bounding box center [1212, 431] width 209 height 37
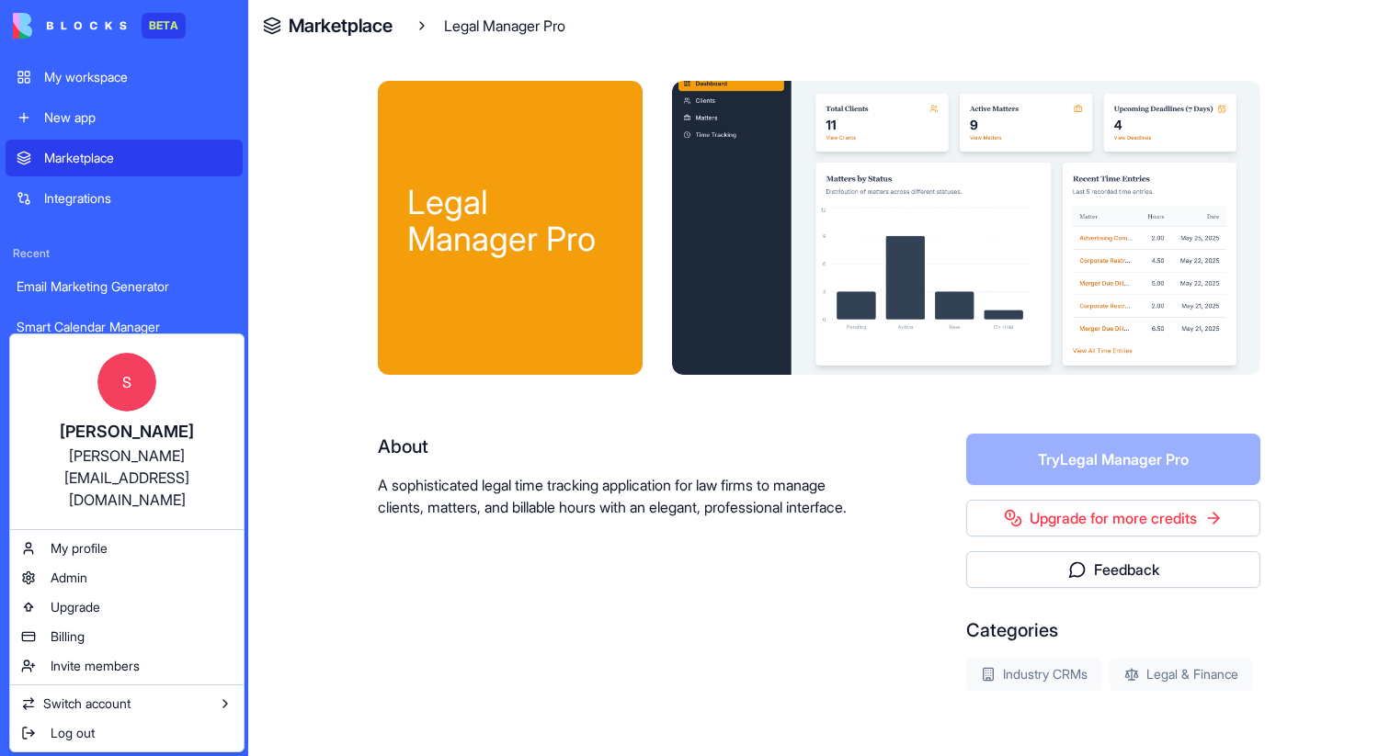
click at [302, 354] on html "BETA My workspace New app Marketplace Integrations Recent Email Marketing Gener…" at bounding box center [695, 378] width 1390 height 756
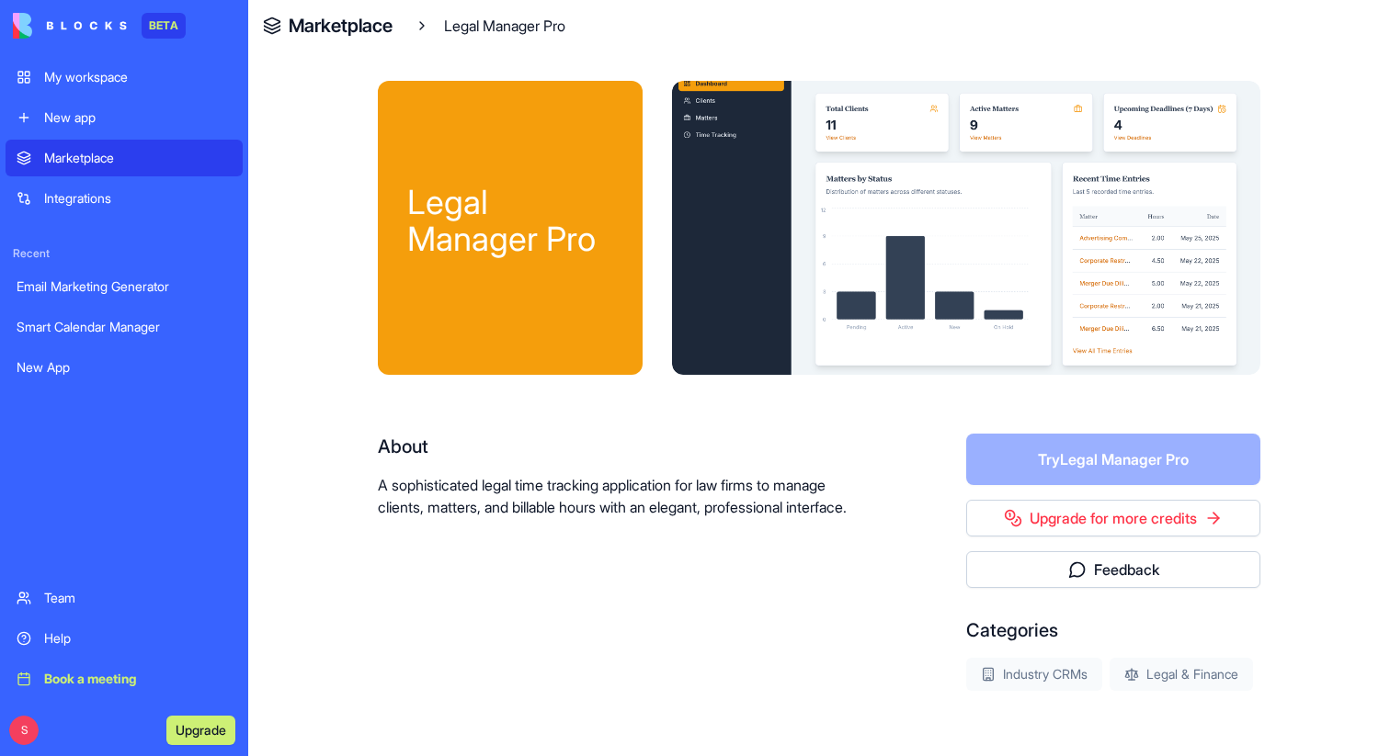
click at [79, 119] on div "New app" at bounding box center [138, 117] width 188 height 18
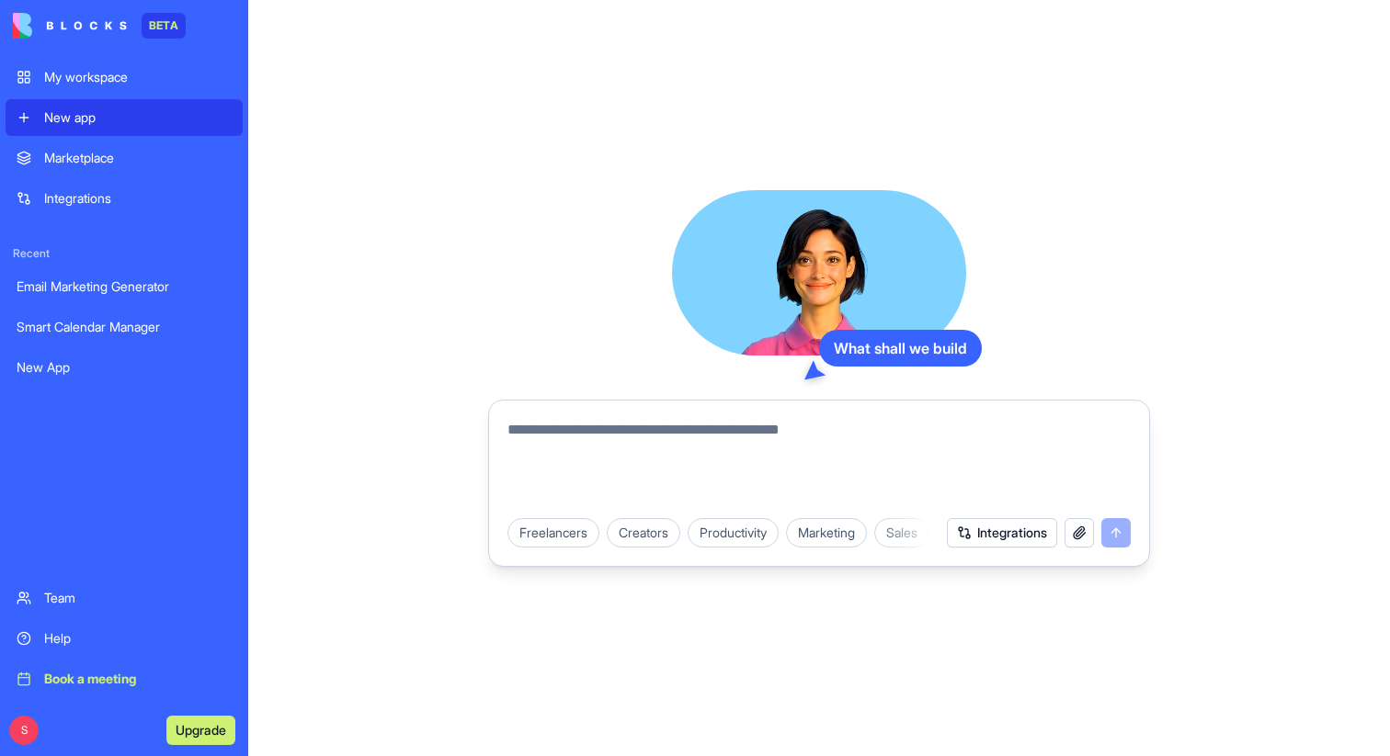
click at [665, 459] on textarea at bounding box center [818, 463] width 623 height 88
click at [68, 198] on div "Integrations" at bounding box center [138, 198] width 188 height 18
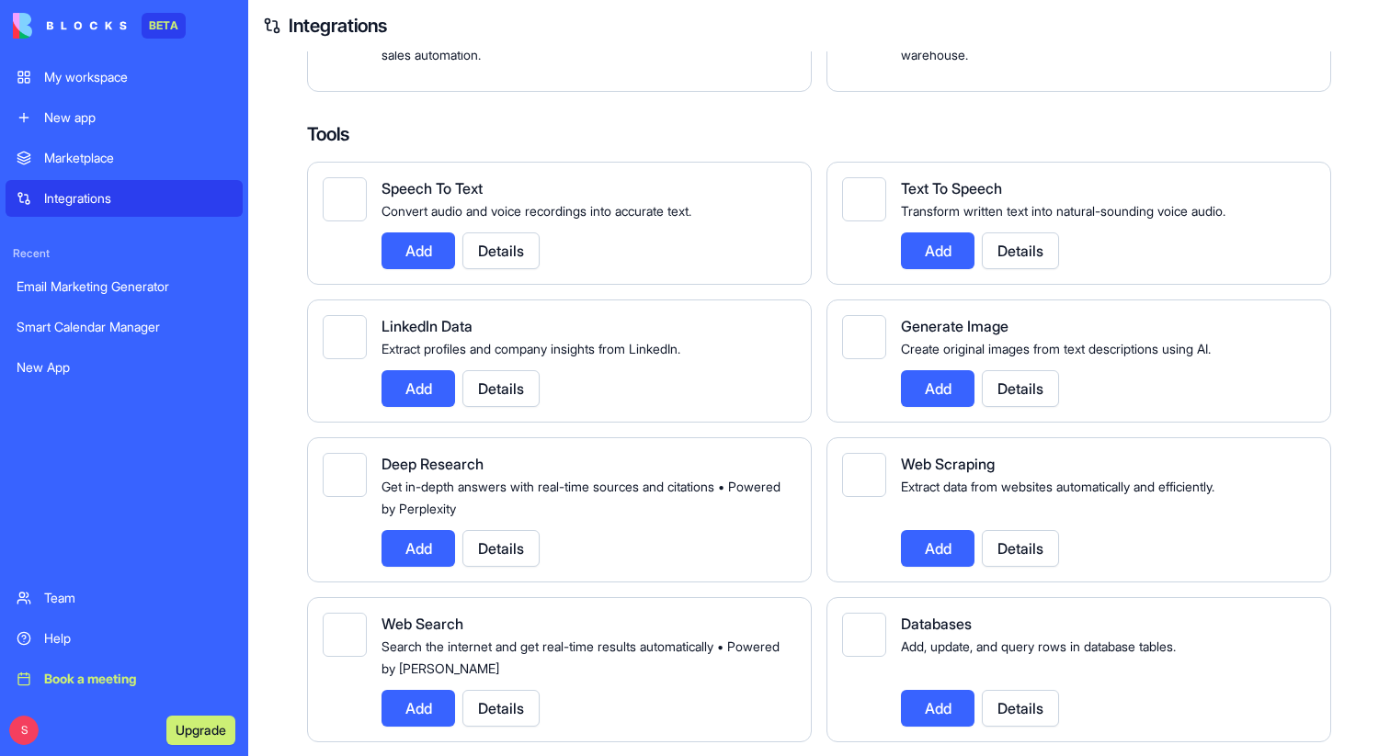
scroll to position [1577, 0]
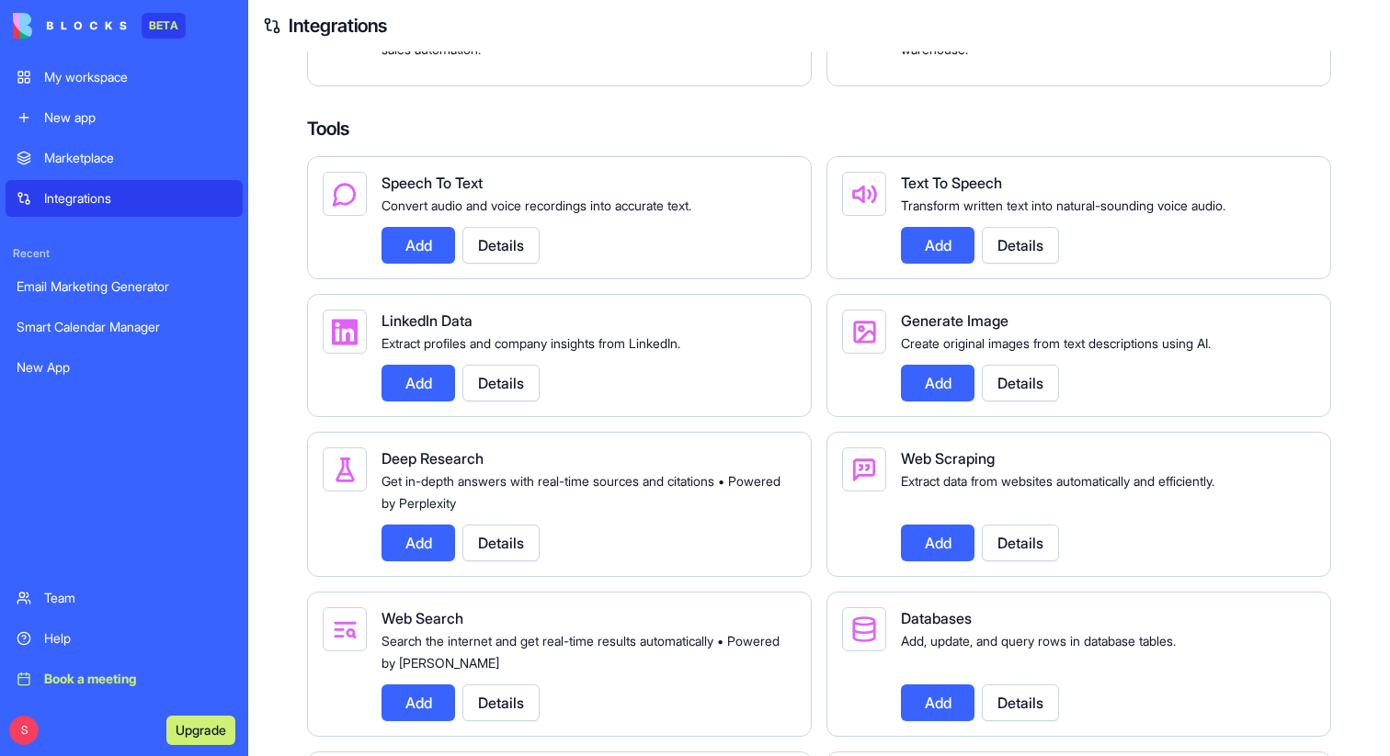
click at [142, 110] on div "New app" at bounding box center [138, 117] width 188 height 18
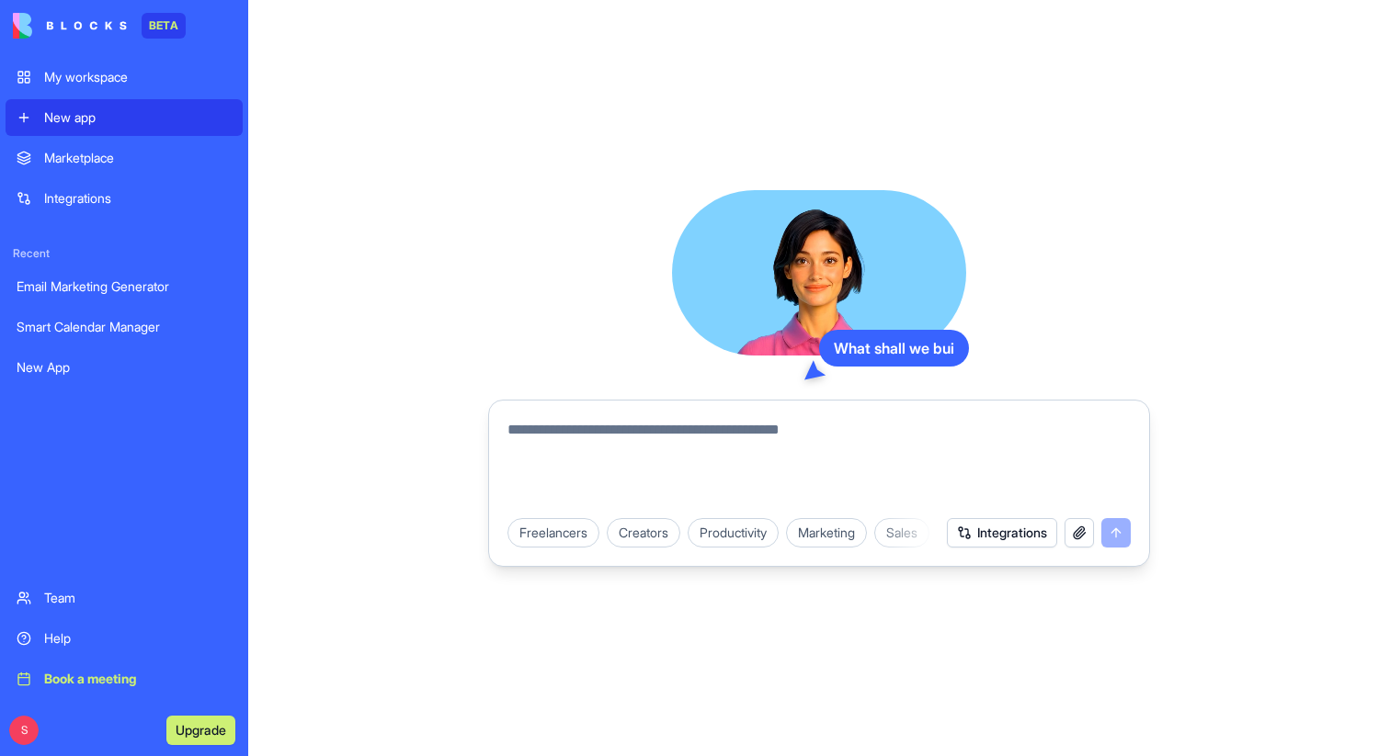
click at [685, 427] on textarea at bounding box center [818, 463] width 623 height 88
click at [1035, 531] on button "Integrations" at bounding box center [1002, 532] width 110 height 29
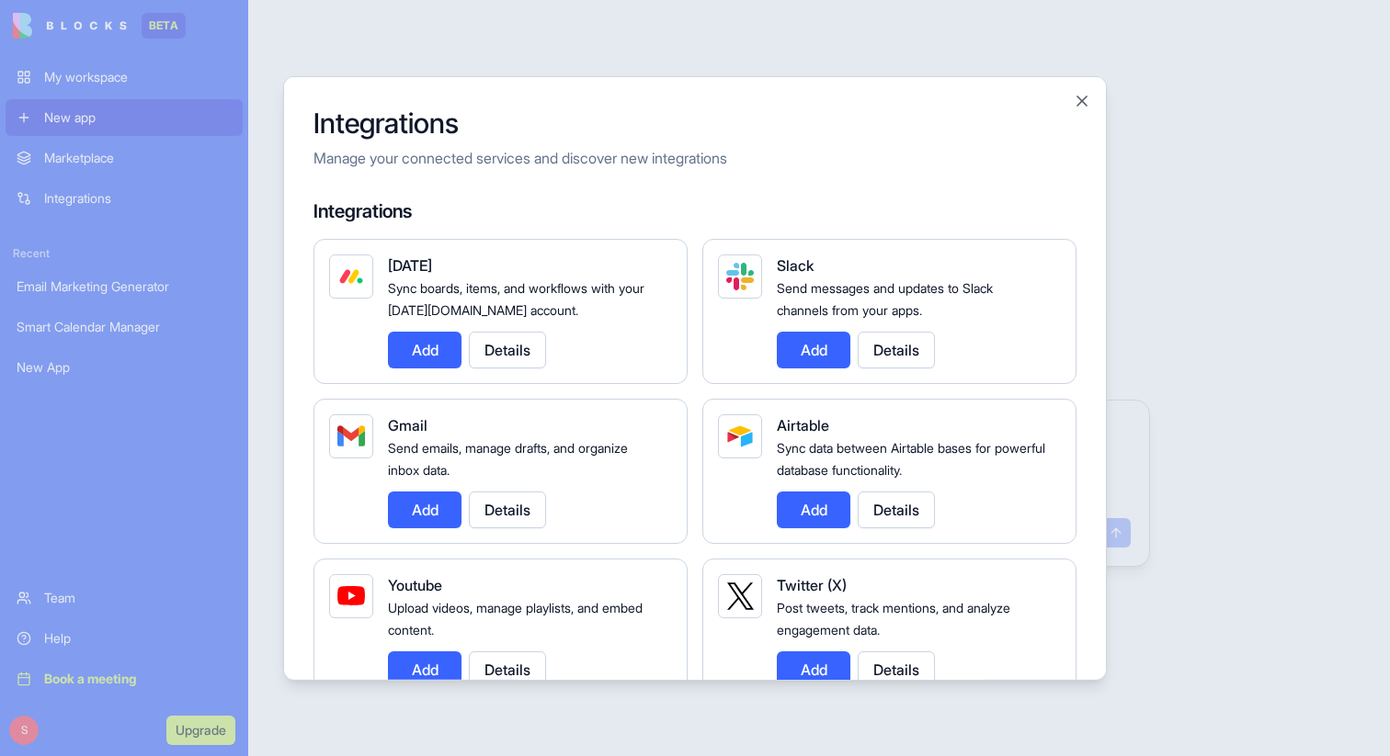
click at [413, 354] on button "Add" at bounding box center [425, 349] width 74 height 37
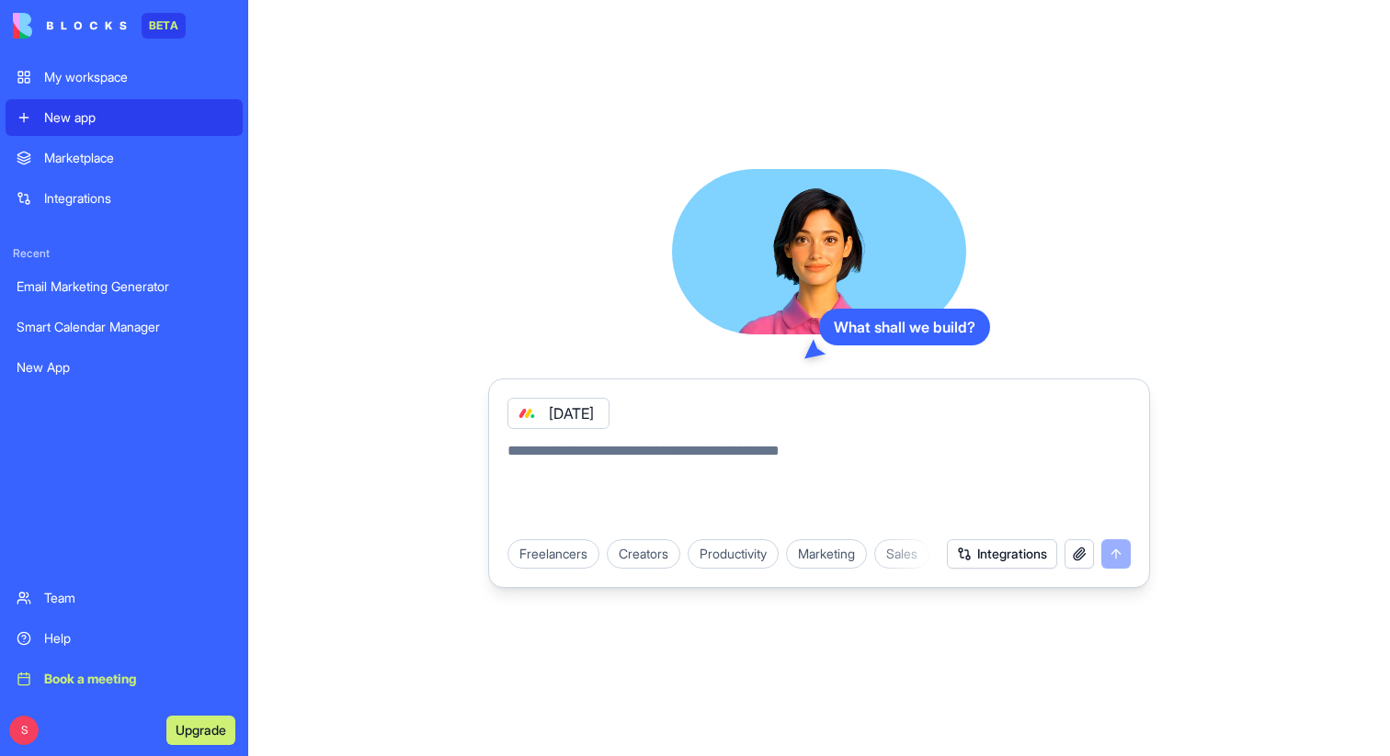
click at [571, 462] on textarea at bounding box center [818, 484] width 623 height 88
click at [525, 411] on icon at bounding box center [526, 413] width 7 height 7
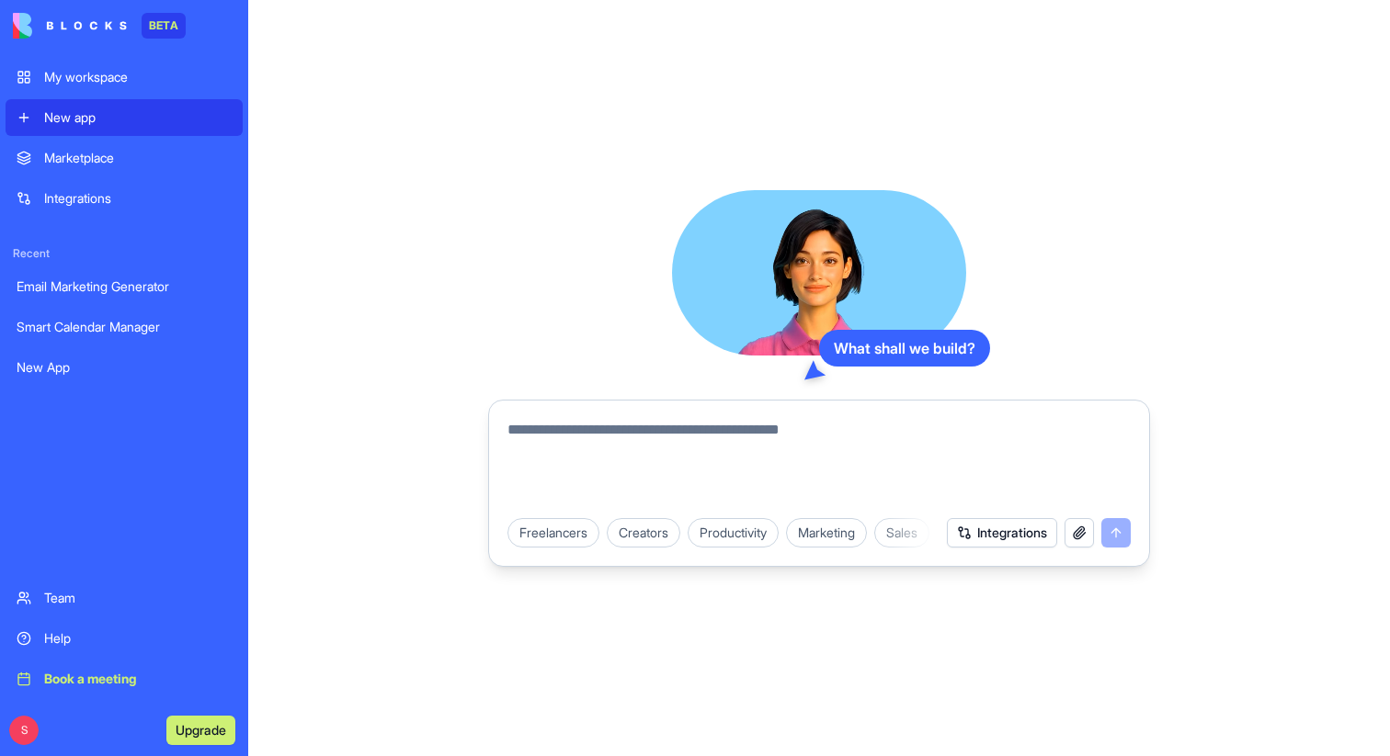
click at [530, 430] on textarea at bounding box center [818, 463] width 623 height 88
drag, startPoint x: 765, startPoint y: 415, endPoint x: 502, endPoint y: 420, distance: 262.9
click at [502, 420] on div "**********" at bounding box center [818, 457] width 645 height 99
drag, startPoint x: 511, startPoint y: 431, endPoint x: 783, endPoint y: 442, distance: 272.3
click at [783, 442] on textarea "**********" at bounding box center [818, 463] width 623 height 88
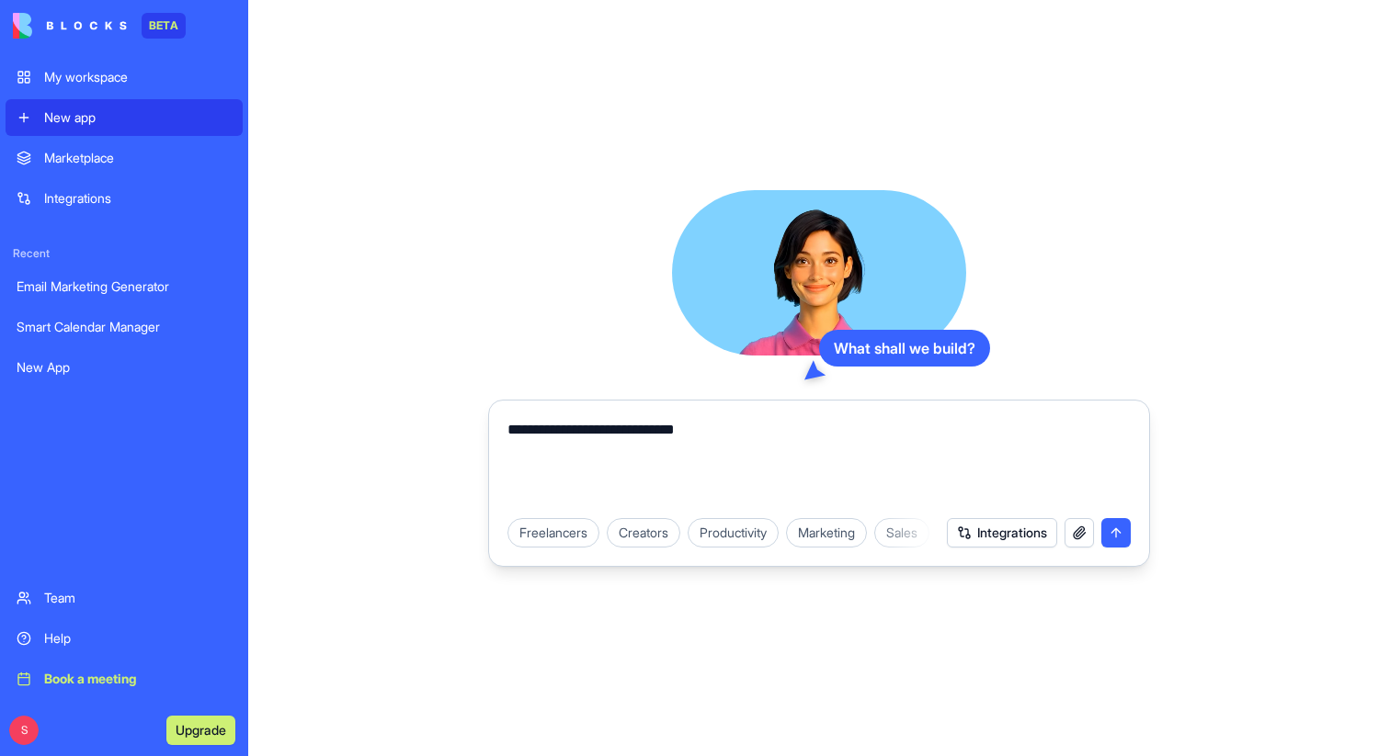
type textarea "*"
click at [113, 676] on div "Book a meeting" at bounding box center [138, 679] width 188 height 18
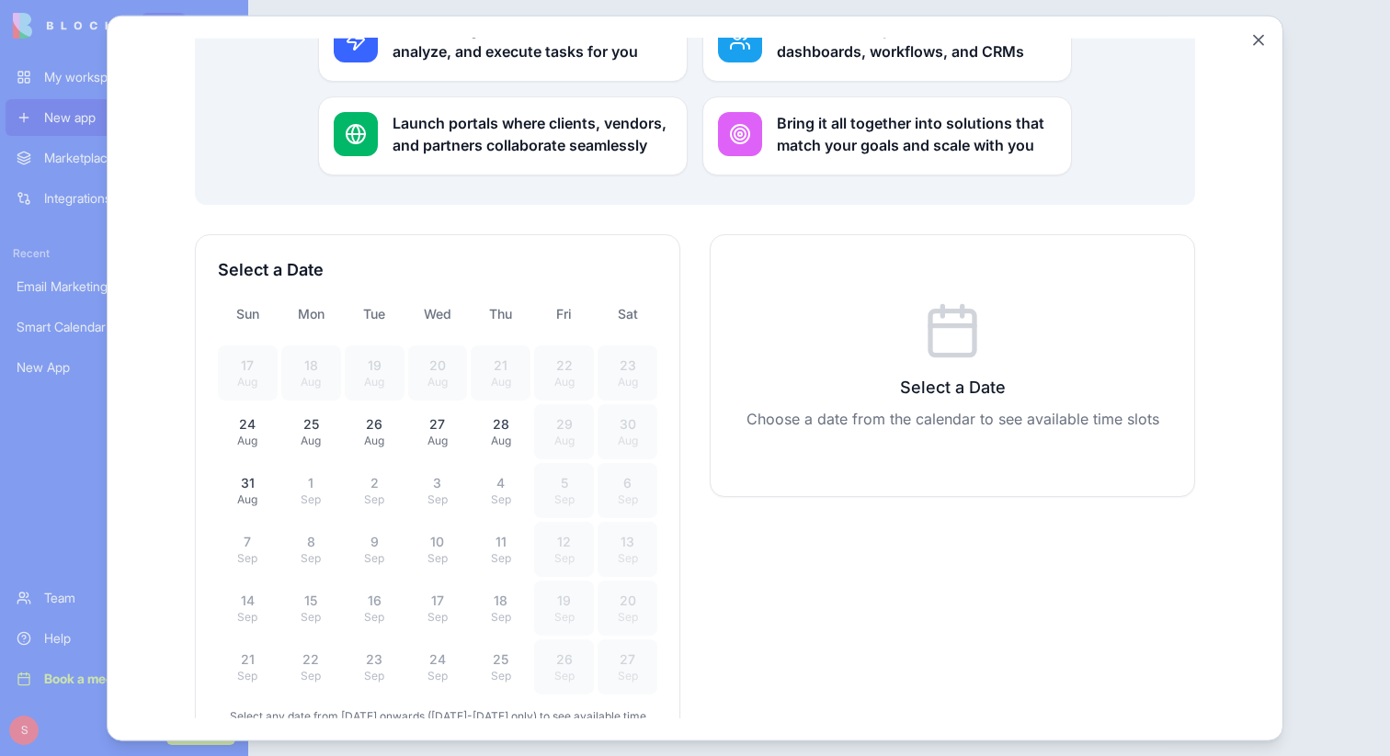
scroll to position [368, 0]
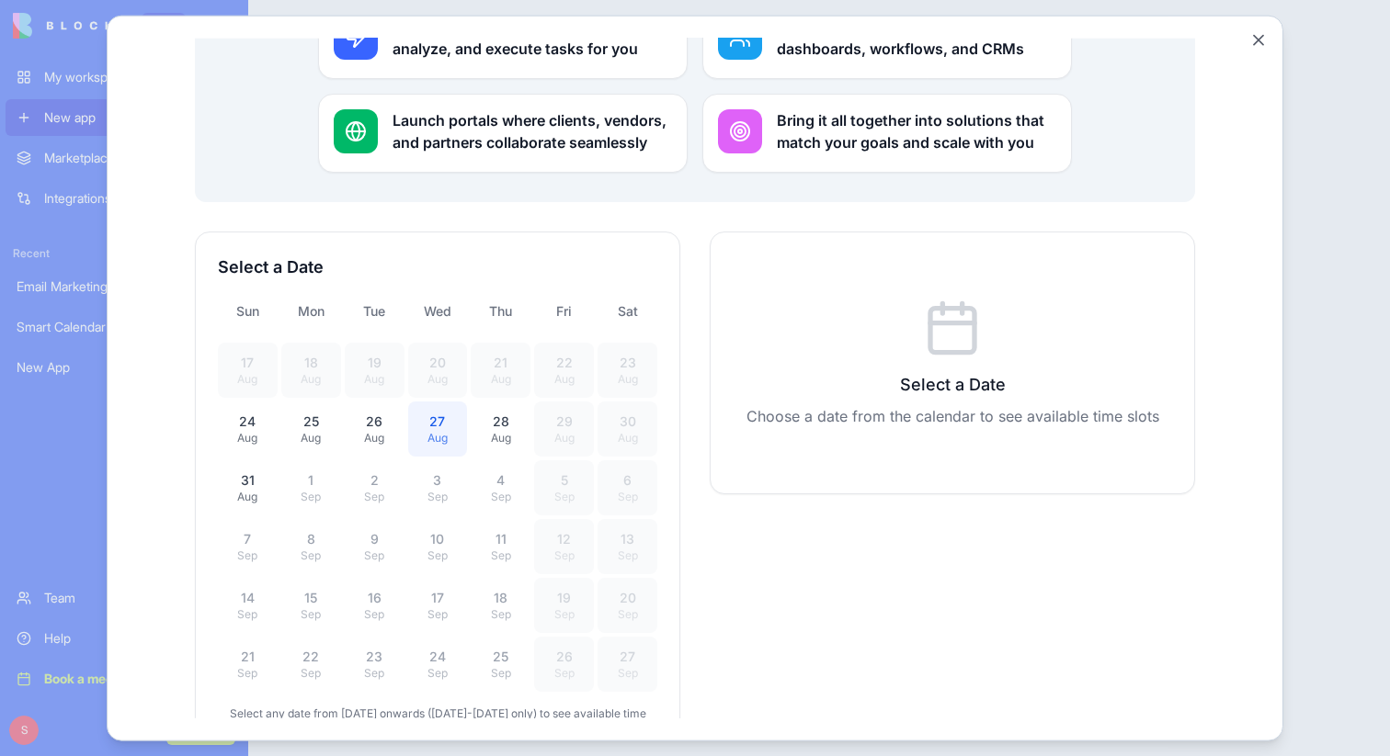
click at [432, 430] on div "Aug" at bounding box center [438, 437] width 38 height 15
